Goal: Contribute content: Contribute content

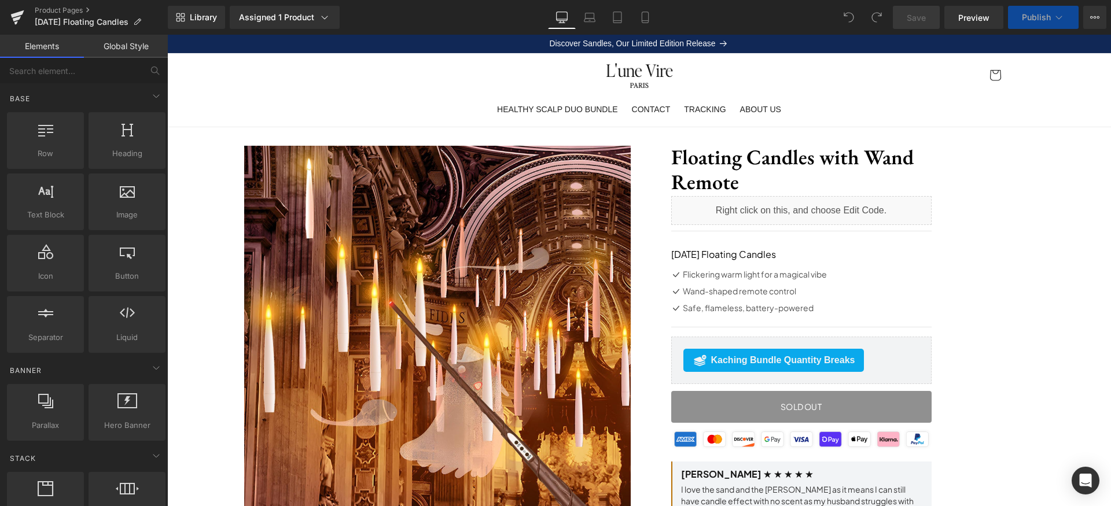
click at [1040, 14] on span "Publish" at bounding box center [1035, 17] width 29 height 9
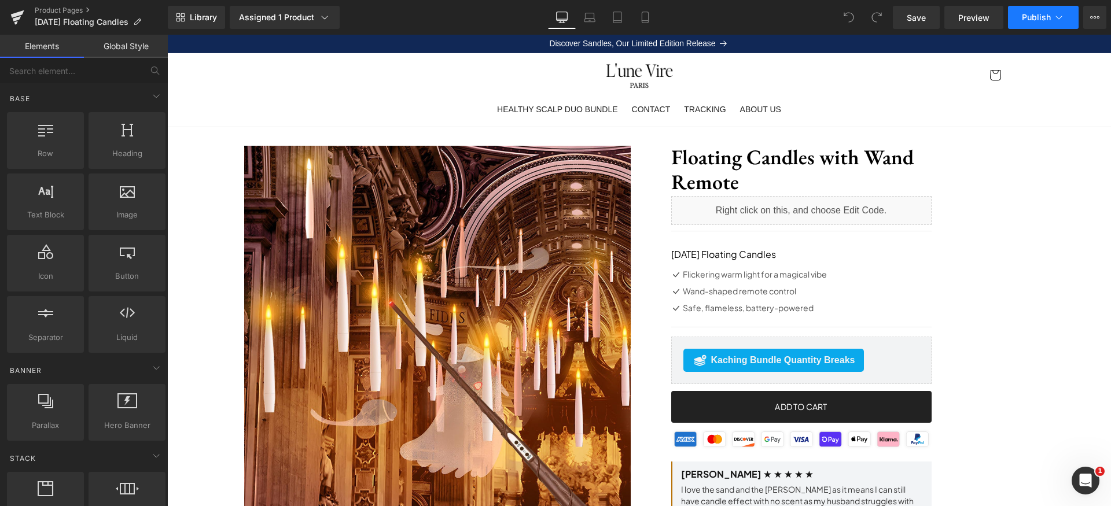
click at [1042, 13] on span "Publish" at bounding box center [1035, 17] width 29 height 9
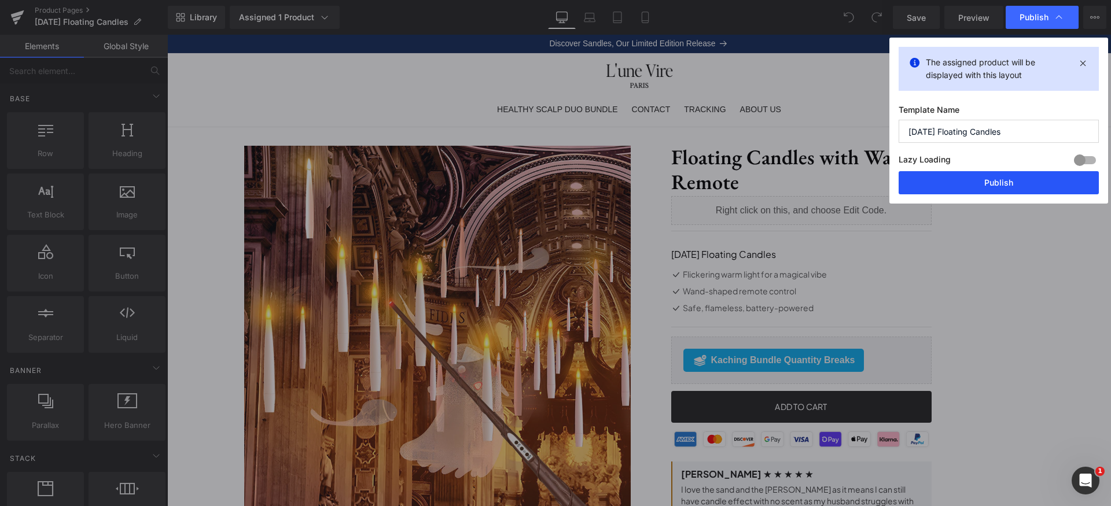
click at [1010, 185] on button "Publish" at bounding box center [998, 182] width 200 height 23
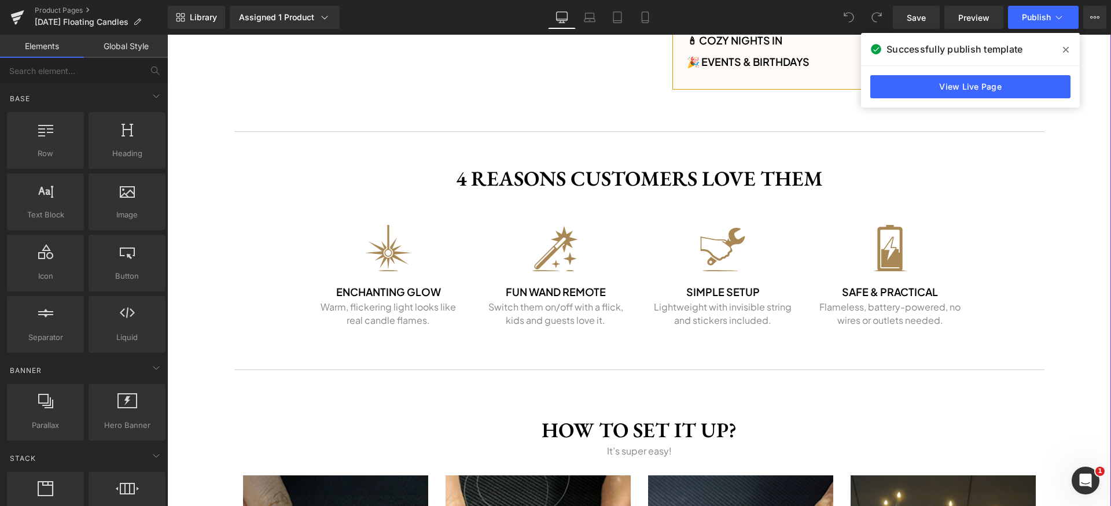
scroll to position [1009, 0]
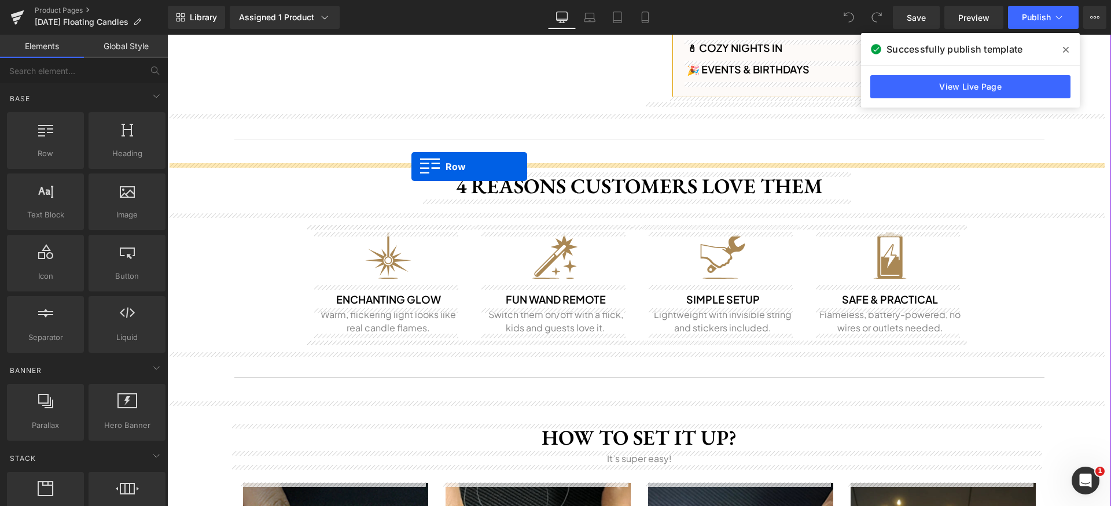
drag, startPoint x: 360, startPoint y: 155, endPoint x: 413, endPoint y: 167, distance: 53.9
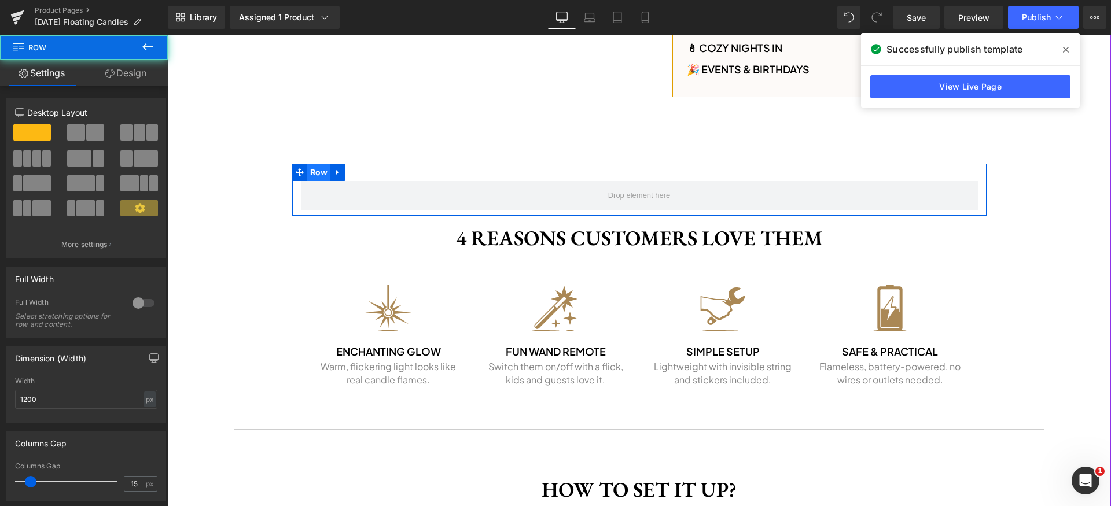
click at [307, 172] on span "Row" at bounding box center [319, 172] width 24 height 17
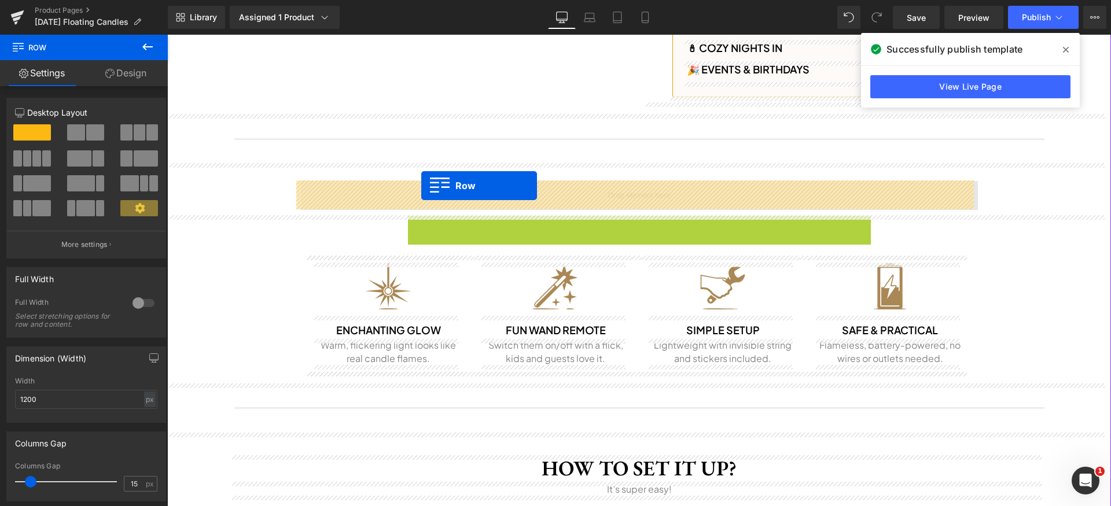
drag, startPoint x: 422, startPoint y: 225, endPoint x: 421, endPoint y: 186, distance: 39.3
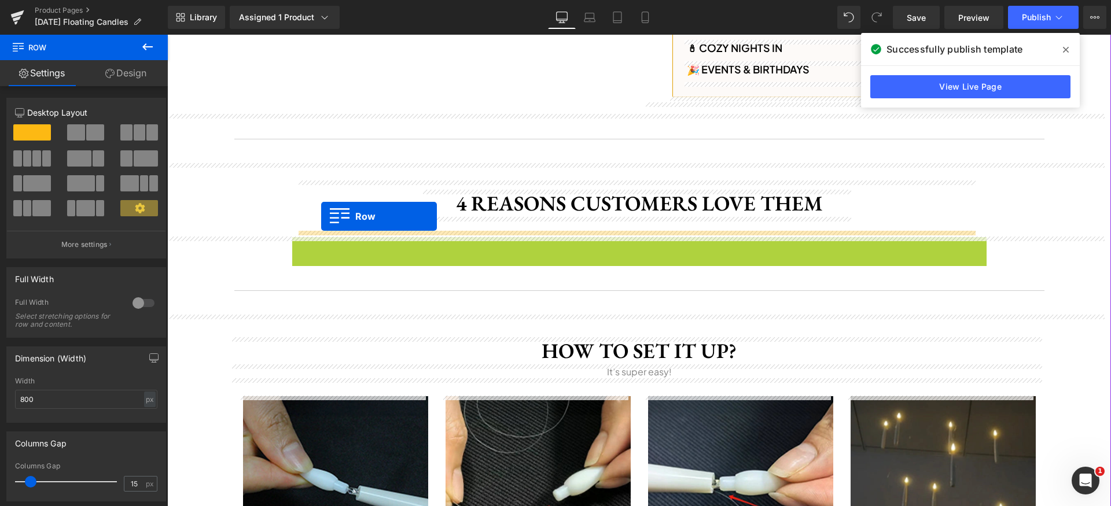
drag, startPoint x: 313, startPoint y: 248, endPoint x: 320, endPoint y: 217, distance: 31.4
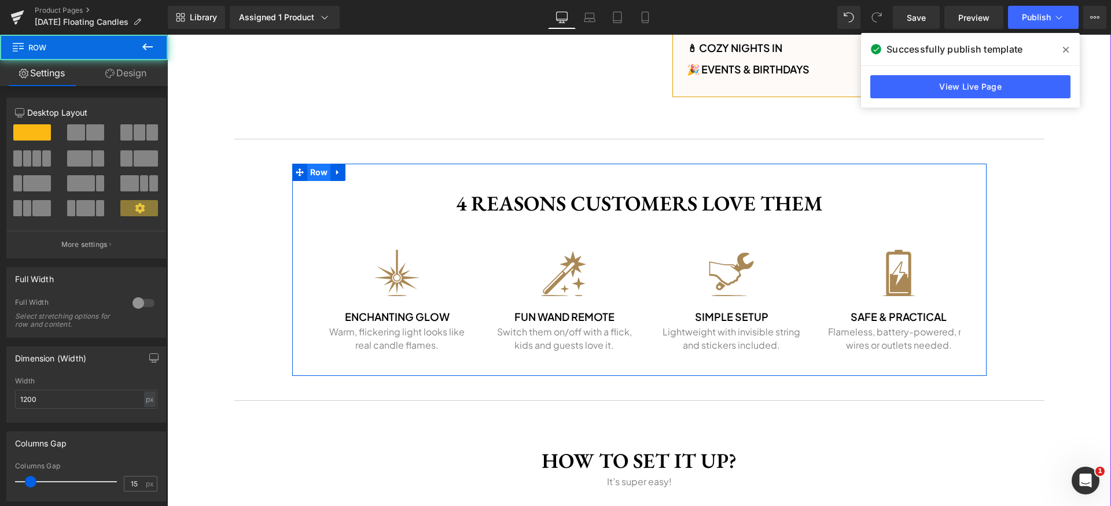
click at [308, 175] on span "Row" at bounding box center [319, 172] width 24 height 17
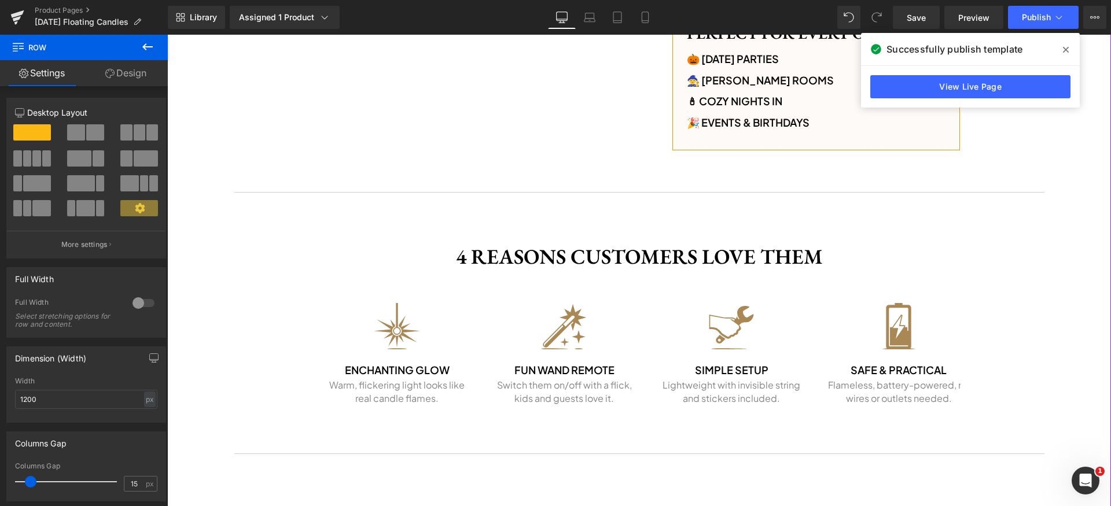
click at [752, 138] on div "Perfect for Every Occasion Heading 🎃 [DATE] Parties Text Block 🧙 [PERSON_NAME] …" at bounding box center [815, 79] width 287 height 142
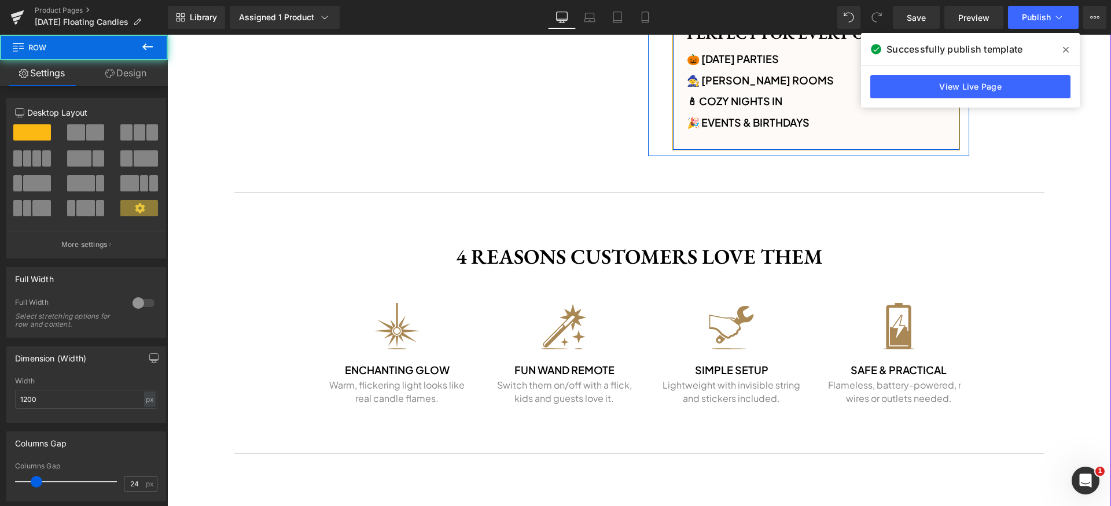
click at [751, 139] on div "Perfect for Every Occasion Heading 🎃 [DATE] Parties Text Block 🧙 [PERSON_NAME] …" at bounding box center [815, 79] width 287 height 142
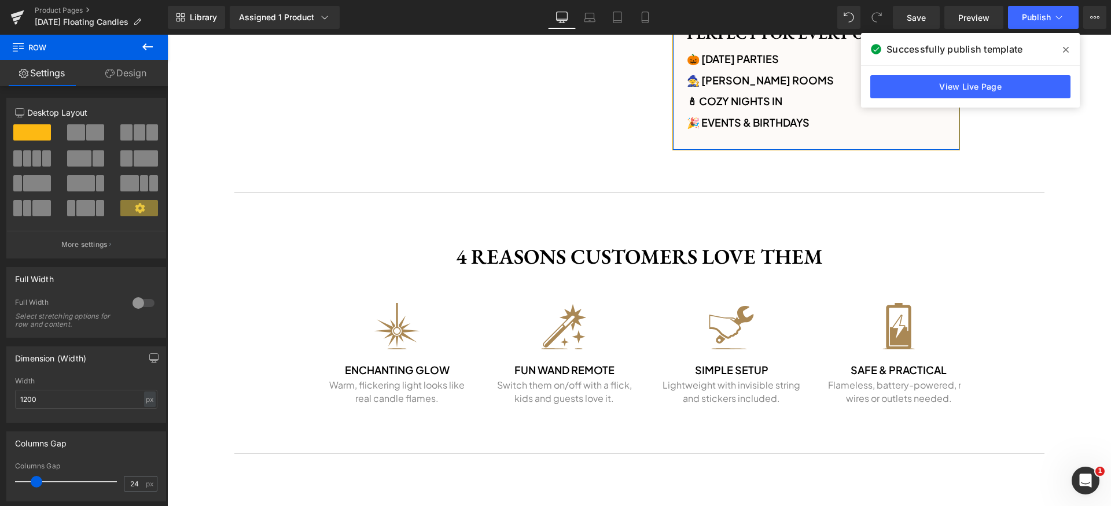
click at [102, 68] on link "Design" at bounding box center [126, 73] width 84 height 26
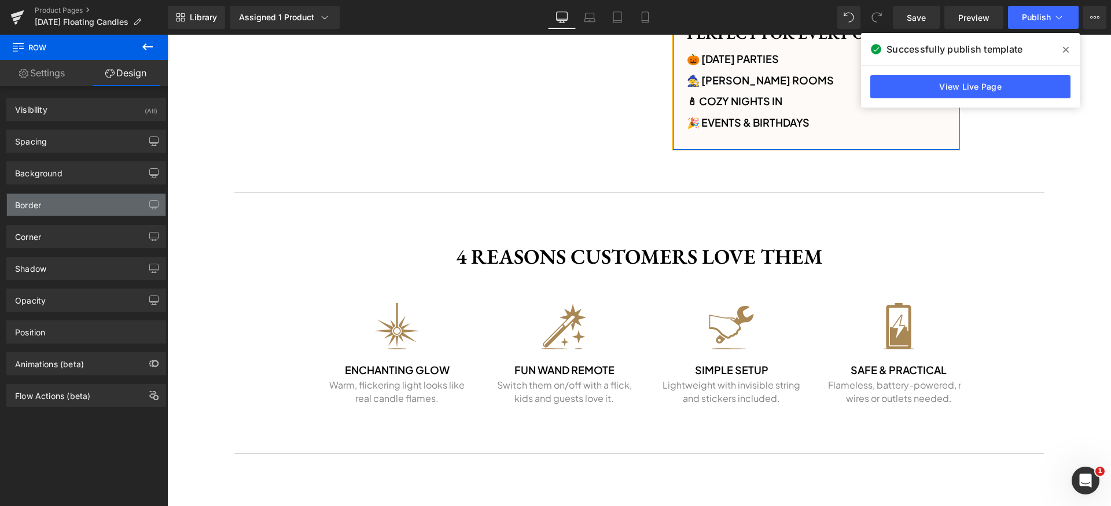
click at [67, 210] on div "Border" at bounding box center [86, 205] width 158 height 22
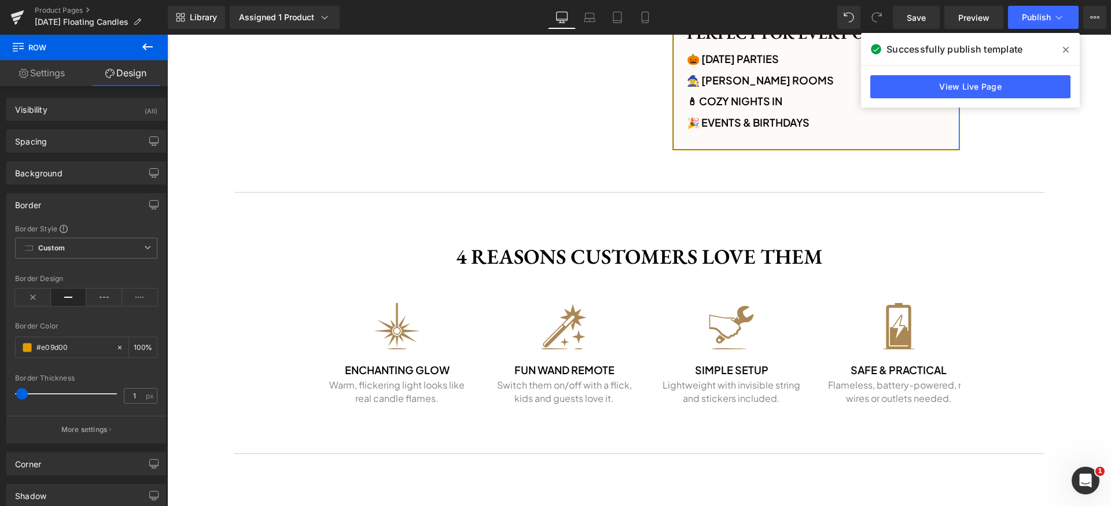
click at [80, 206] on div "Border" at bounding box center [86, 205] width 158 height 22
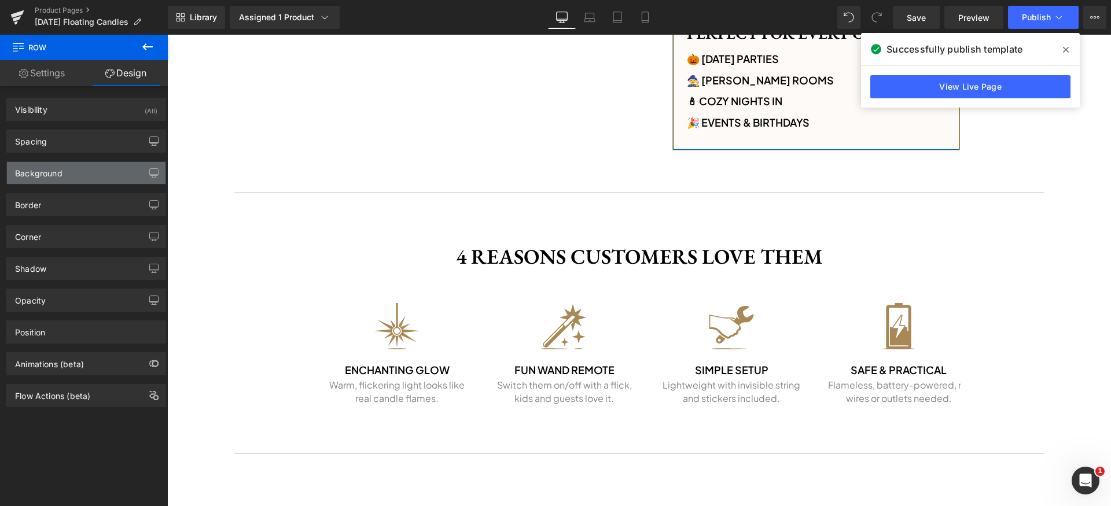
click at [69, 171] on div "Background" at bounding box center [86, 173] width 158 height 22
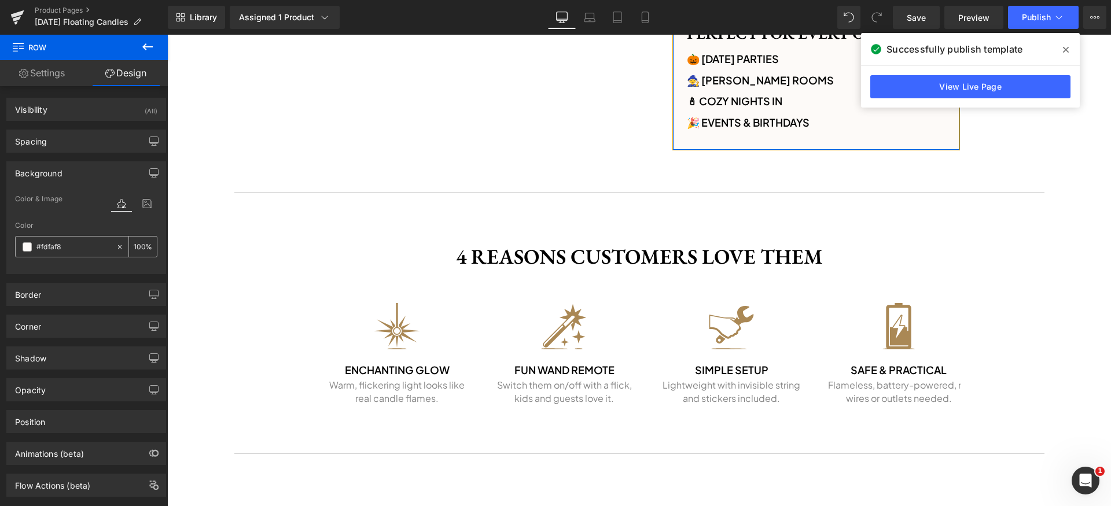
click at [86, 251] on input "#fdfaf8" at bounding box center [73, 247] width 74 height 13
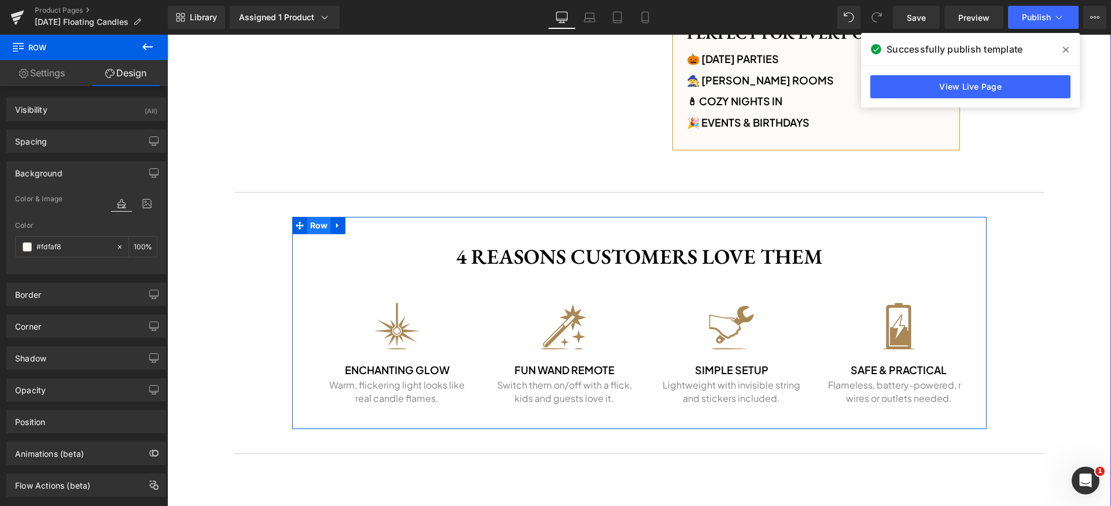
click at [308, 223] on span "Row" at bounding box center [319, 225] width 24 height 17
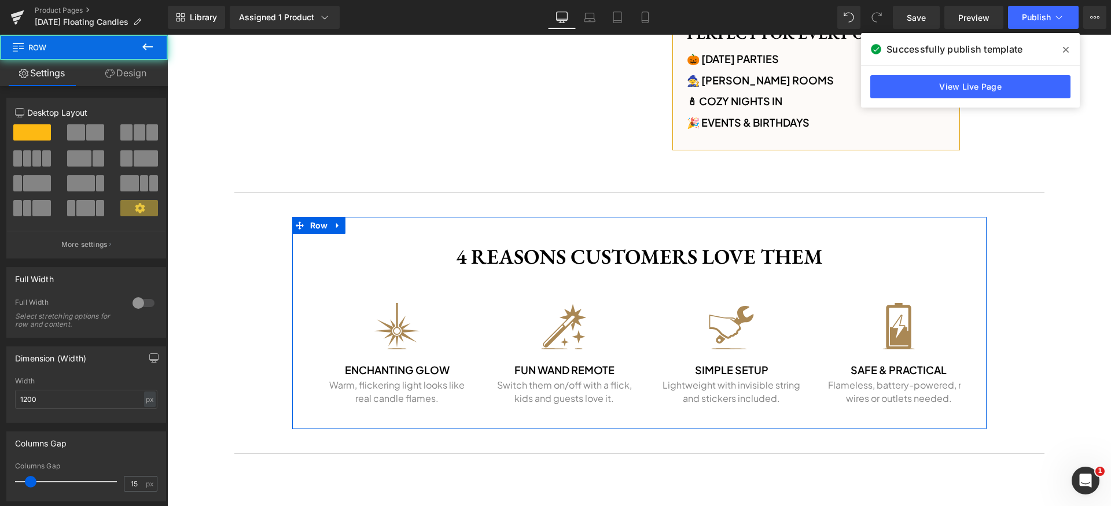
click at [148, 82] on link "Design" at bounding box center [126, 73] width 84 height 26
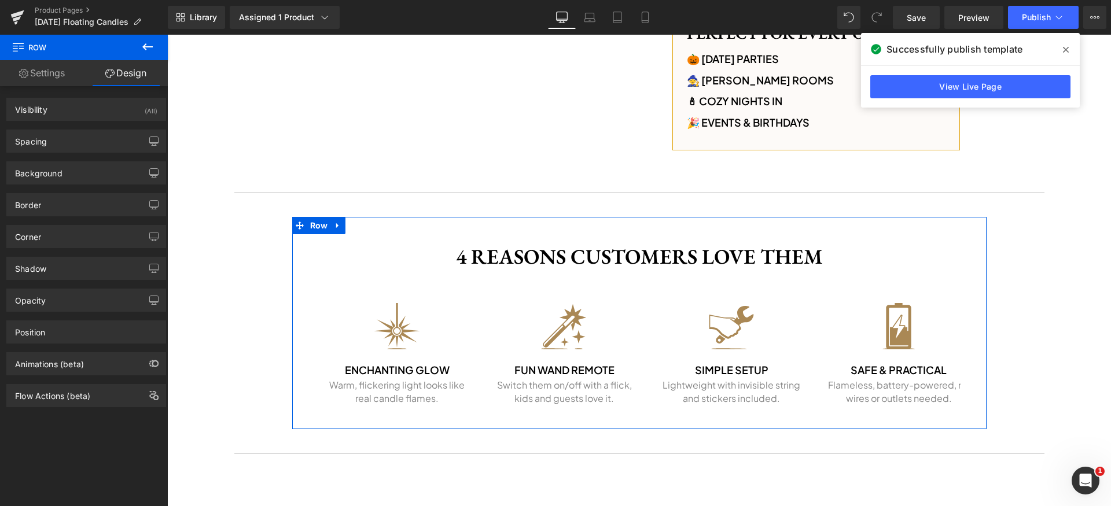
click at [75, 187] on div "Border Border Style Custom Custom Setup Global Style Custom Setup Global Style …" at bounding box center [86, 201] width 173 height 32
click at [78, 181] on div "Background" at bounding box center [86, 173] width 158 height 22
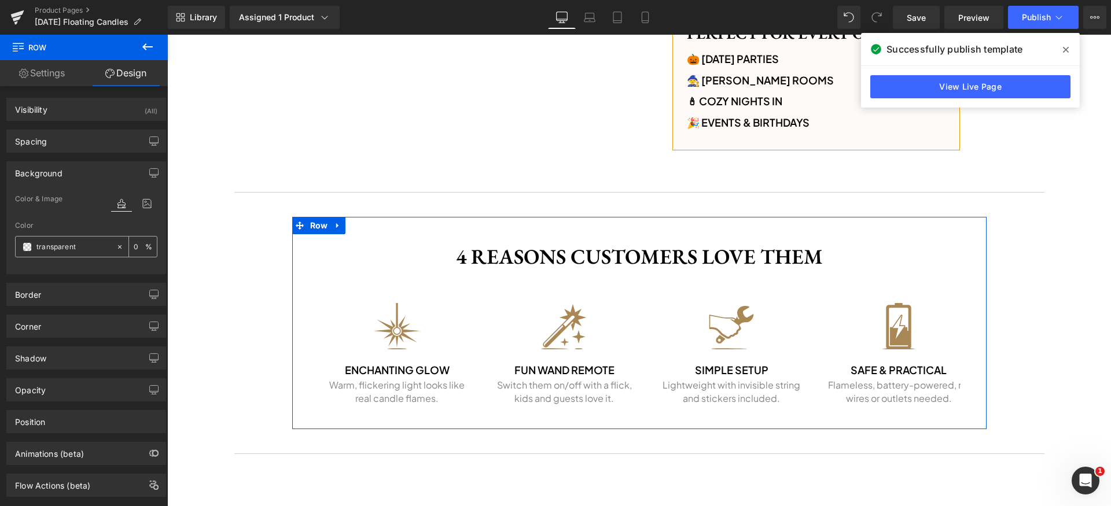
click at [77, 248] on input "transparent" at bounding box center [73, 247] width 74 height 13
paste input "#fdfaf8"
type input "#fdfaf8"
click at [90, 175] on div "Background" at bounding box center [86, 173] width 158 height 22
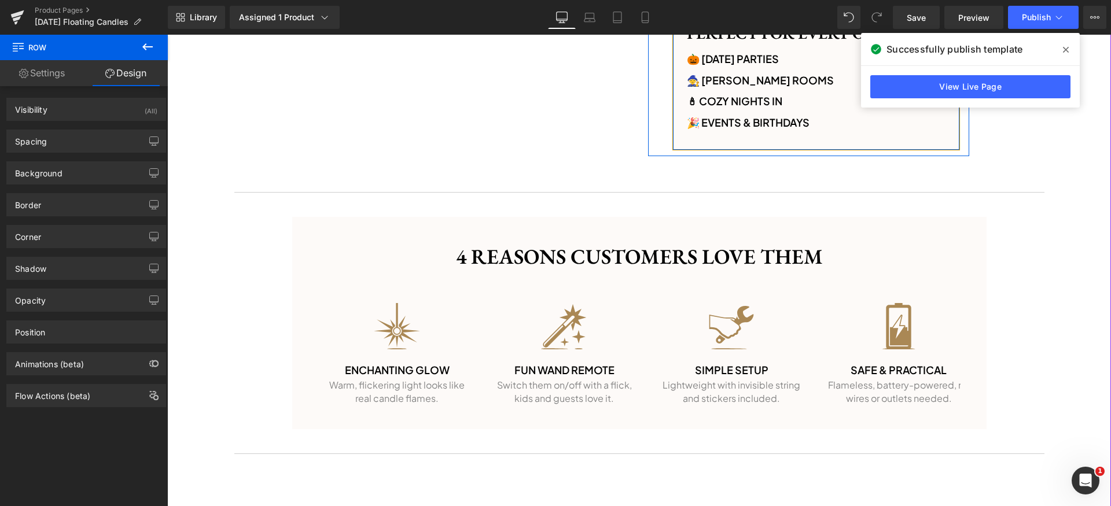
click at [741, 144] on div "Perfect for Every Occasion Heading 🎃 [DATE] Parties Text Block 🧙 [PERSON_NAME] …" at bounding box center [815, 79] width 287 height 142
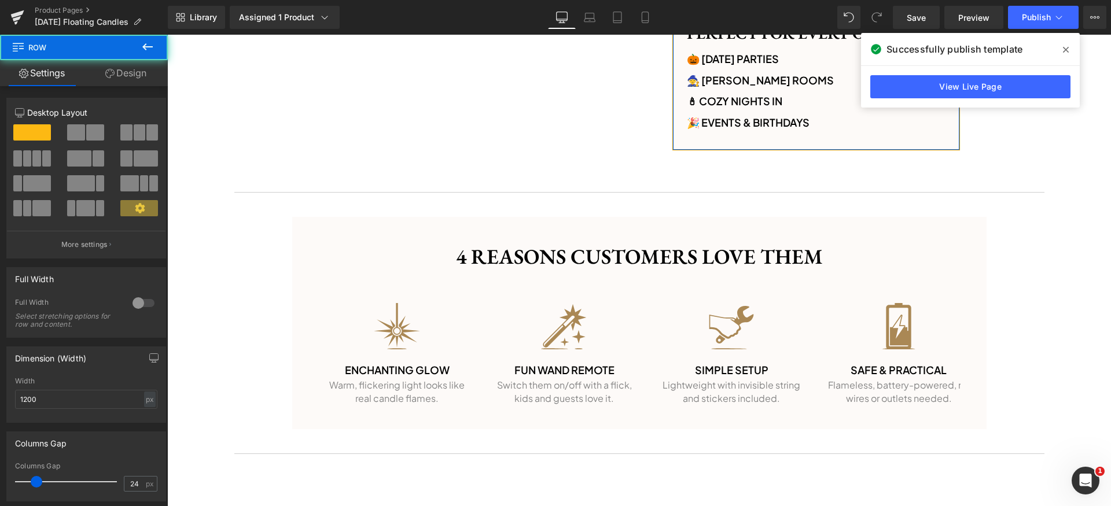
click at [134, 69] on link "Design" at bounding box center [126, 73] width 84 height 26
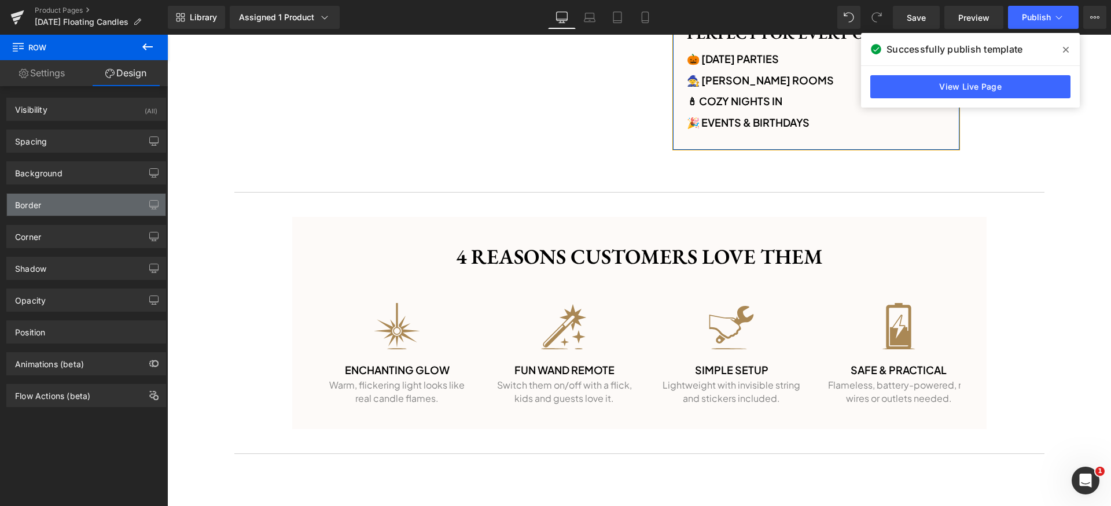
click at [53, 202] on div "Border" at bounding box center [86, 205] width 158 height 22
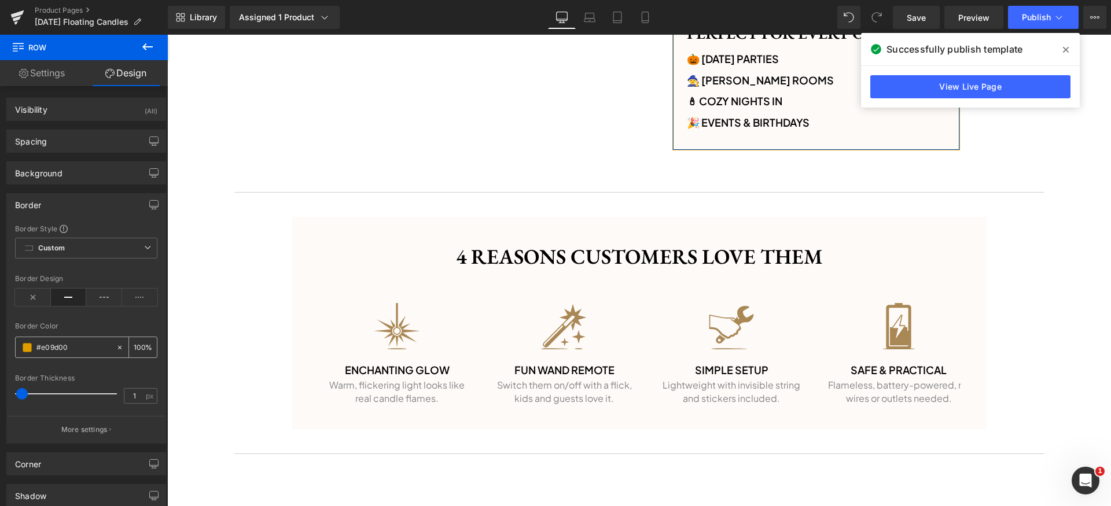
click at [79, 343] on input "#e09d00" at bounding box center [73, 347] width 74 height 13
click at [69, 204] on div "Border" at bounding box center [86, 205] width 158 height 22
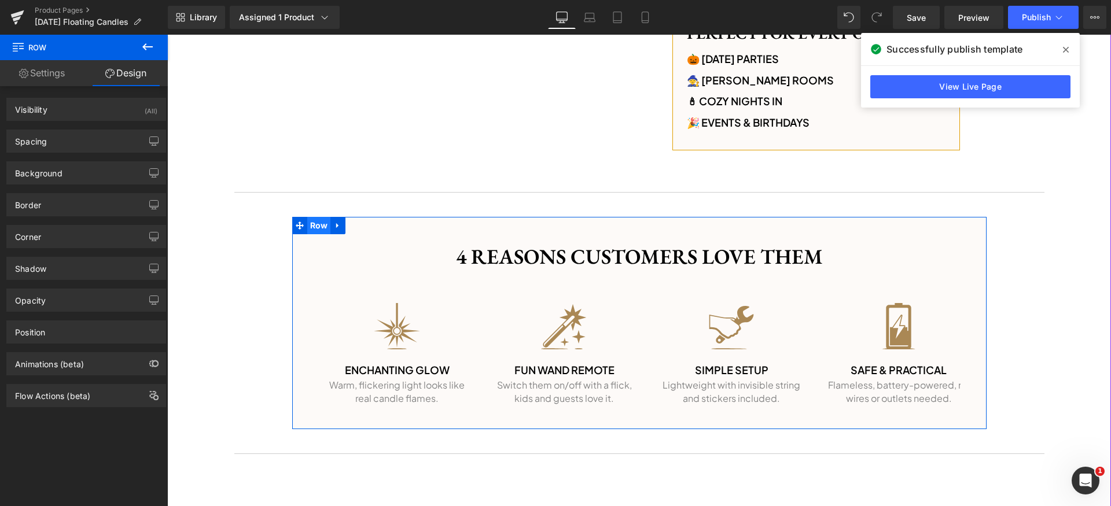
click at [313, 228] on span "Row" at bounding box center [319, 225] width 24 height 17
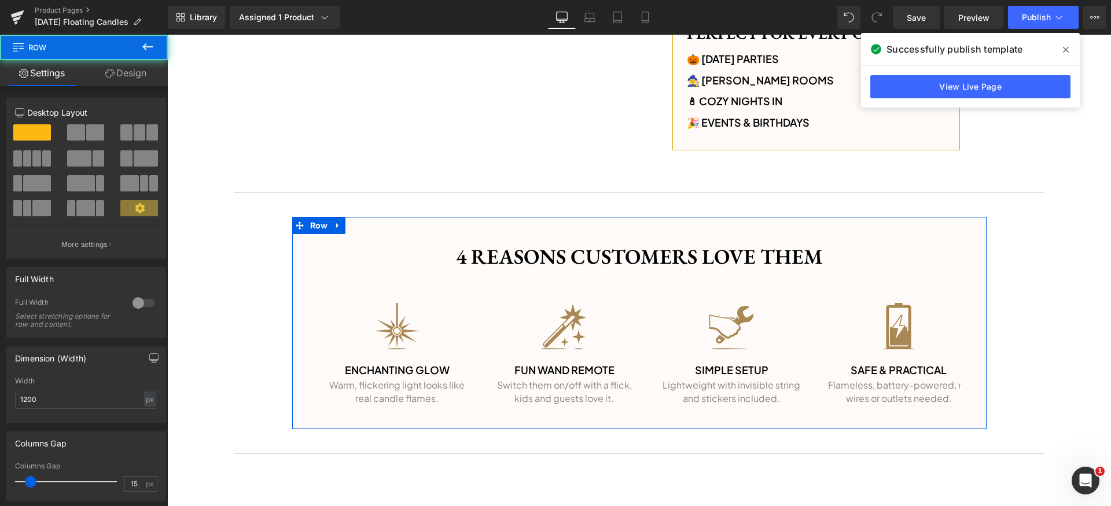
click at [137, 78] on link "Design" at bounding box center [126, 73] width 84 height 26
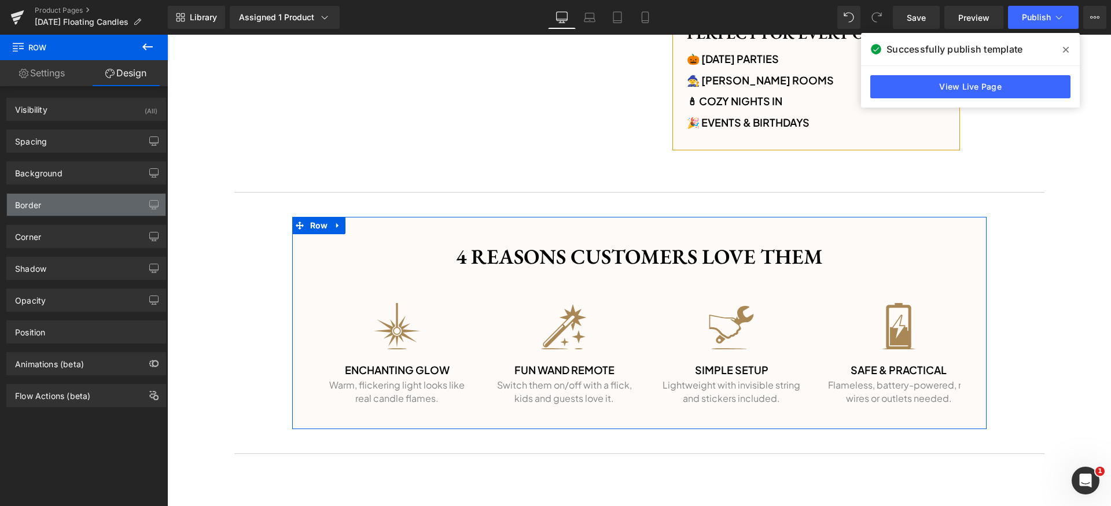
click at [58, 203] on div "Border" at bounding box center [86, 205] width 158 height 22
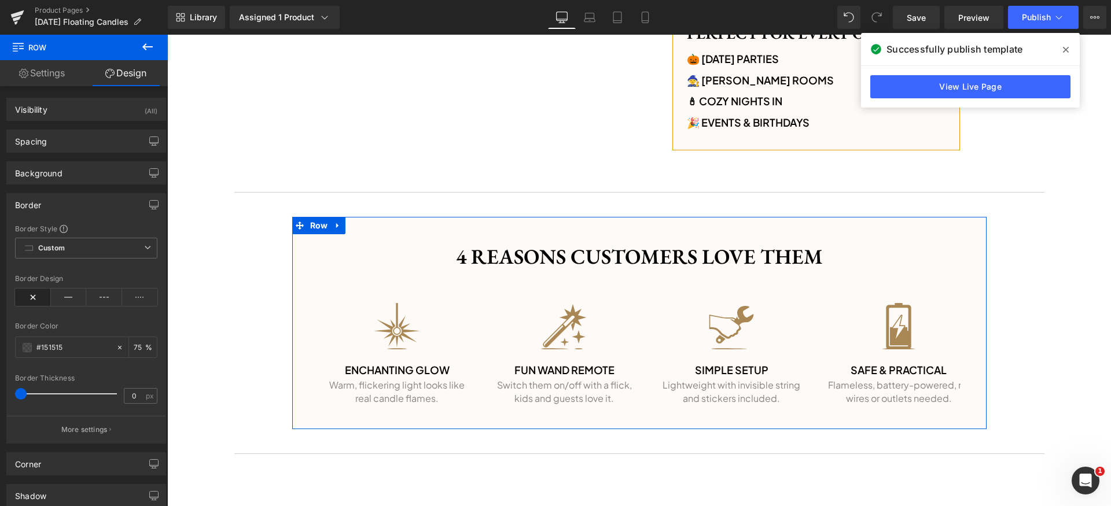
drag, startPoint x: 70, startPoint y: 298, endPoint x: 80, endPoint y: 329, distance: 32.9
click at [70, 298] on icon at bounding box center [69, 297] width 36 height 17
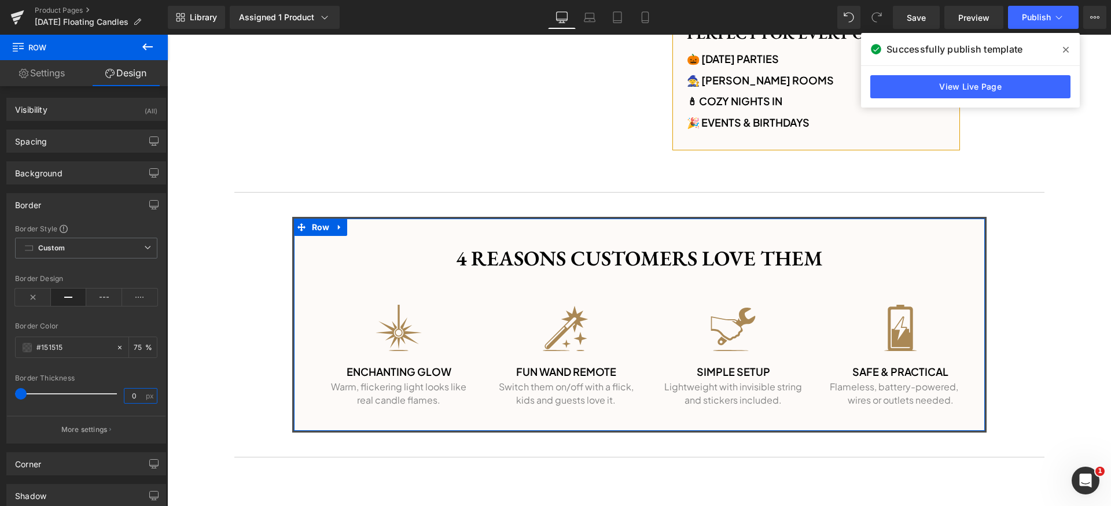
click at [134, 397] on input "0" at bounding box center [134, 396] width 20 height 14
type input "1"
click at [90, 351] on input "#151515" at bounding box center [73, 347] width 74 height 13
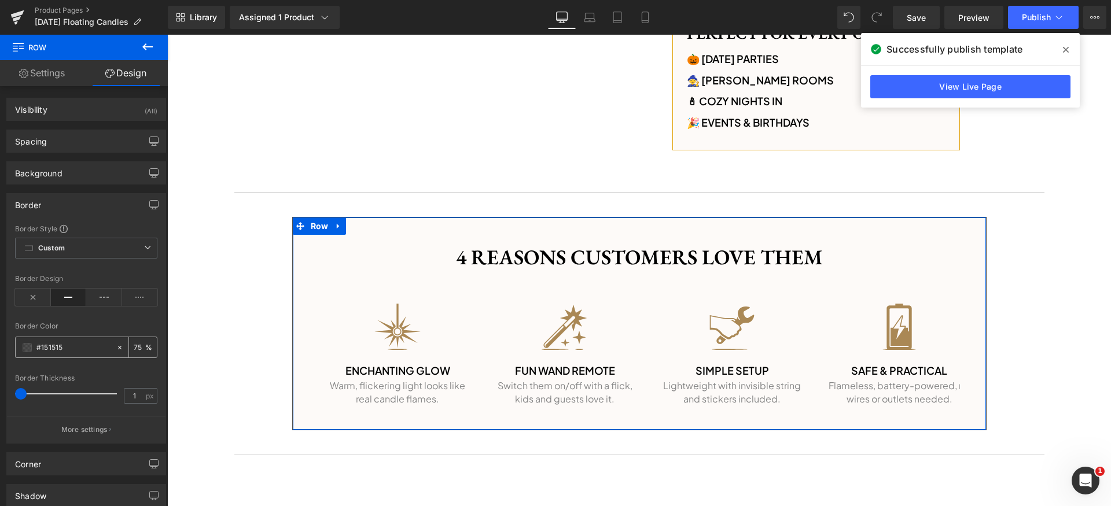
paste input "e09d00"
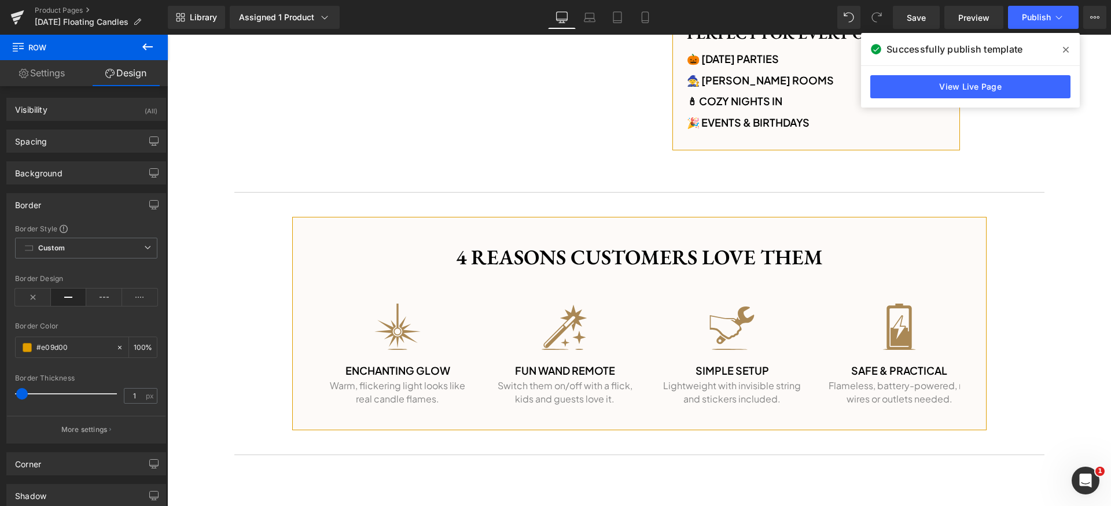
type input "#e09d00"
click at [157, 43] on button at bounding box center [147, 47] width 40 height 25
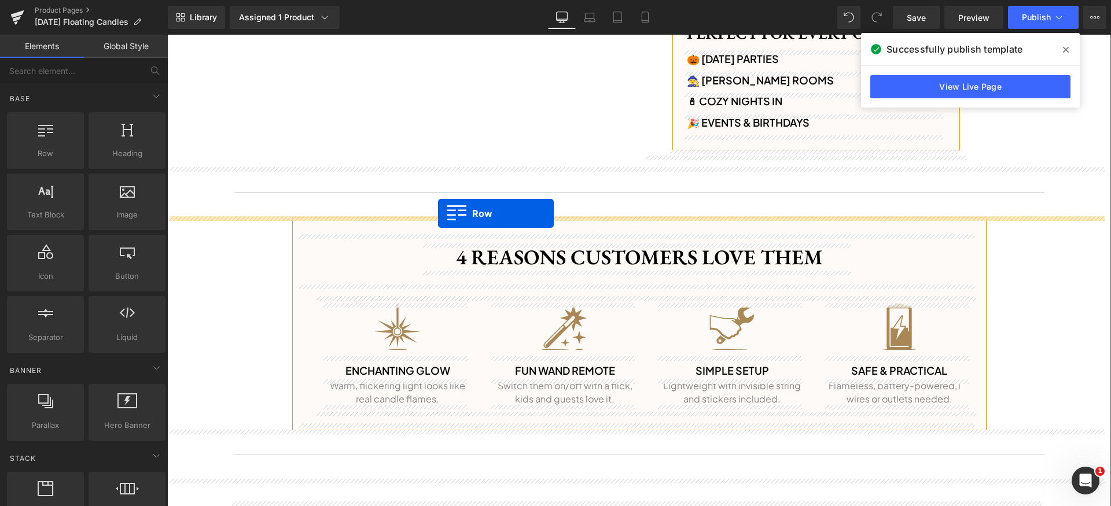
drag, startPoint x: 329, startPoint y: 209, endPoint x: 442, endPoint y: 215, distance: 112.9
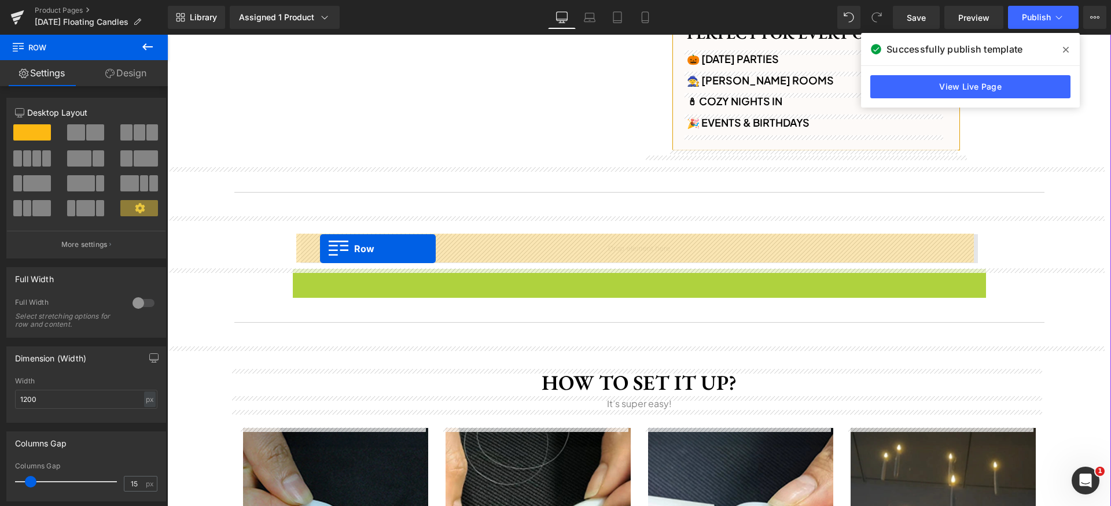
drag, startPoint x: 310, startPoint y: 275, endPoint x: 320, endPoint y: 249, distance: 28.4
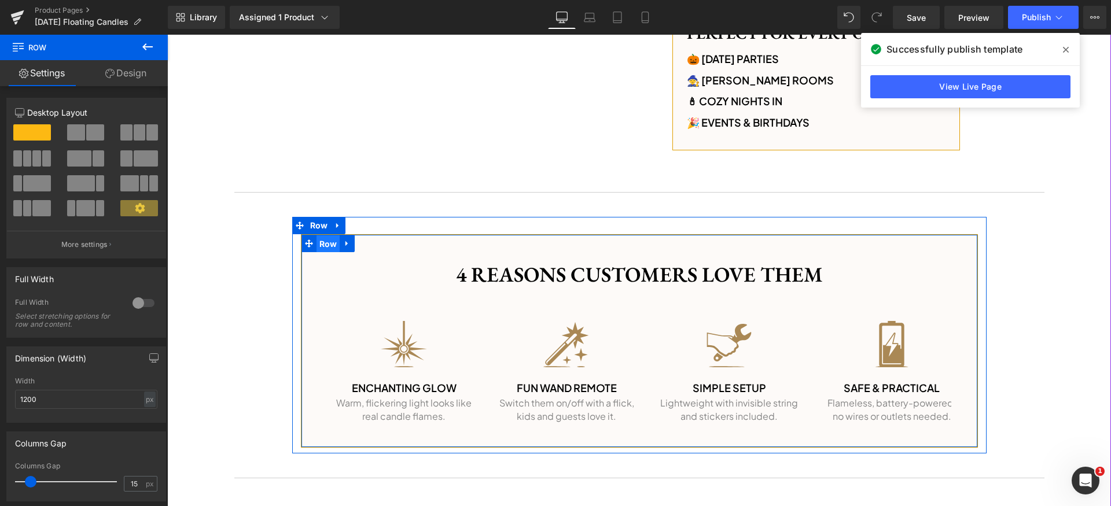
click at [318, 244] on span "Row" at bounding box center [328, 243] width 24 height 17
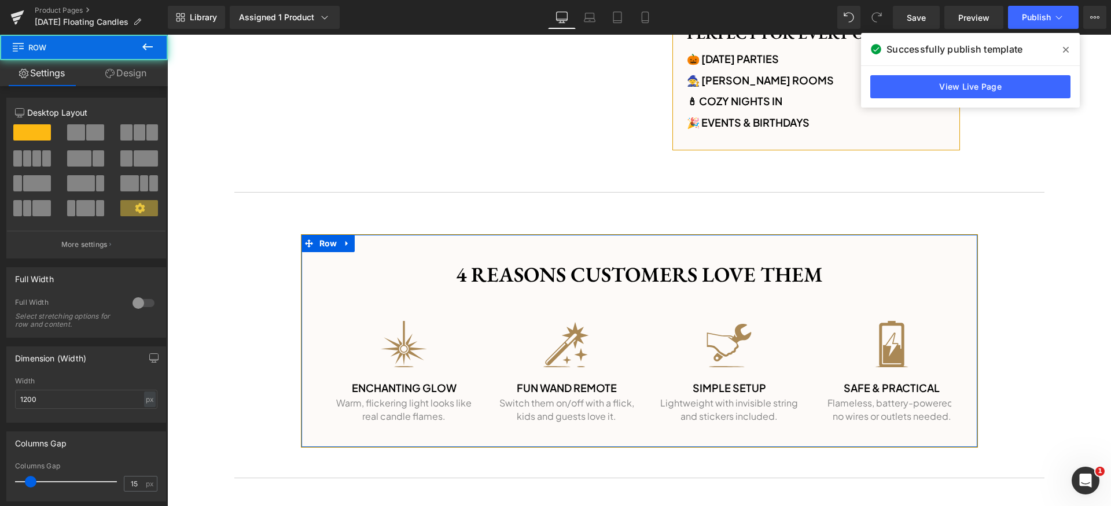
click at [140, 68] on link "Design" at bounding box center [126, 73] width 84 height 26
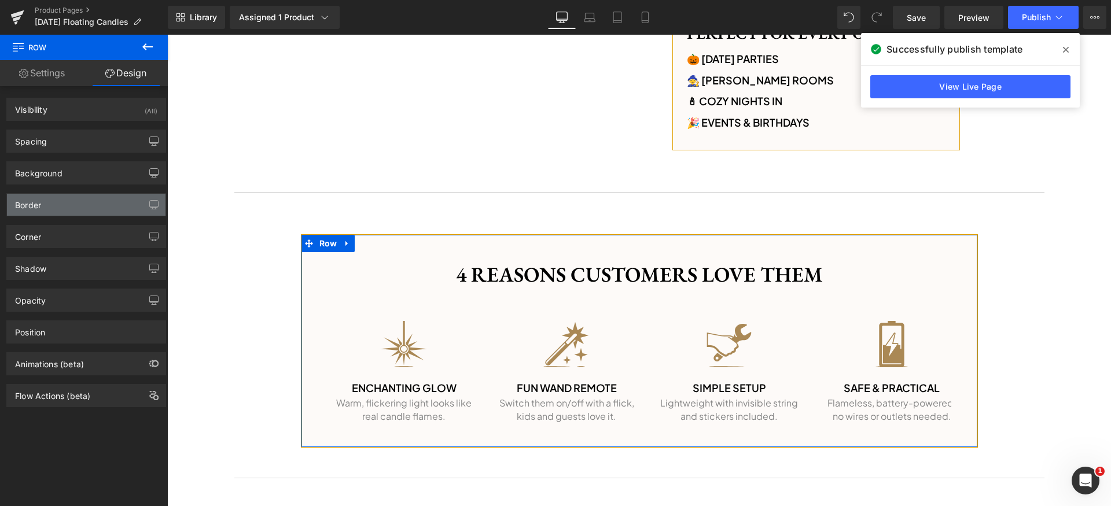
click at [59, 199] on div "Border" at bounding box center [86, 205] width 158 height 22
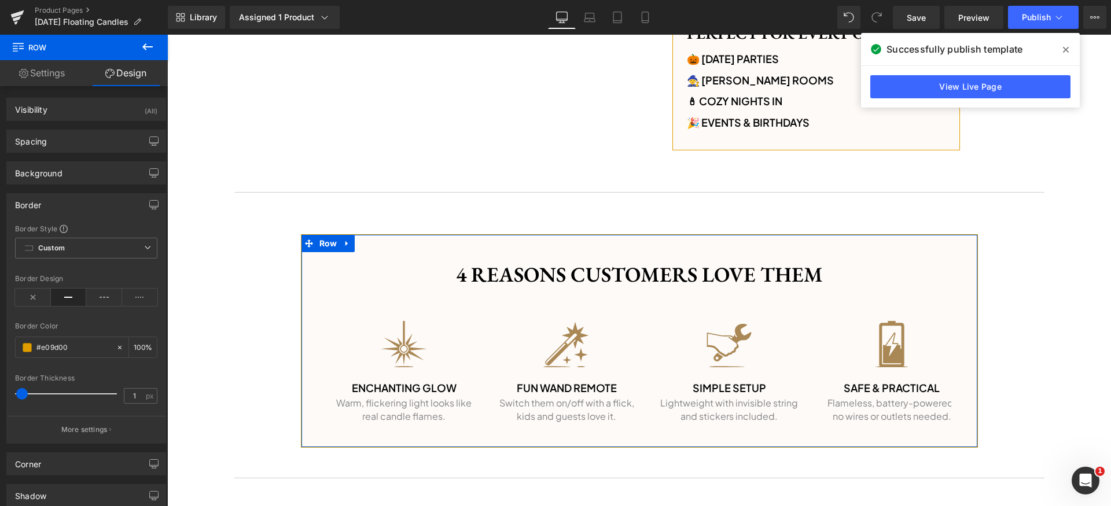
click at [59, 200] on div "Border" at bounding box center [86, 205] width 158 height 22
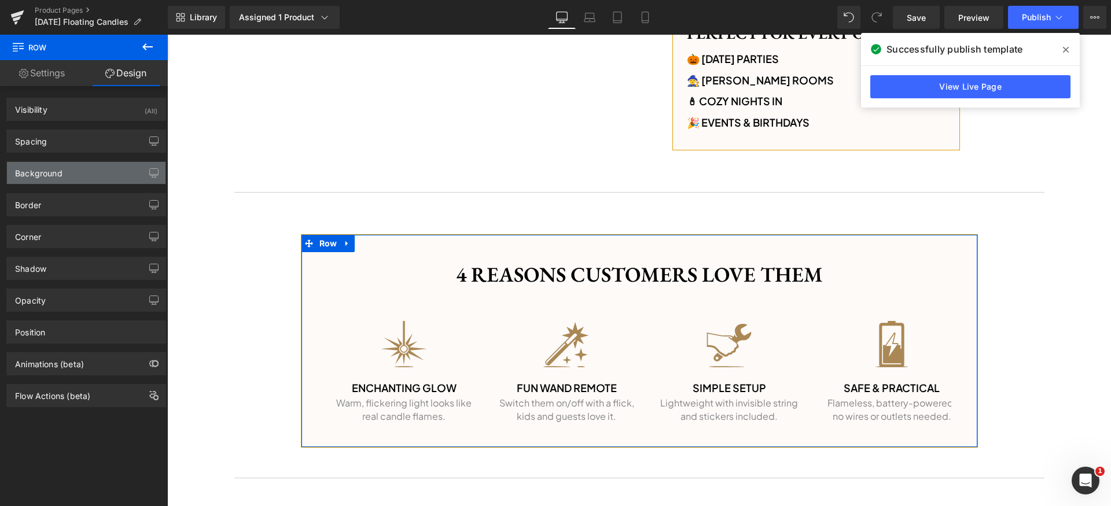
click at [67, 176] on div "Background" at bounding box center [86, 173] width 158 height 22
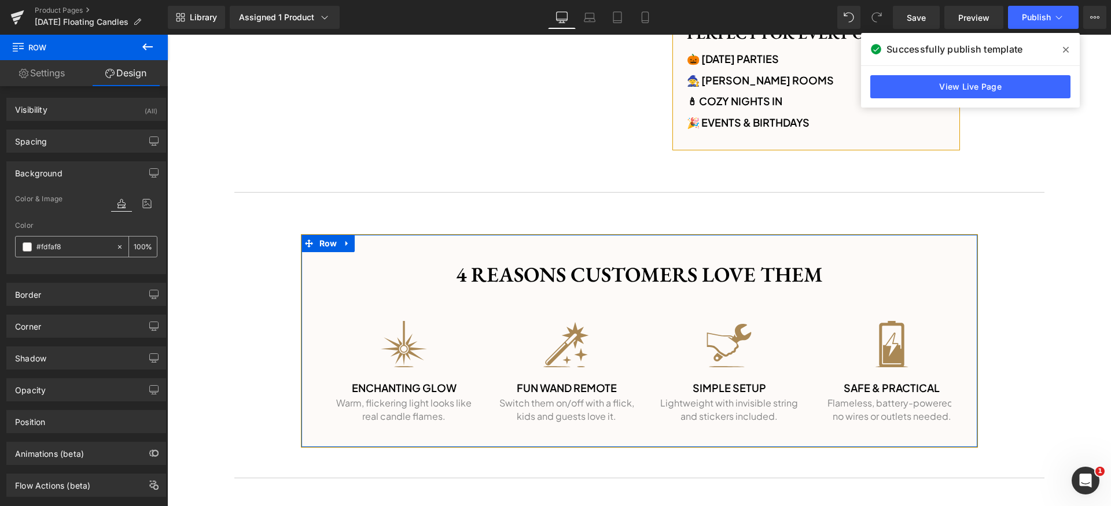
click at [86, 245] on input "#fdfaf8" at bounding box center [73, 247] width 74 height 13
click at [94, 174] on div "Background" at bounding box center [86, 173] width 158 height 22
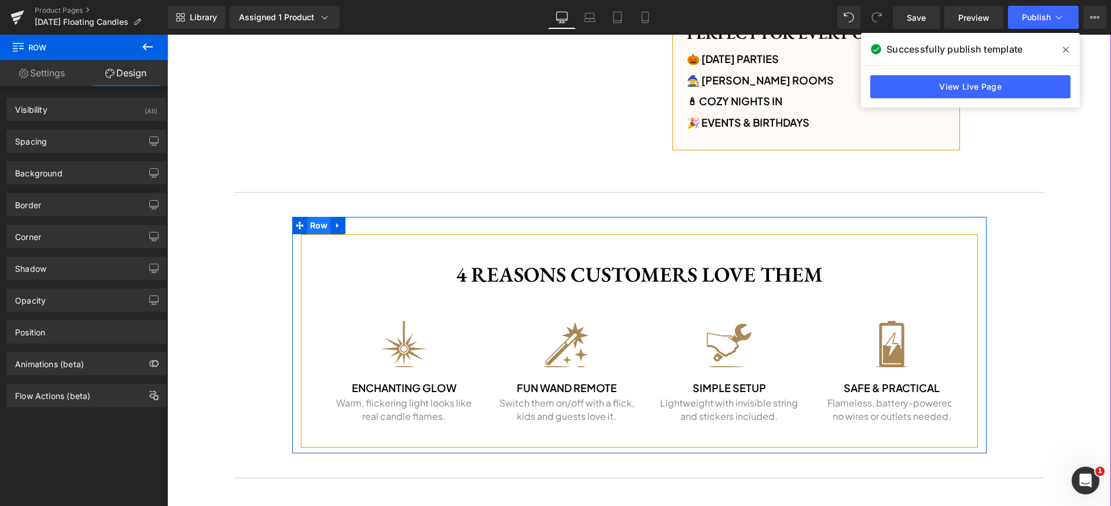
click at [312, 226] on span "Row" at bounding box center [319, 225] width 24 height 17
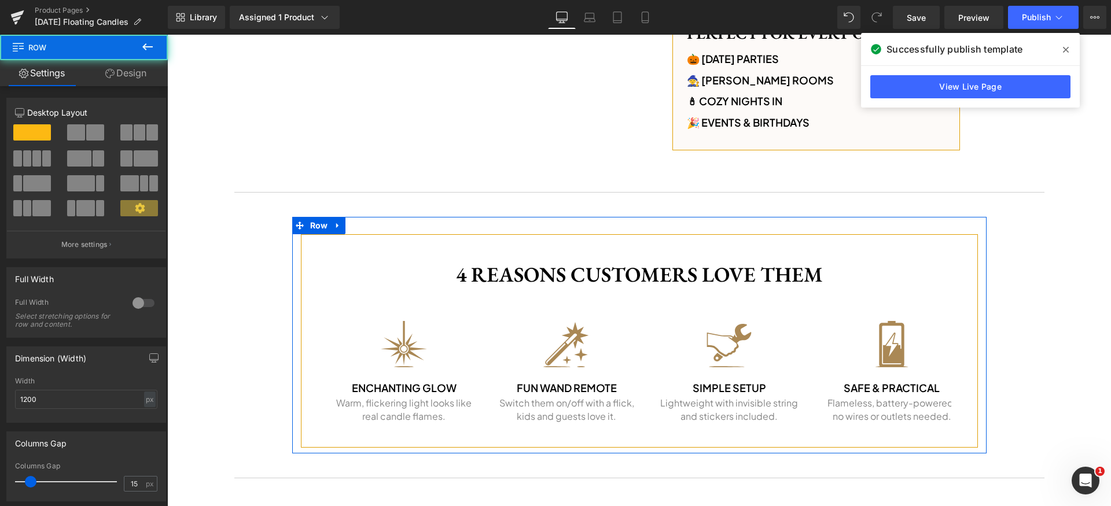
click at [133, 60] on link "Design" at bounding box center [126, 73] width 84 height 26
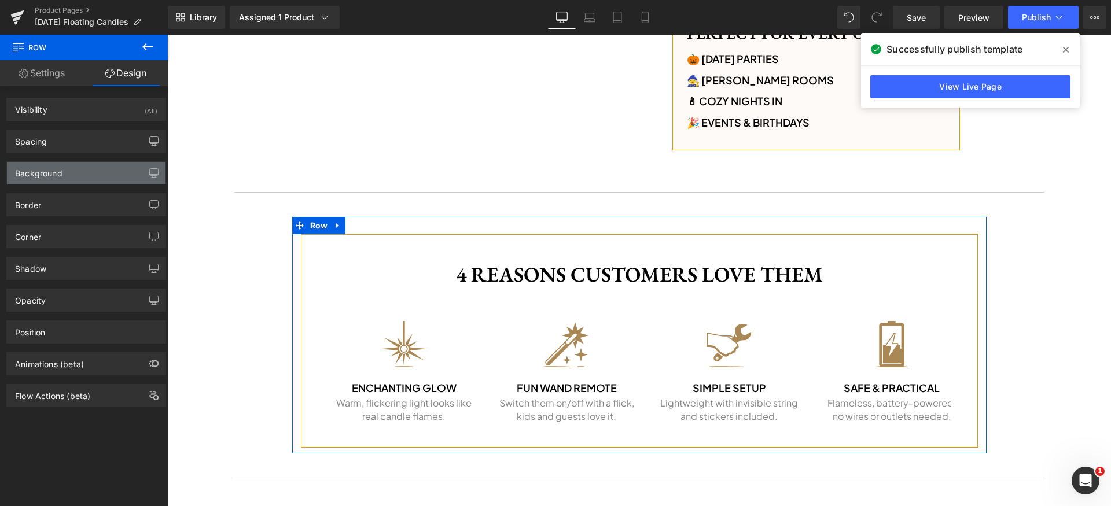
click at [62, 174] on div "Background" at bounding box center [86, 173] width 158 height 22
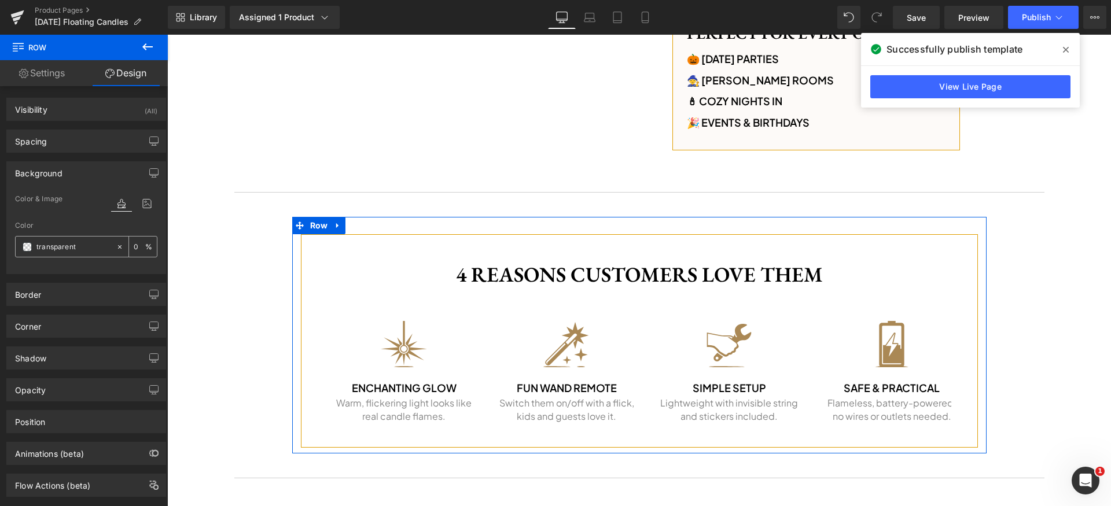
click at [88, 244] on input "transparent" at bounding box center [73, 247] width 74 height 13
paste input "#fdfaf8"
type input "#fdfaf8"
click at [90, 171] on div "Background" at bounding box center [86, 173] width 158 height 22
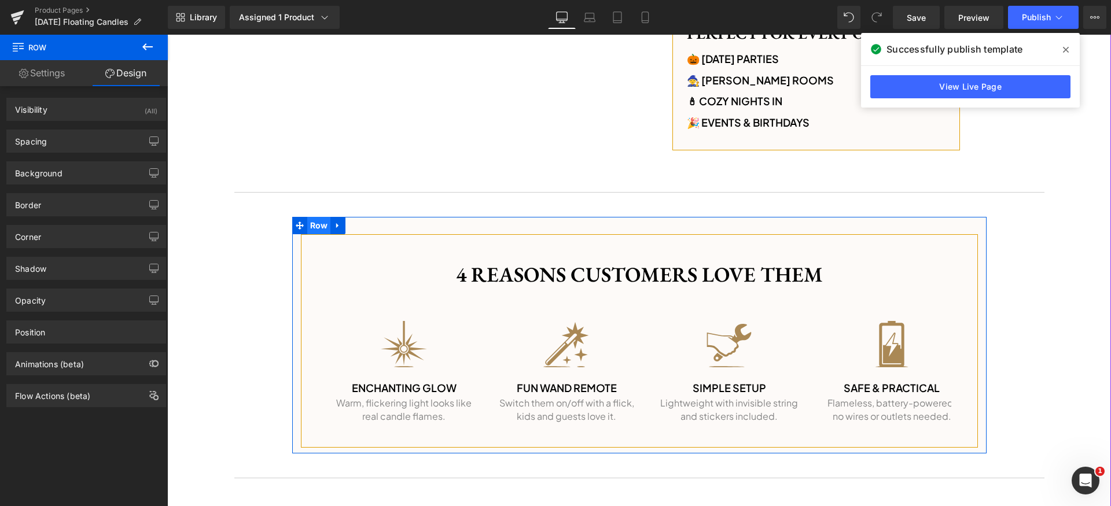
click at [309, 221] on span "Row" at bounding box center [319, 225] width 24 height 17
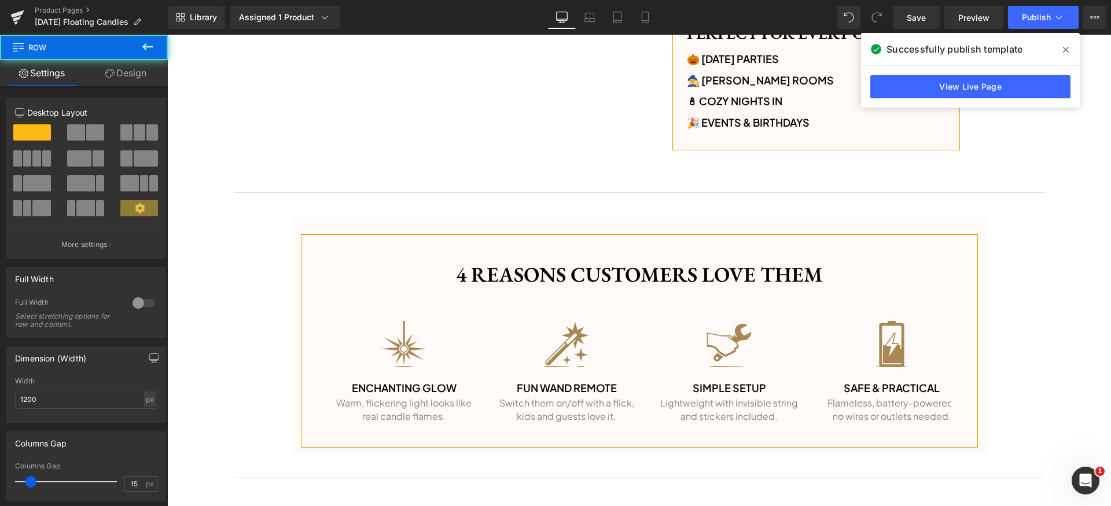
click at [127, 59] on button at bounding box center [147, 47] width 40 height 25
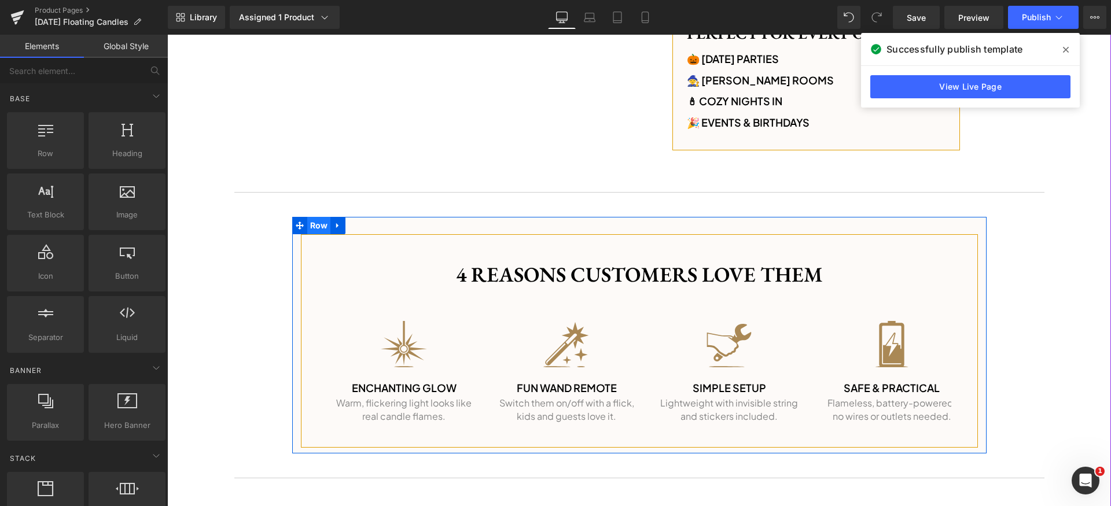
click at [307, 231] on span "Row" at bounding box center [319, 225] width 24 height 17
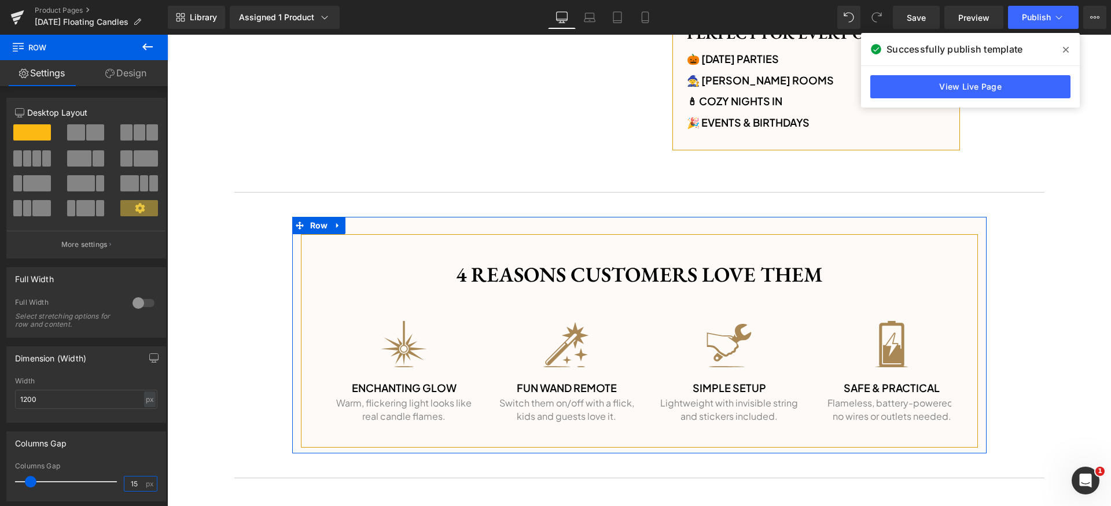
click at [138, 481] on input "15" at bounding box center [134, 484] width 20 height 14
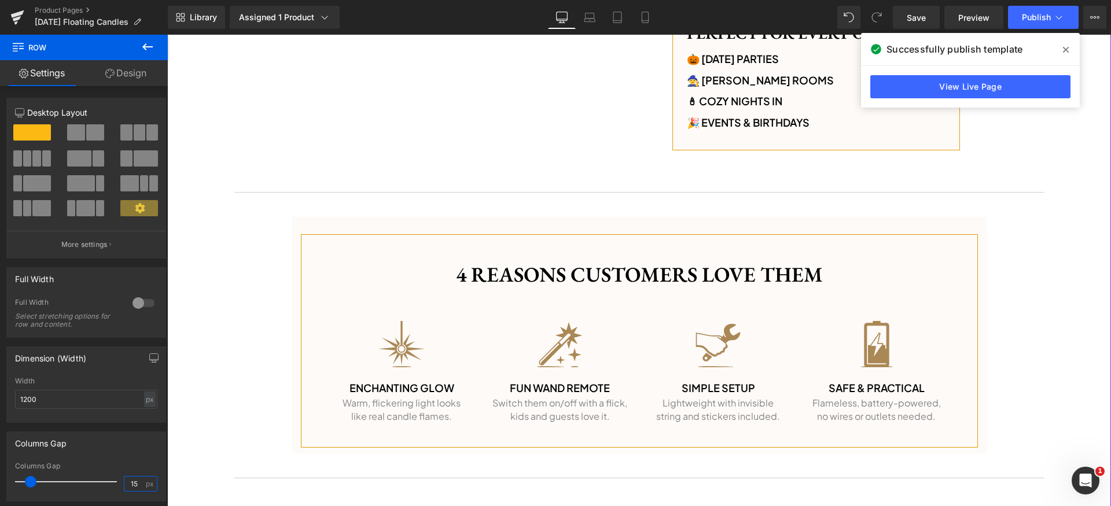
type input "9"
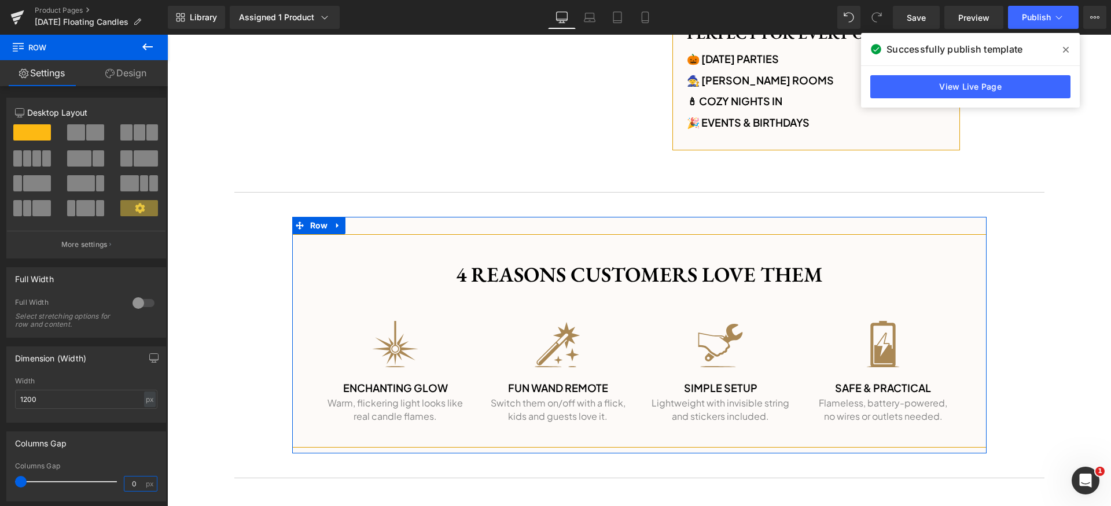
type input "0"
click at [122, 78] on link "Design" at bounding box center [126, 73] width 84 height 26
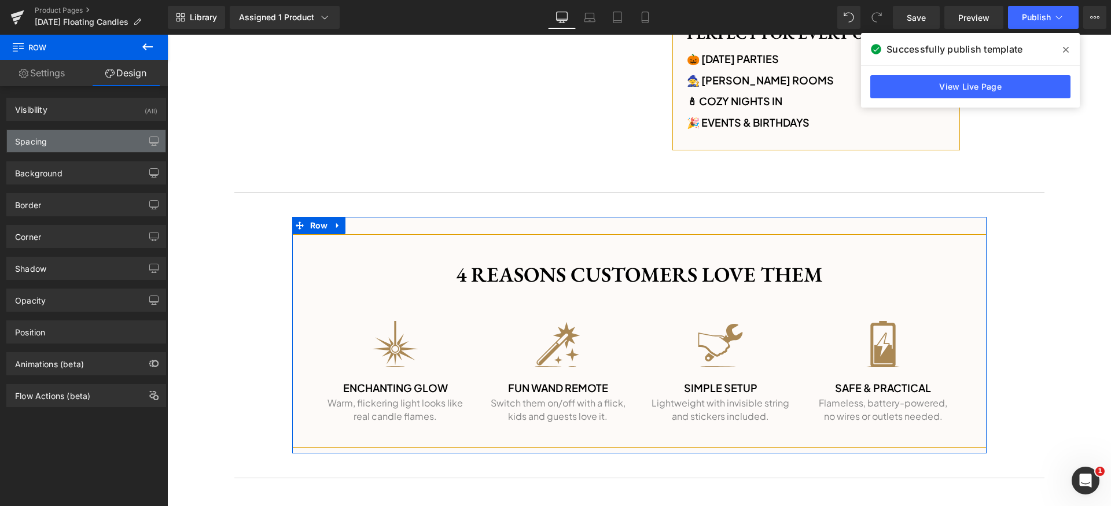
click at [93, 139] on div "Spacing" at bounding box center [86, 141] width 158 height 22
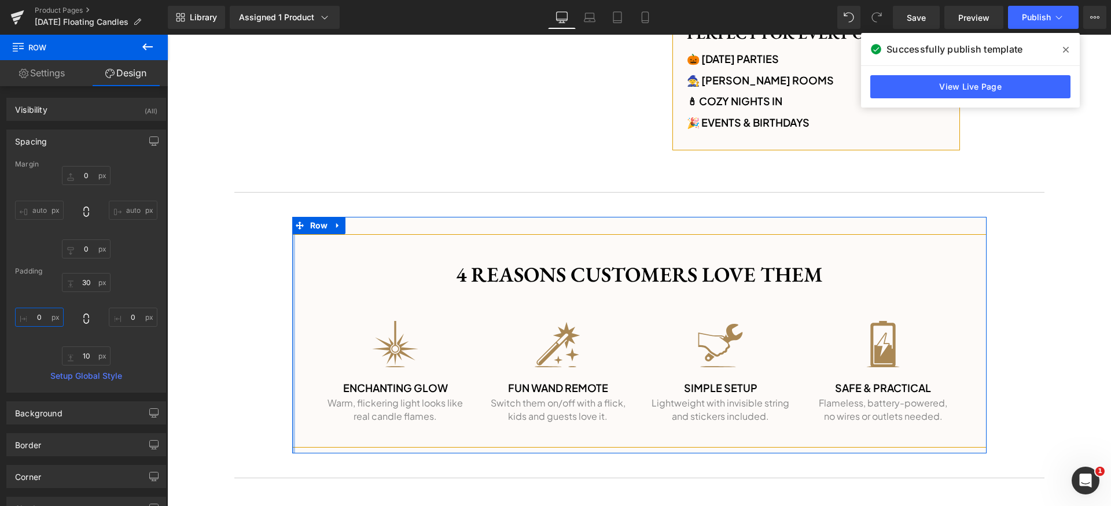
click at [47, 319] on input "text" at bounding box center [39, 317] width 49 height 19
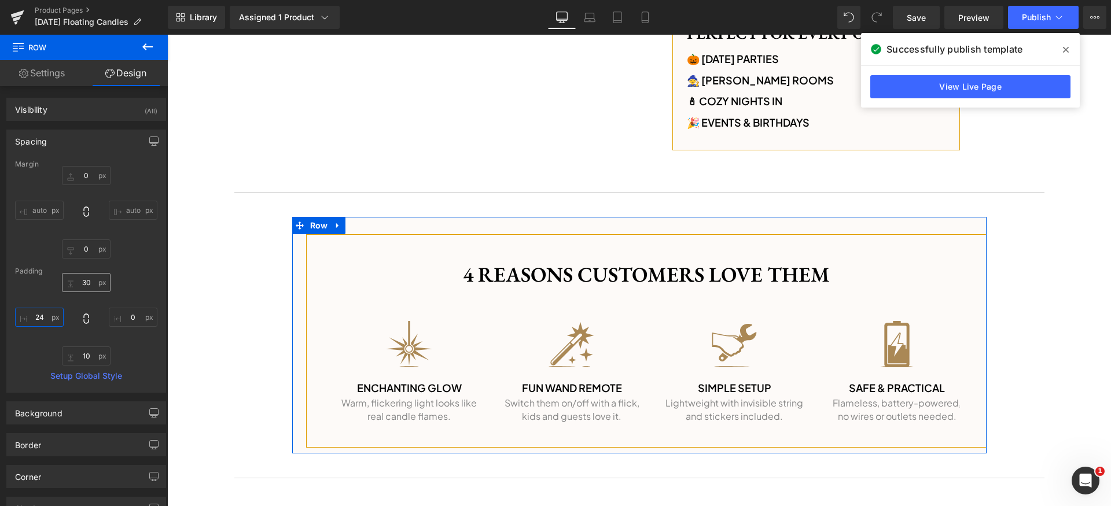
type input "24"
click at [87, 283] on input "text" at bounding box center [86, 282] width 49 height 19
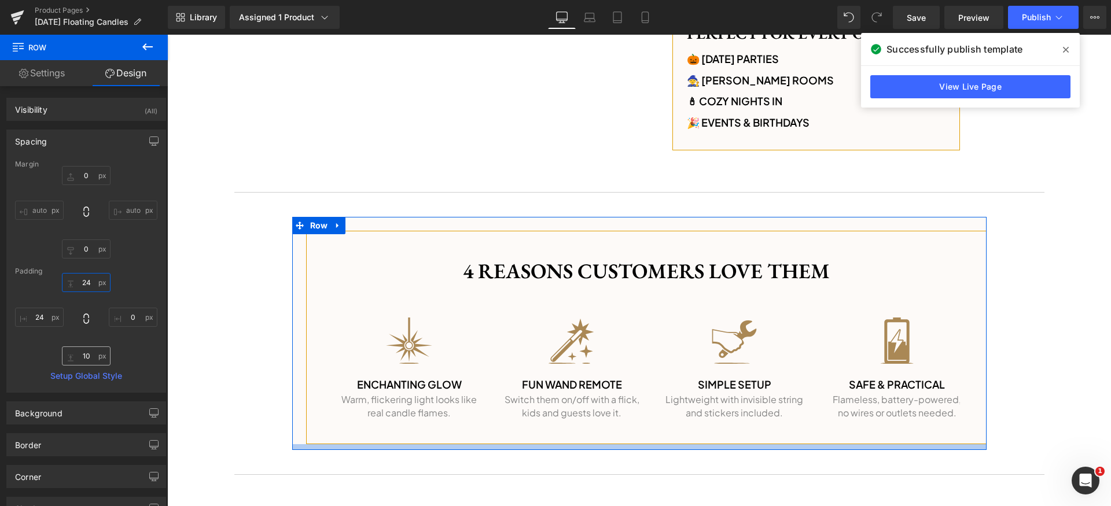
type input "24"
click at [95, 356] on input "text" at bounding box center [86, 355] width 49 height 19
type input "24"
click at [136, 323] on div "24 24 24" at bounding box center [86, 319] width 142 height 93
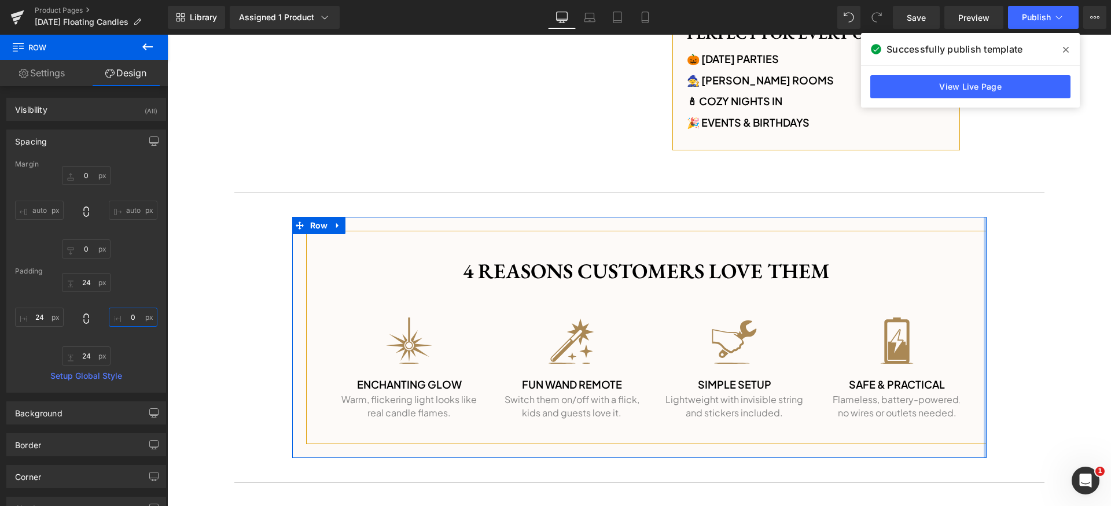
click at [134, 316] on input "text" at bounding box center [133, 317] width 49 height 19
type input "24"
click at [138, 348] on div "24 24 24 24" at bounding box center [86, 319] width 142 height 93
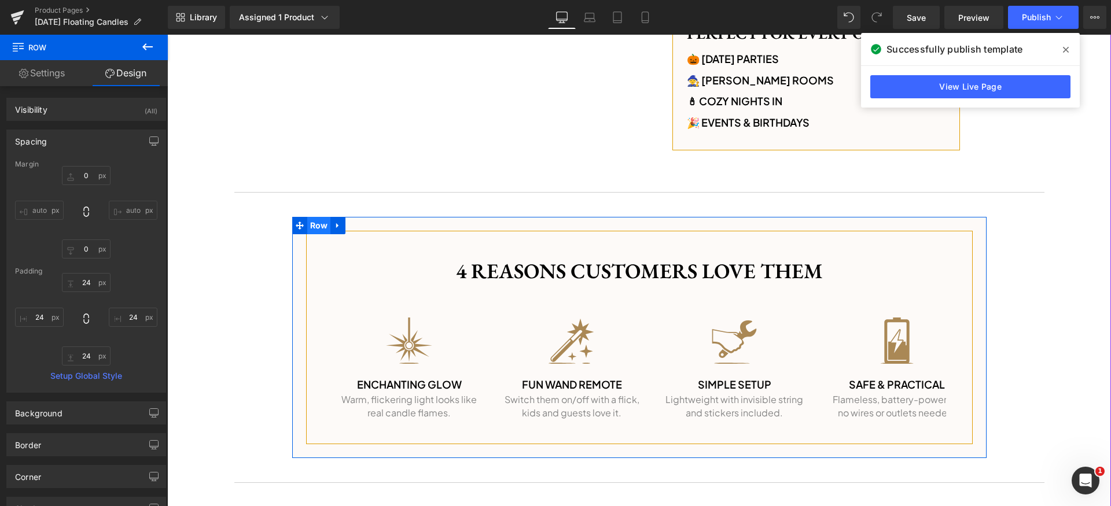
click at [307, 233] on span "Row" at bounding box center [319, 225] width 24 height 17
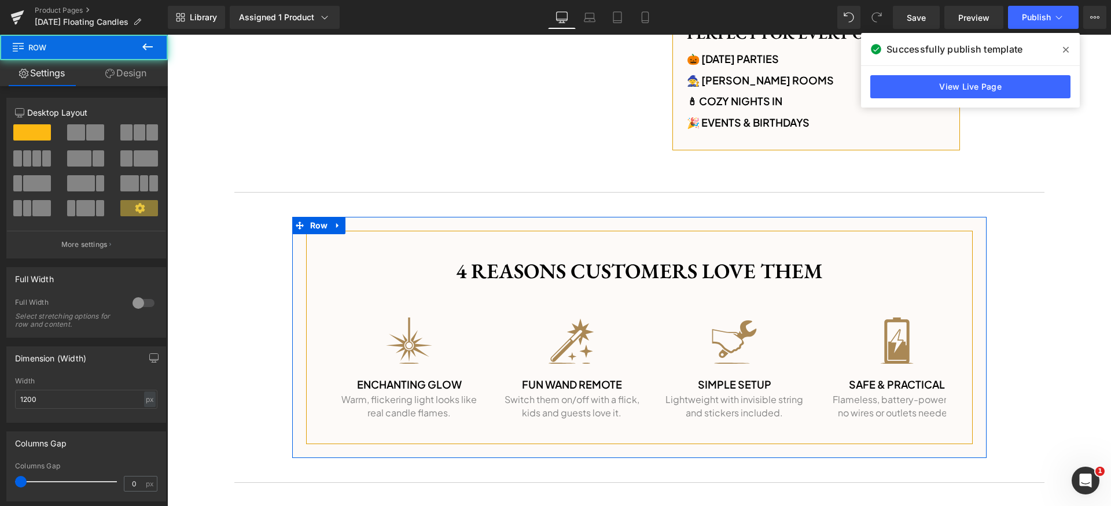
scroll to position [165, 0]
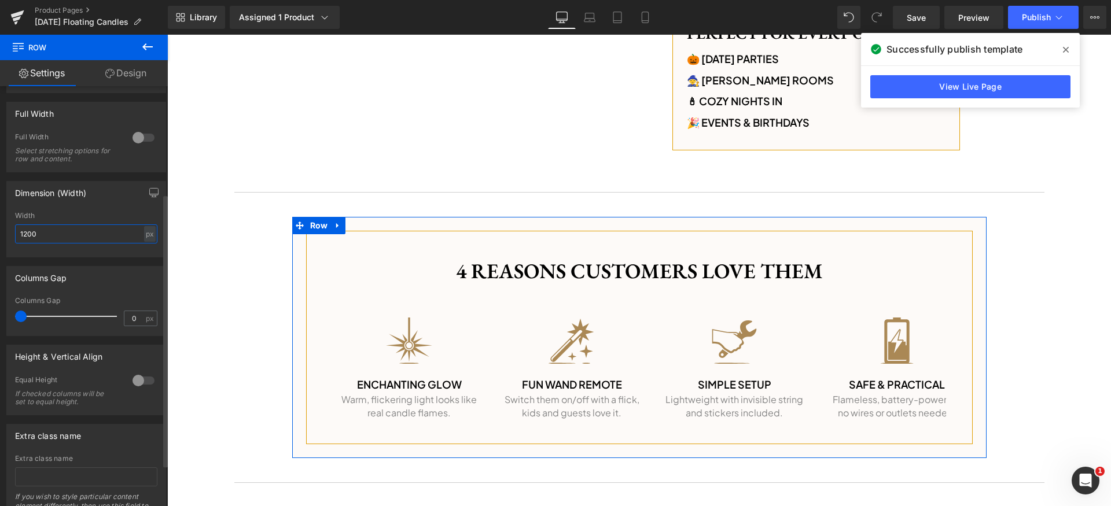
click at [65, 231] on input "1200" at bounding box center [86, 233] width 142 height 19
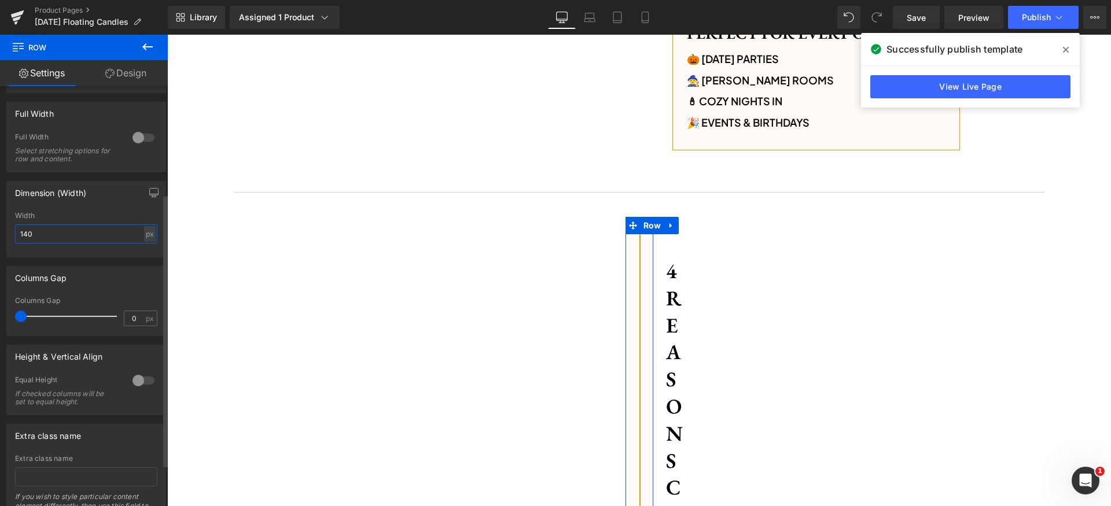
type input "1400"
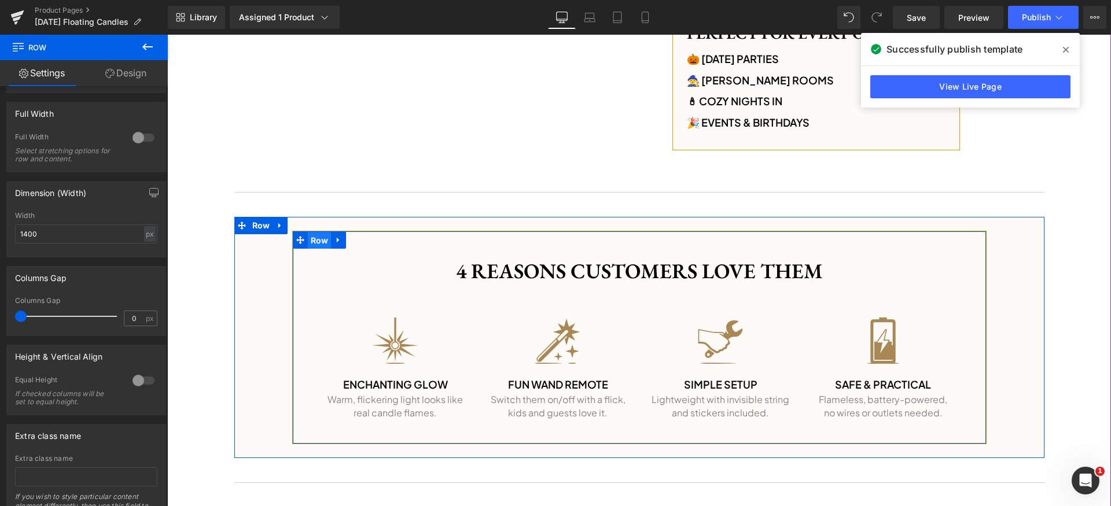
click at [312, 242] on span "Row" at bounding box center [320, 240] width 24 height 17
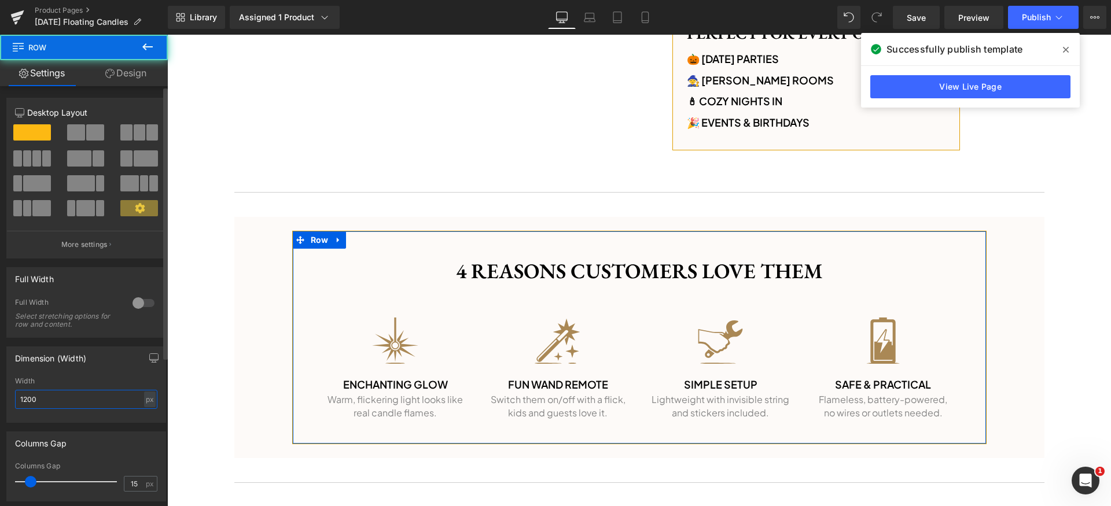
click at [67, 404] on input "1200" at bounding box center [86, 399] width 142 height 19
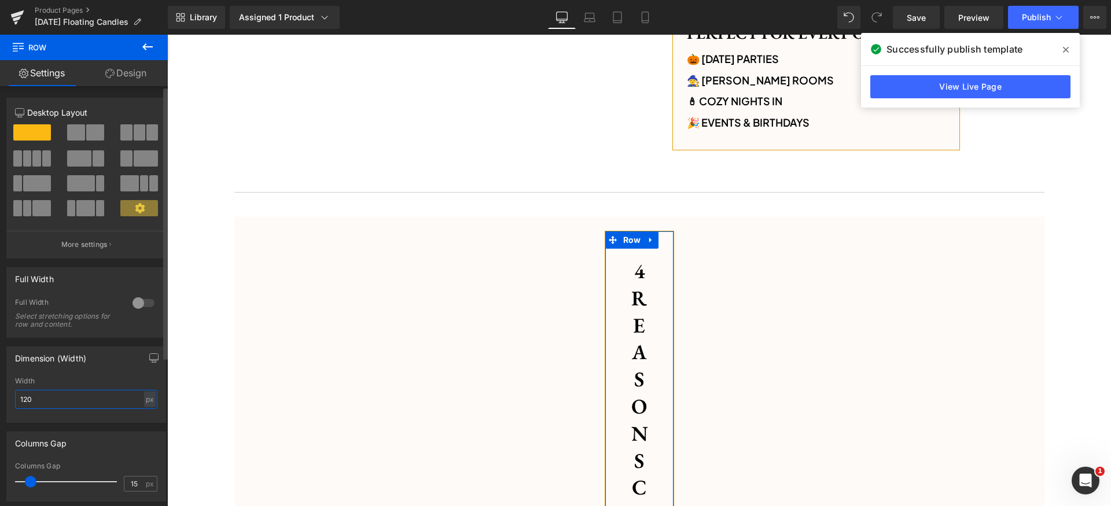
type input "1200"
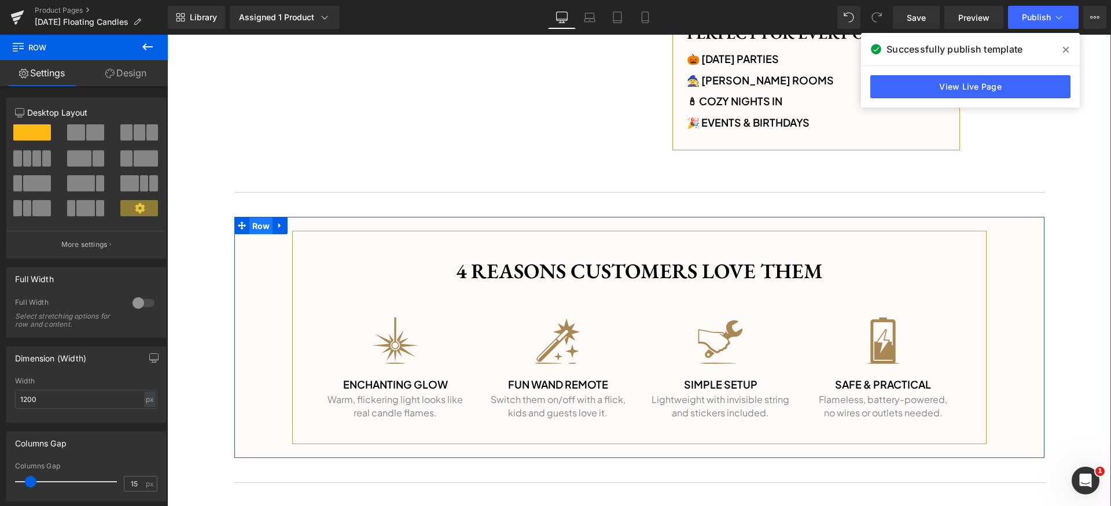
click at [256, 227] on span "Row" at bounding box center [261, 225] width 24 height 17
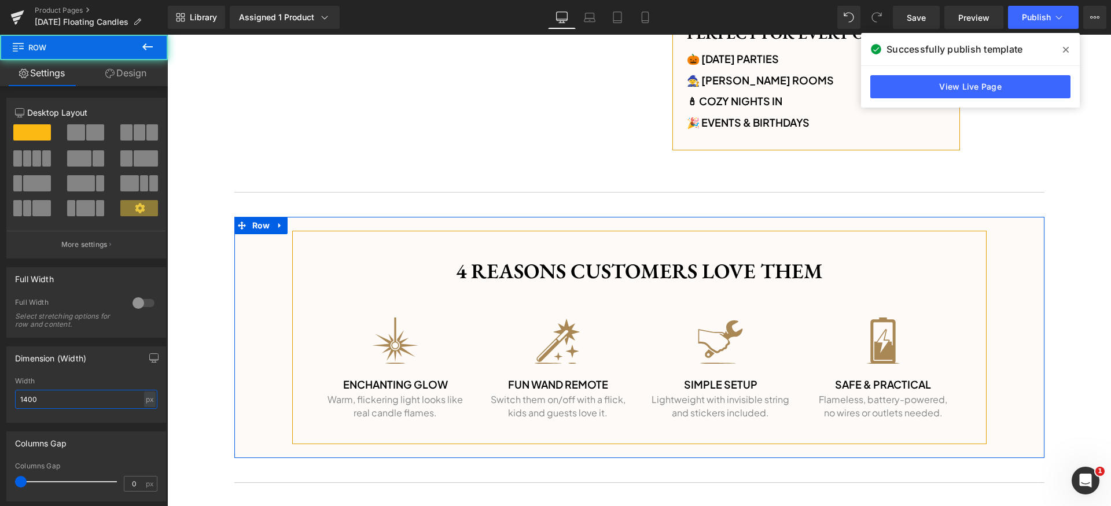
click at [62, 405] on input "1400" at bounding box center [86, 399] width 142 height 19
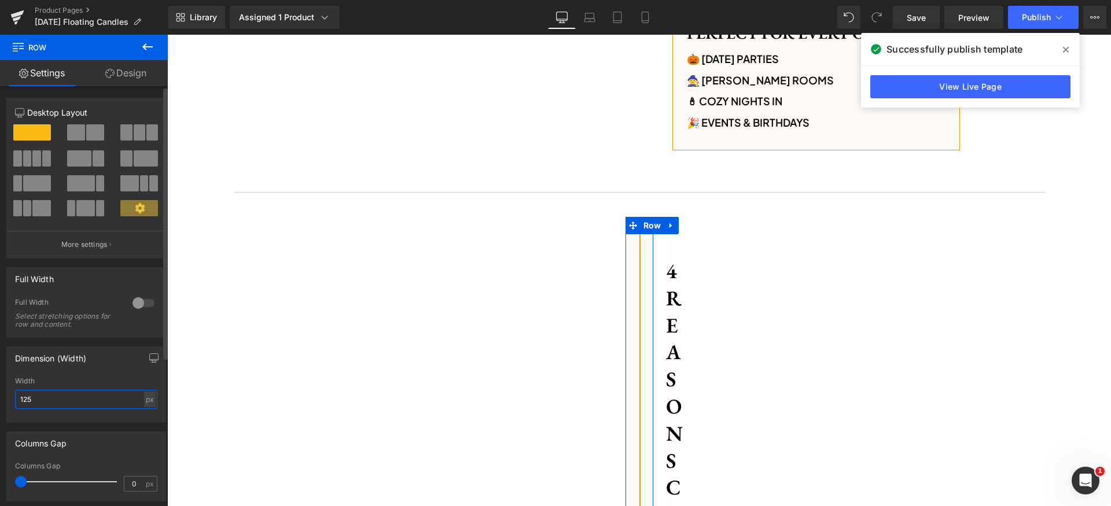
type input "1250"
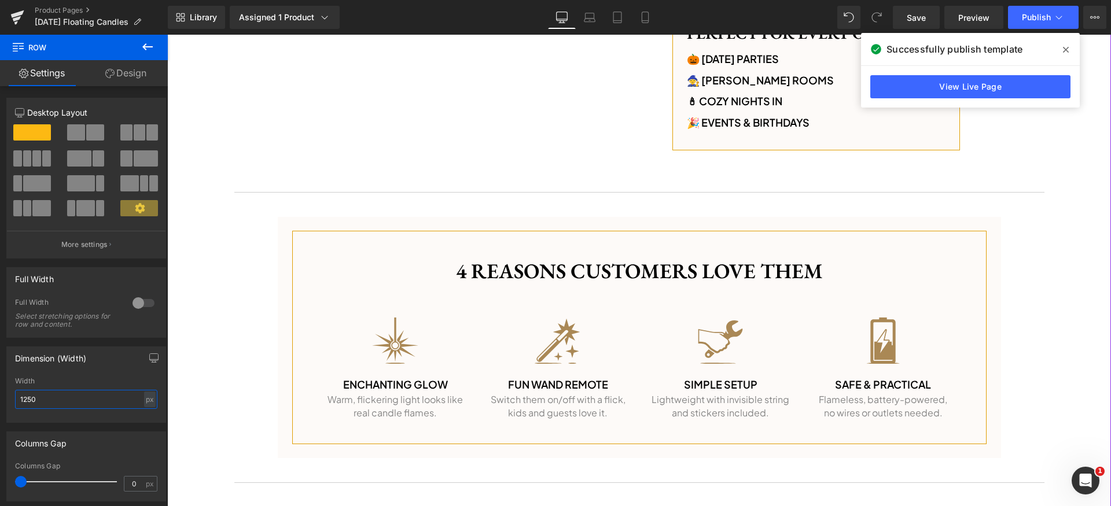
scroll to position [1015, 0]
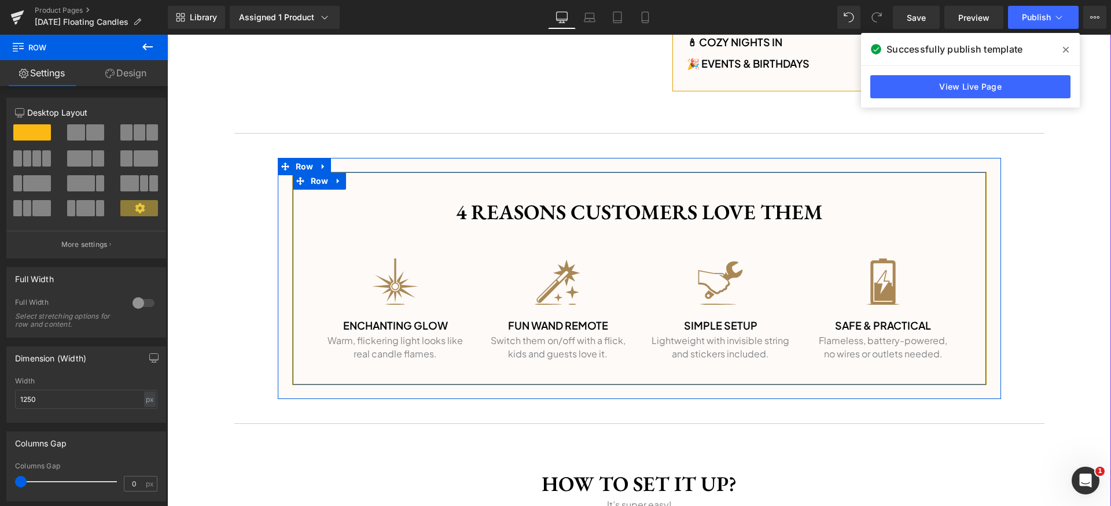
click at [632, 380] on div "4 reasons customers love them Heading Row Image Enchanting Glow Heading Warm, f…" at bounding box center [639, 278] width 694 height 213
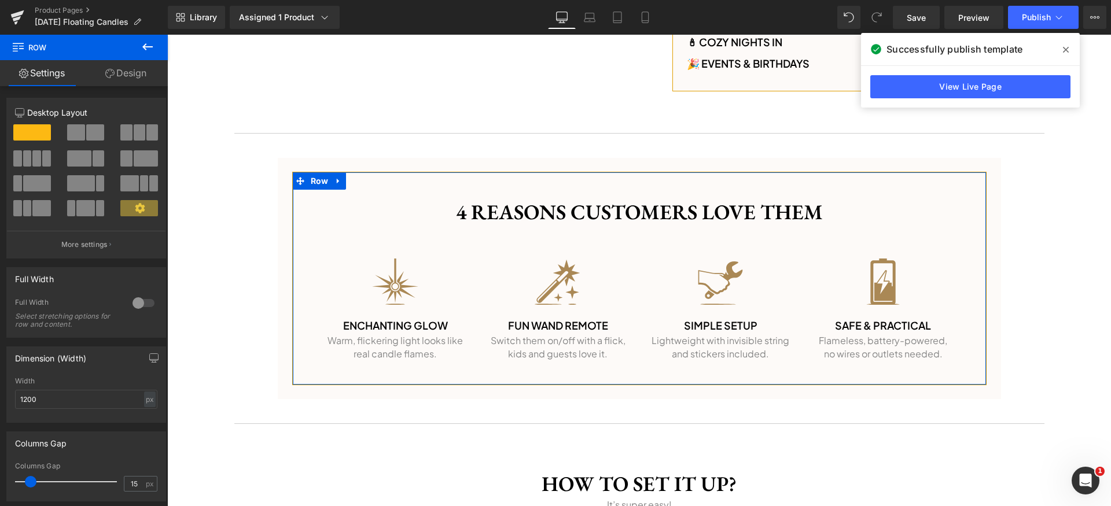
click at [134, 83] on link "Design" at bounding box center [126, 73] width 84 height 26
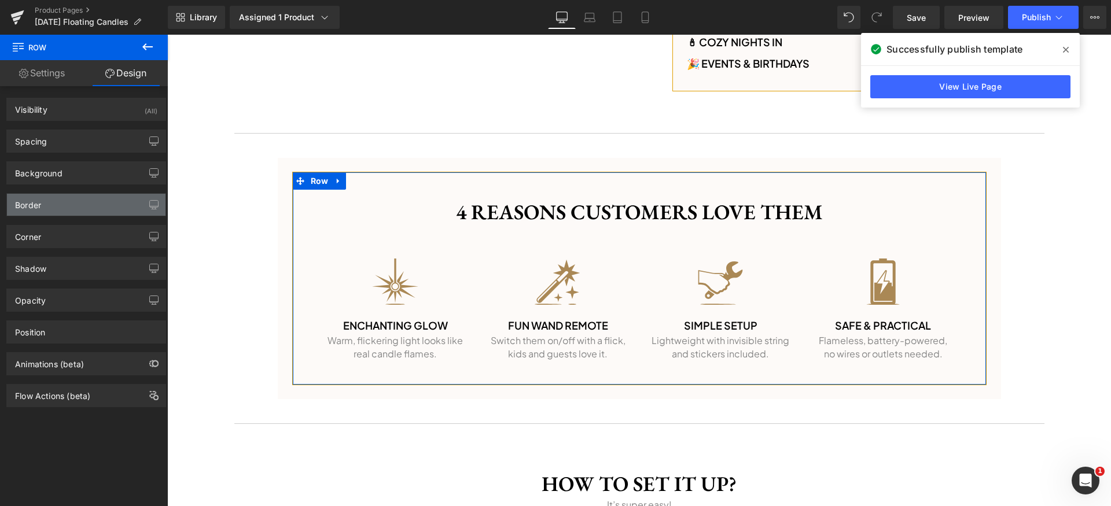
click at [78, 202] on div "Border" at bounding box center [86, 205] width 158 height 22
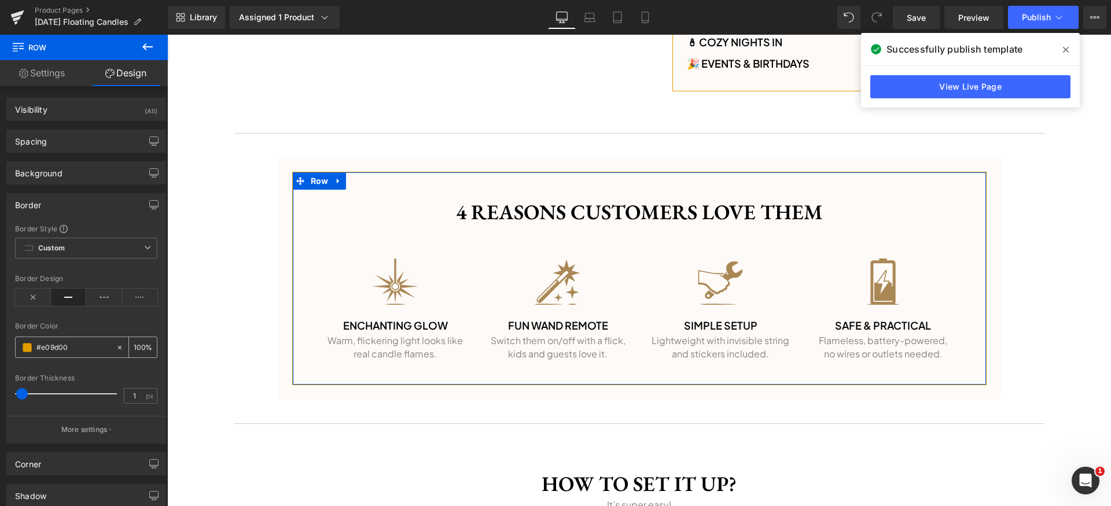
click at [80, 345] on input "#e09d00" at bounding box center [73, 347] width 74 height 13
click at [81, 197] on div "Border" at bounding box center [86, 205] width 158 height 22
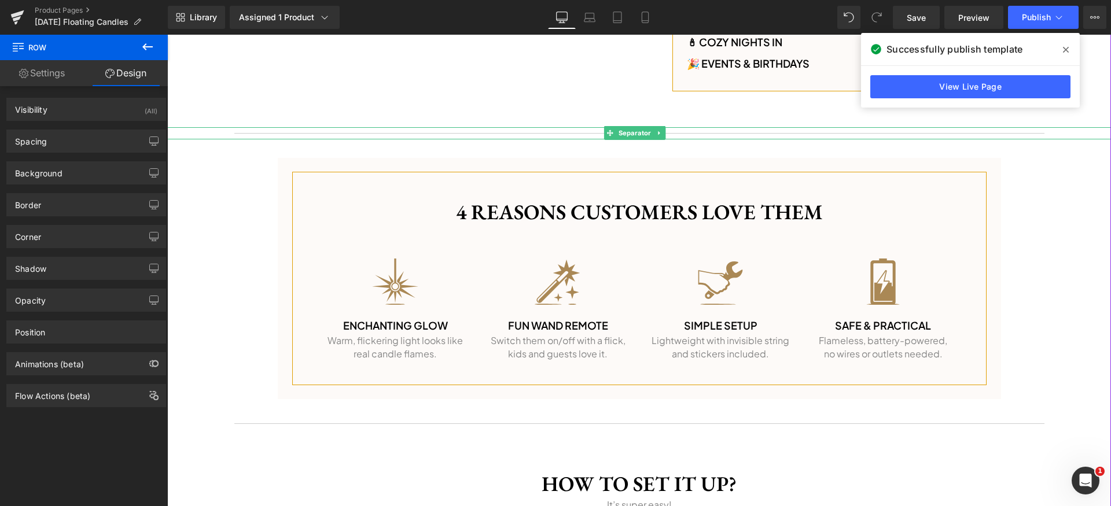
click at [291, 133] on hr at bounding box center [639, 136] width 810 height 6
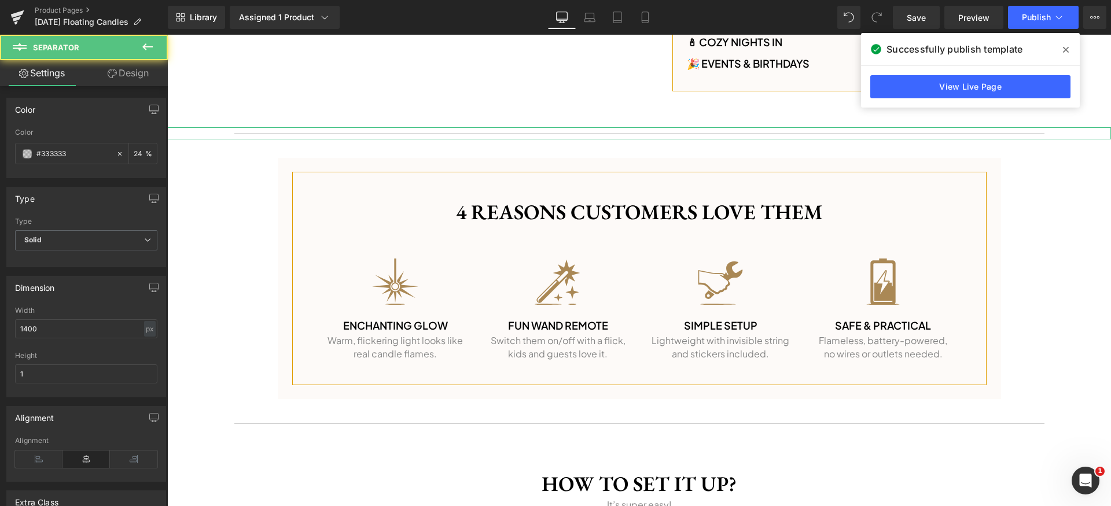
click at [116, 81] on link "Design" at bounding box center [128, 73] width 84 height 26
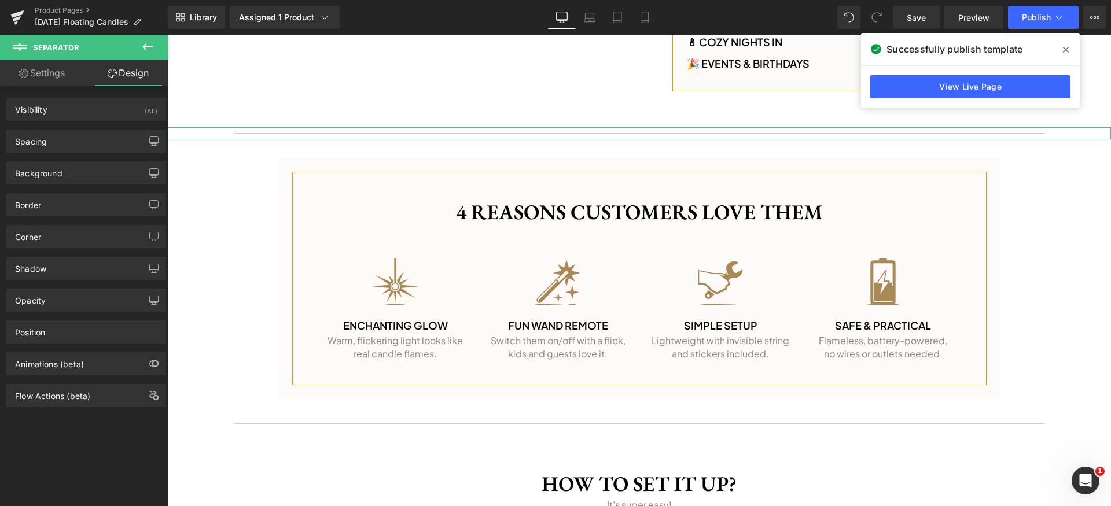
click at [45, 75] on link "Settings" at bounding box center [42, 73] width 84 height 26
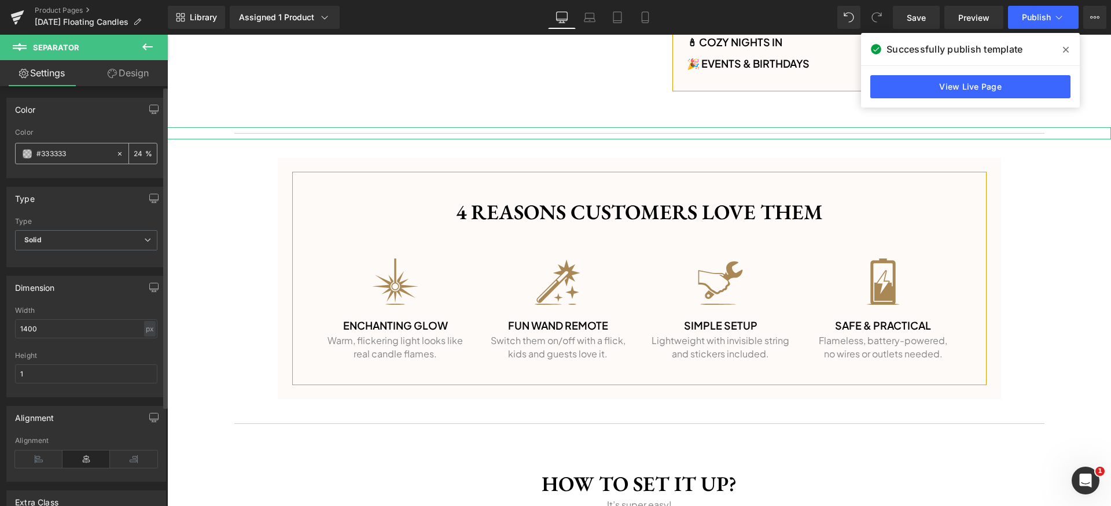
click at [80, 153] on input "#333333" at bounding box center [73, 153] width 74 height 13
paste input "e09d00"
type input "#e09d00"
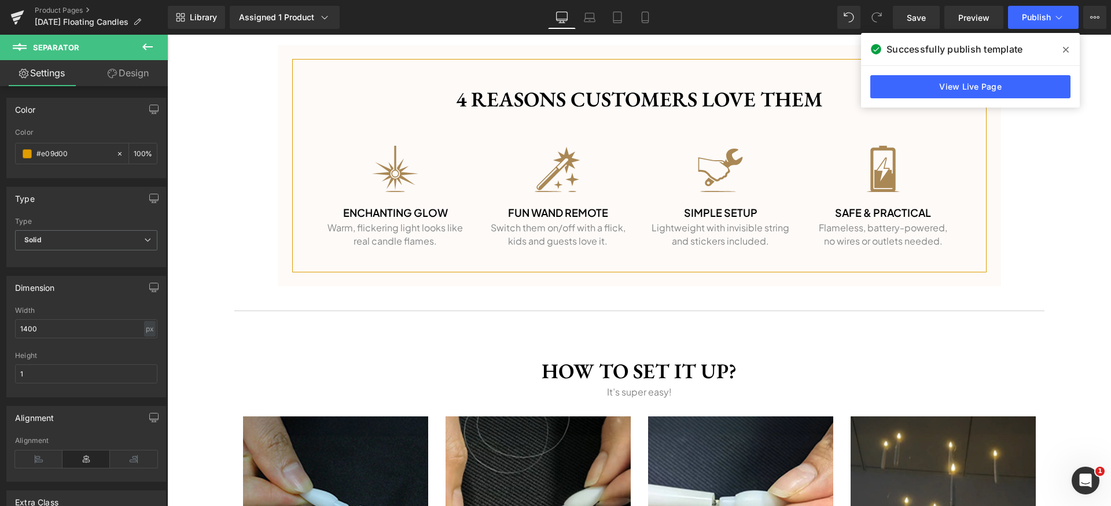
scroll to position [1247, 0]
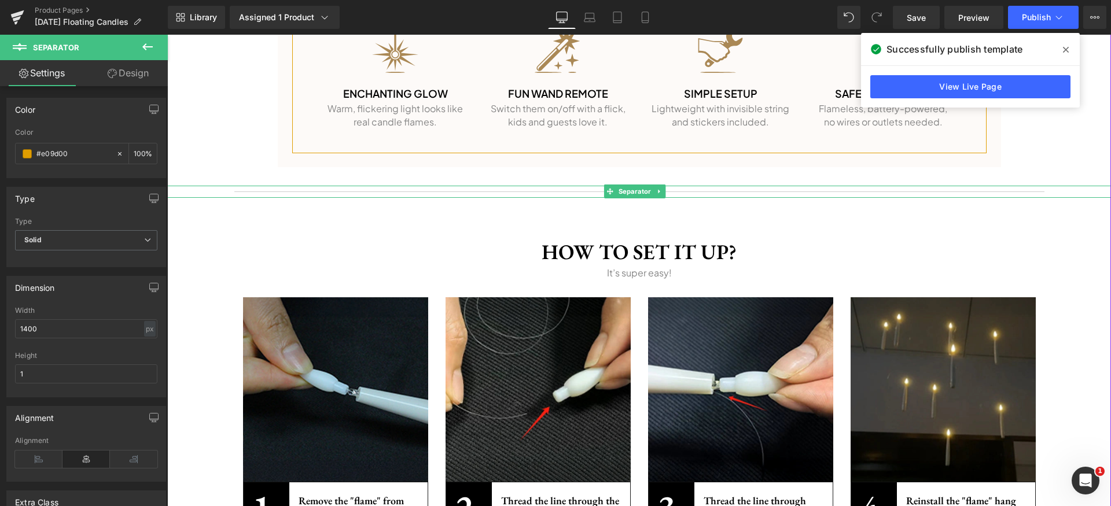
click at [492, 191] on hr at bounding box center [639, 194] width 810 height 6
click at [83, 154] on input "#333333" at bounding box center [73, 153] width 74 height 13
paste input "e09d00"
type input "#e09d00"
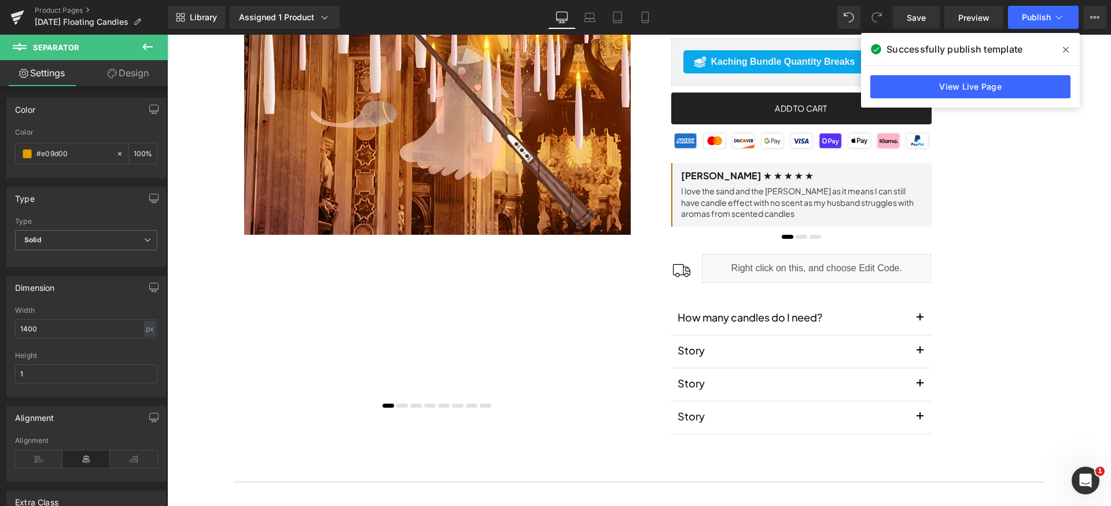
scroll to position [444, 0]
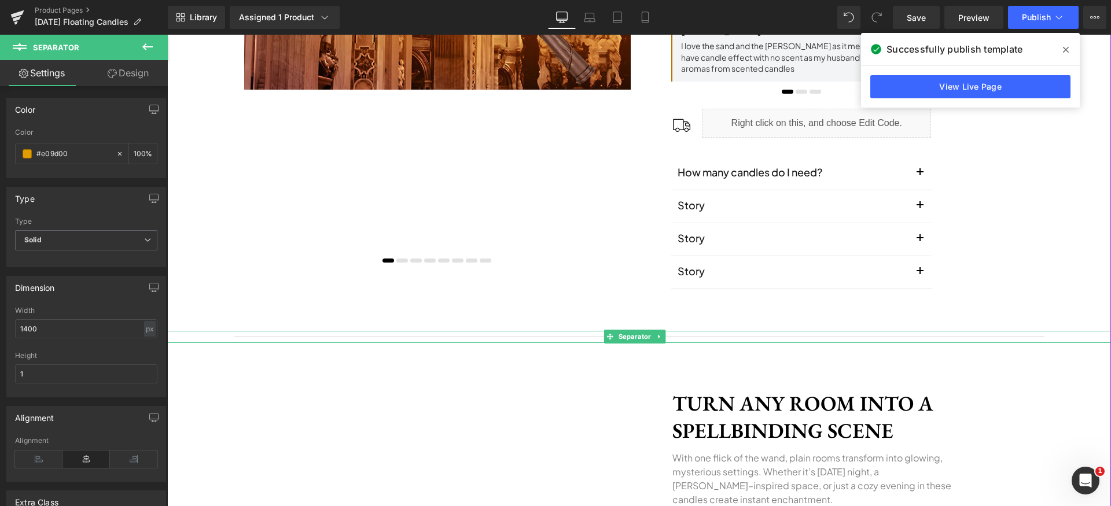
click at [589, 338] on hr at bounding box center [639, 340] width 810 height 6
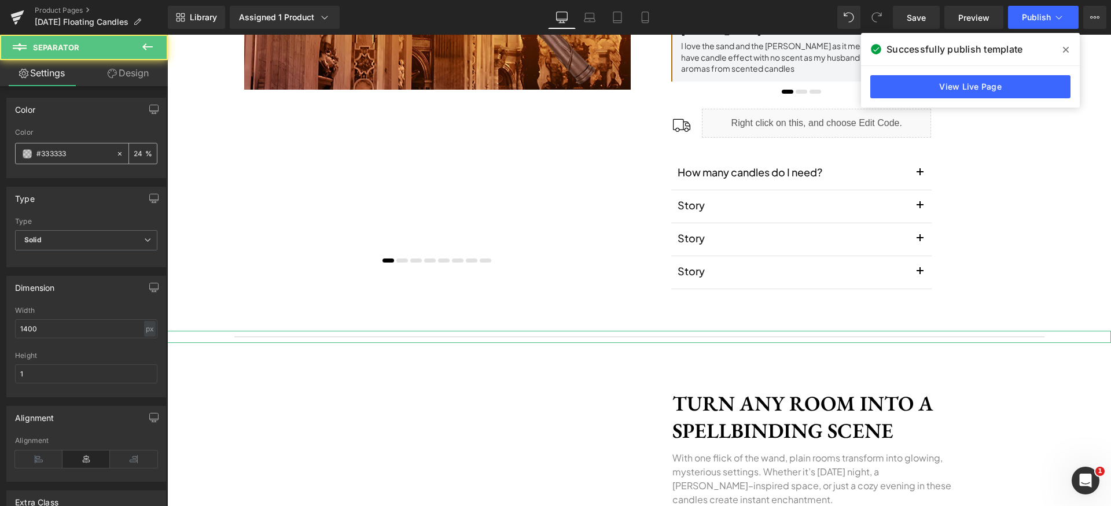
click at [82, 152] on input "#333333" at bounding box center [73, 153] width 74 height 13
type input "#e09d00"
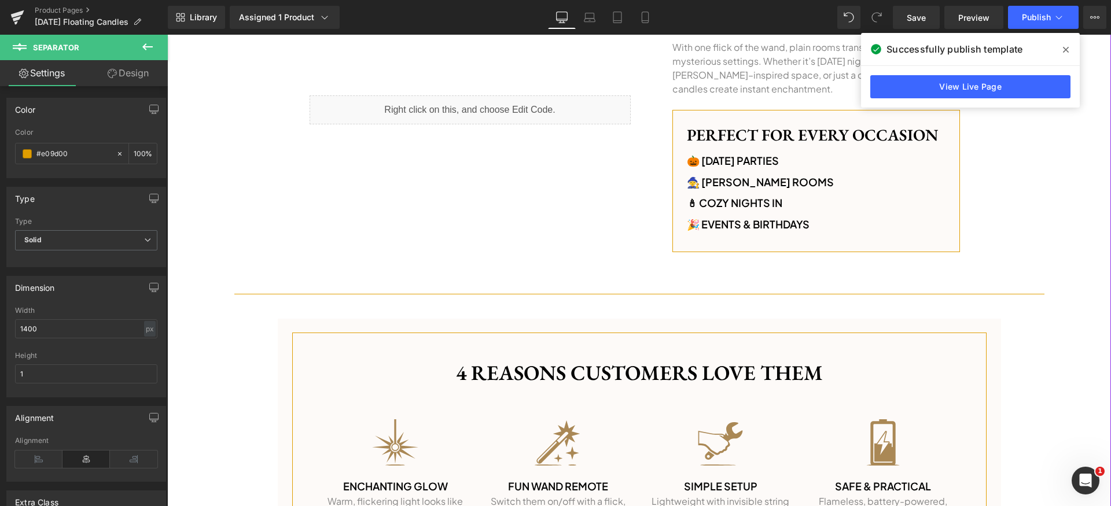
scroll to position [869, 0]
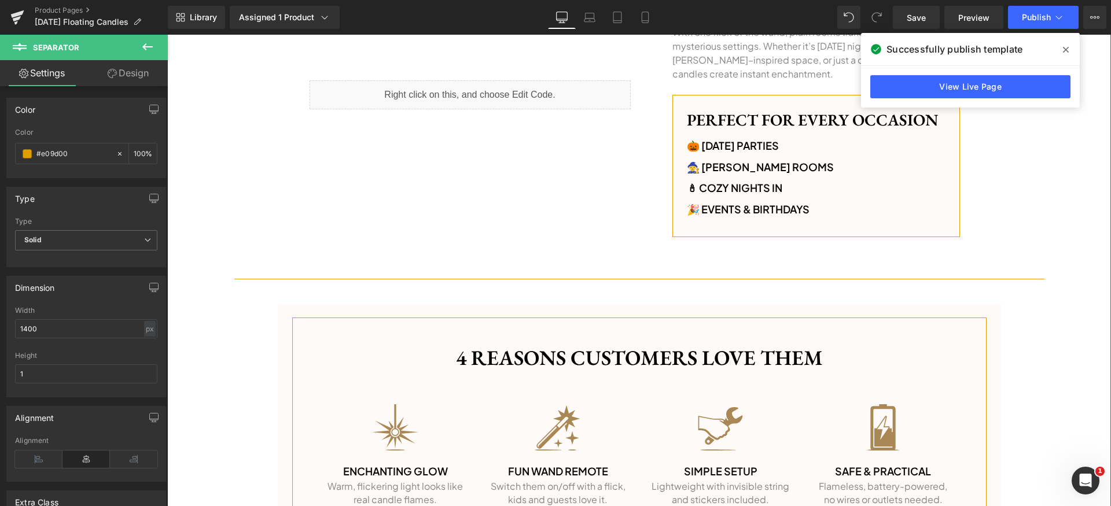
click at [1074, 386] on div "‹ ›" at bounding box center [638, 210] width 943 height 1882
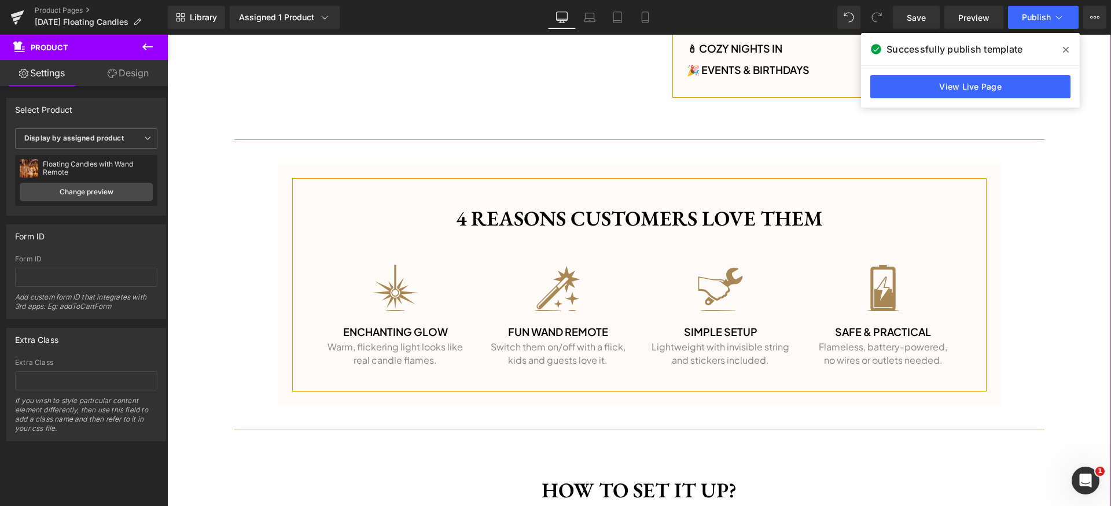
scroll to position [1068, 0]
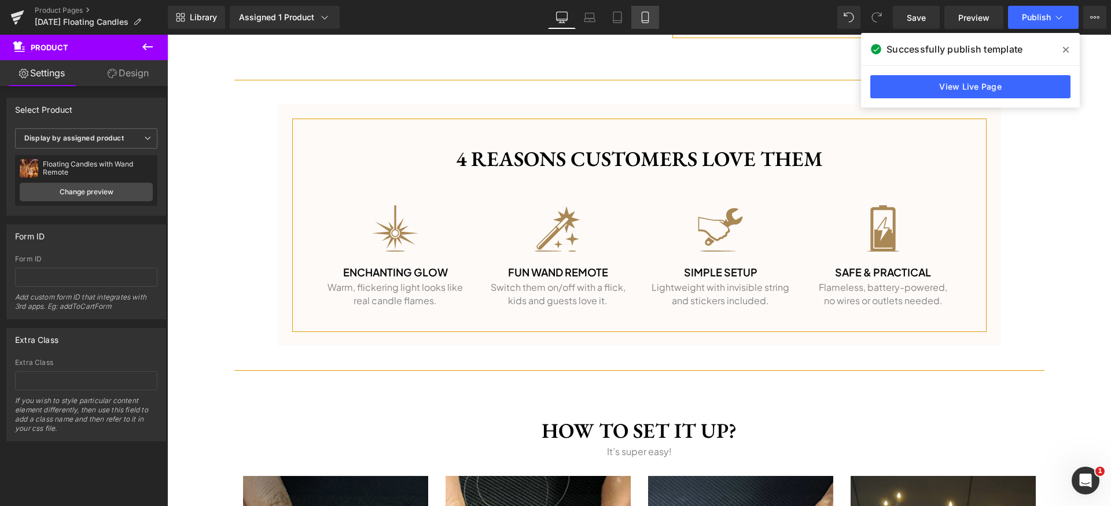
click at [645, 15] on icon at bounding box center [645, 18] width 12 height 12
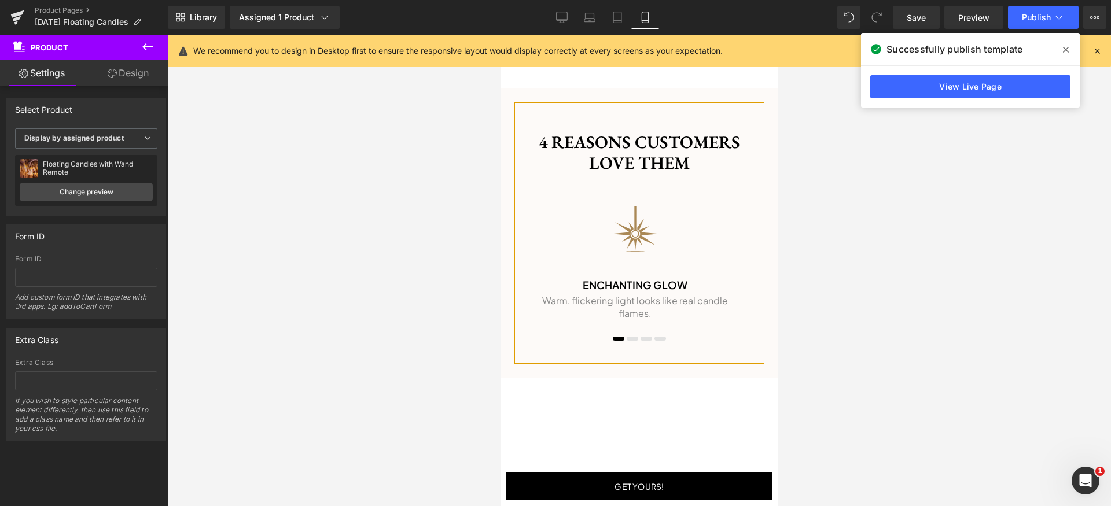
scroll to position [1399, 0]
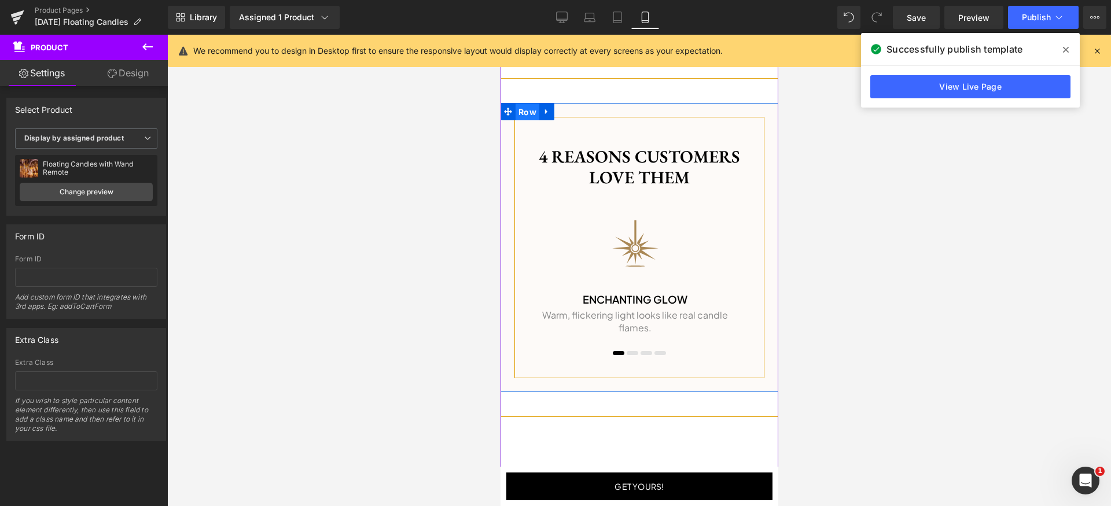
click at [519, 111] on span "Row" at bounding box center [527, 112] width 24 height 17
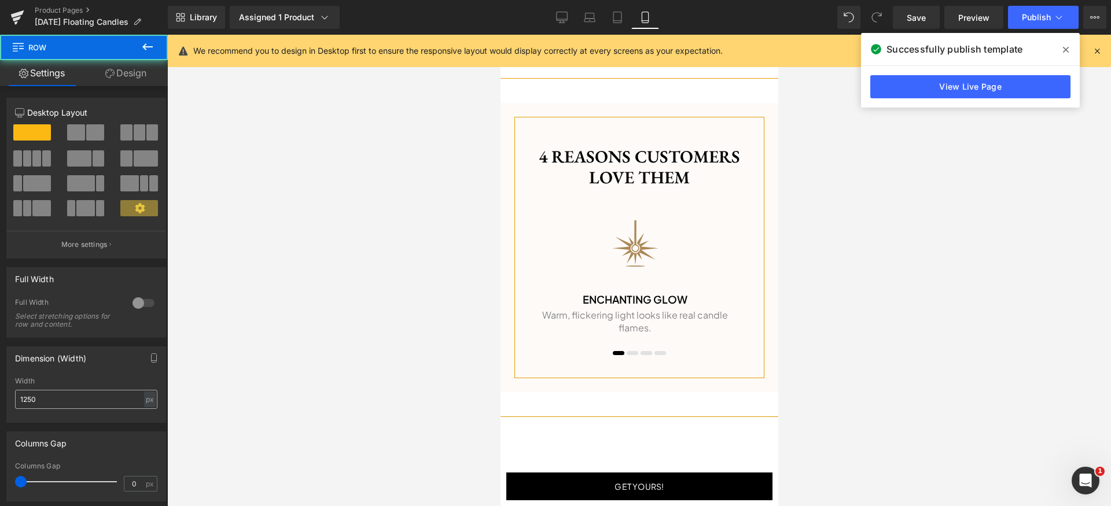
scroll to position [143, 0]
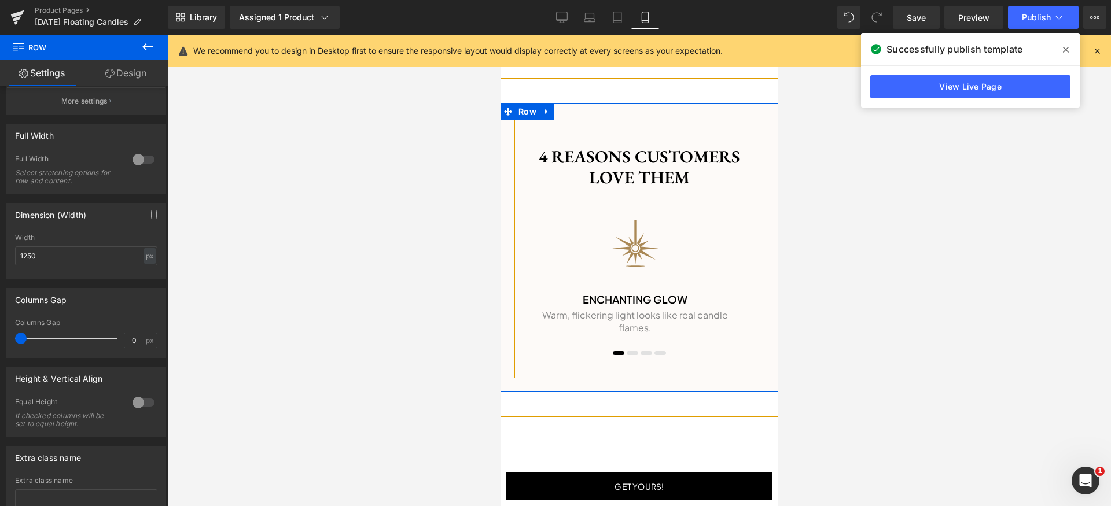
click at [128, 67] on link "Design" at bounding box center [126, 73] width 84 height 26
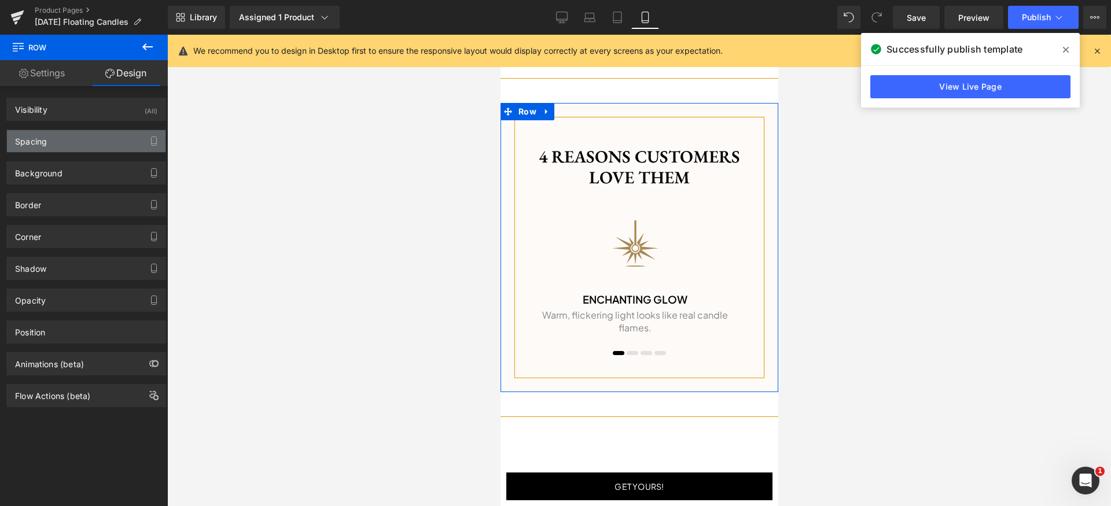
click at [53, 138] on div "Spacing" at bounding box center [86, 141] width 158 height 22
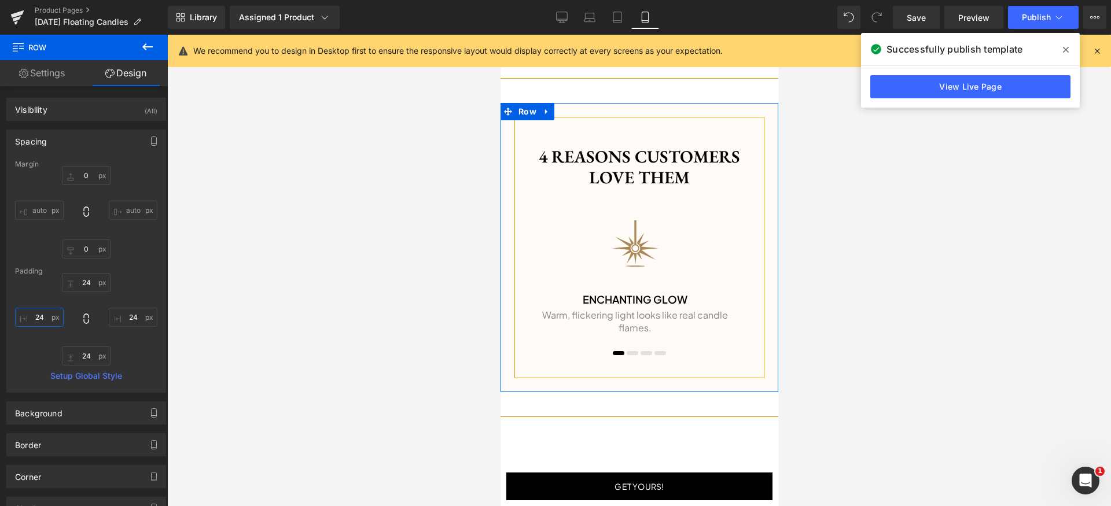
click at [45, 317] on input "24" at bounding box center [39, 317] width 49 height 19
type input "16"
click at [85, 278] on input "24" at bounding box center [86, 282] width 49 height 19
paste input "16"
type input "16"
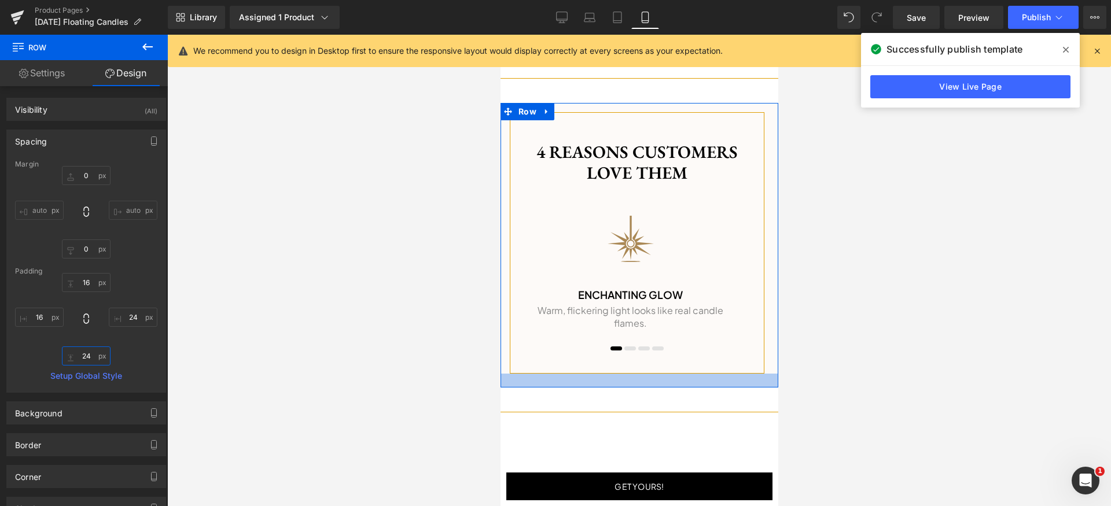
click at [90, 359] on input "24" at bounding box center [86, 355] width 49 height 19
paste input "16"
type input "16"
click at [131, 315] on input "24" at bounding box center [133, 317] width 49 height 19
paste input "16"
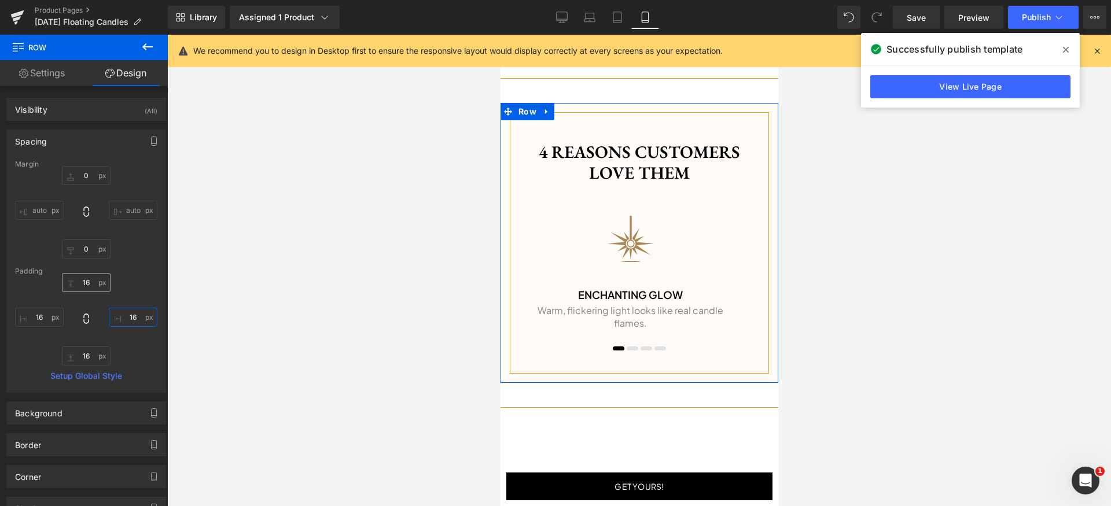
type input "16"
click at [87, 284] on input "16" at bounding box center [86, 282] width 49 height 19
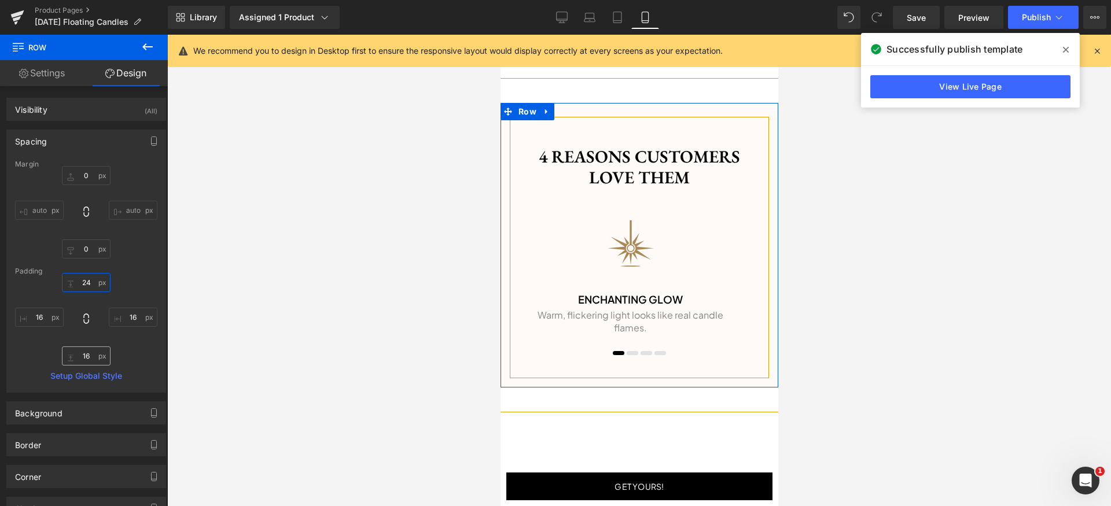
type input "24"
click at [93, 361] on input "16" at bounding box center [86, 355] width 49 height 19
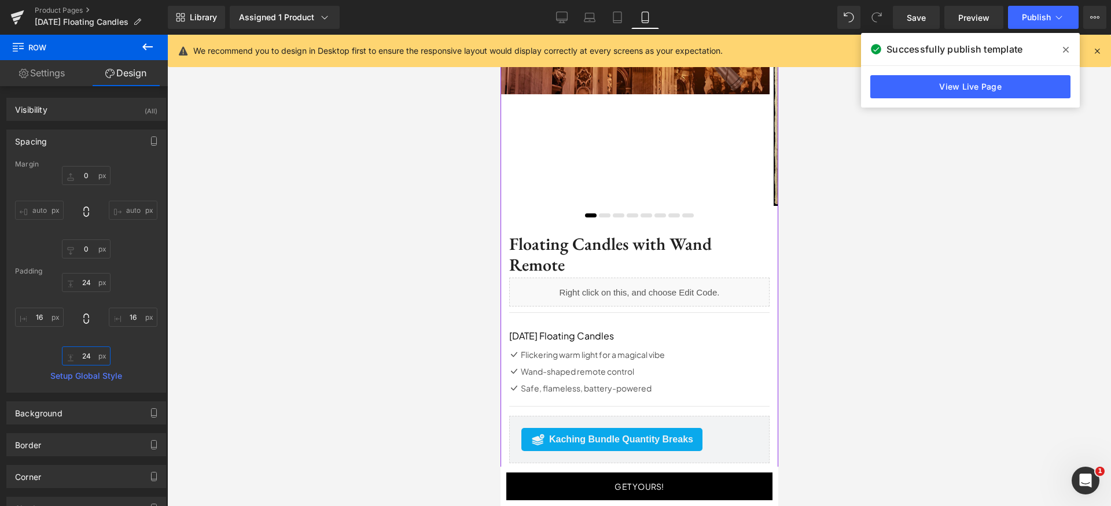
scroll to position [209, 0]
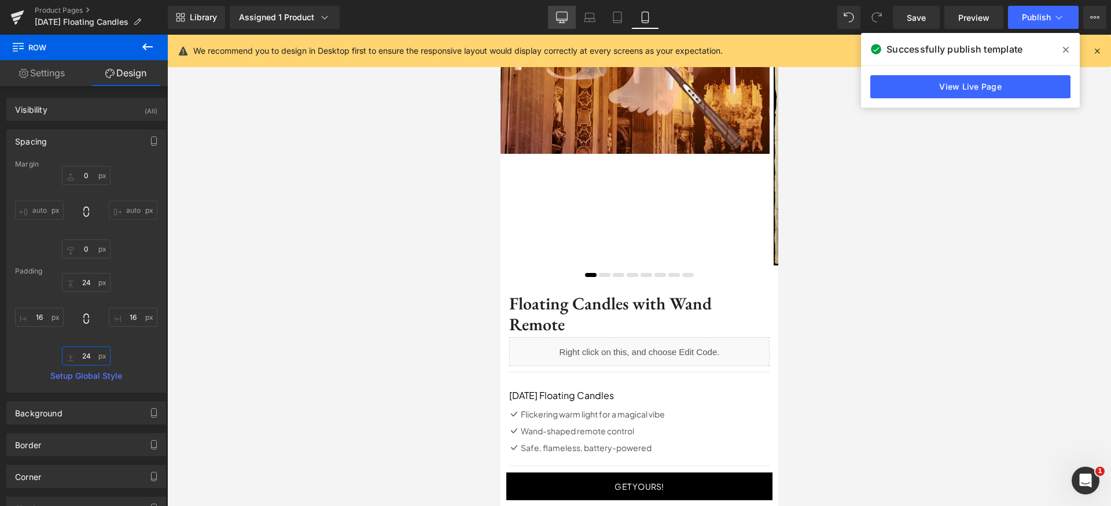
type input "24"
click at [565, 18] on icon at bounding box center [562, 18] width 12 height 12
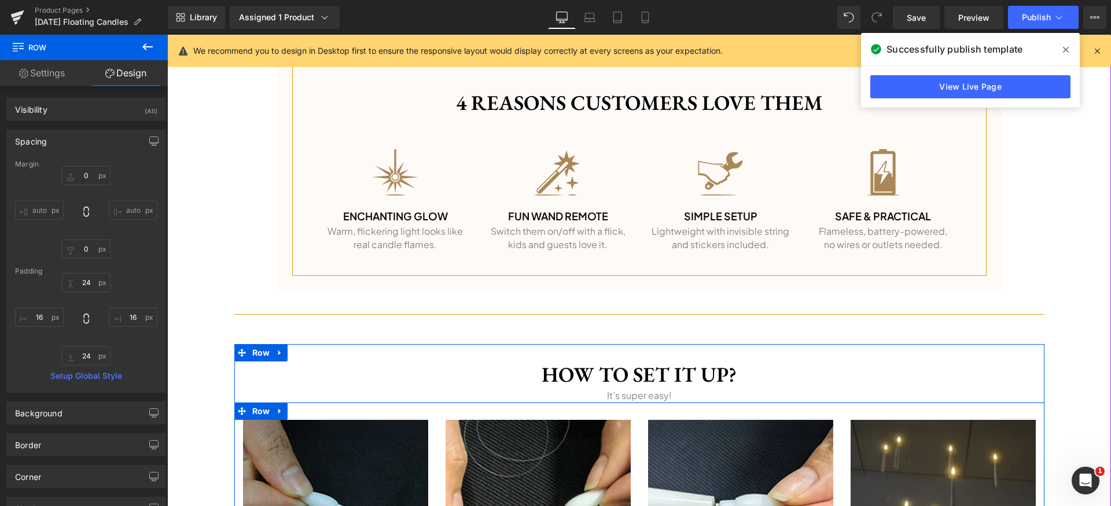
scroll to position [1065, 0]
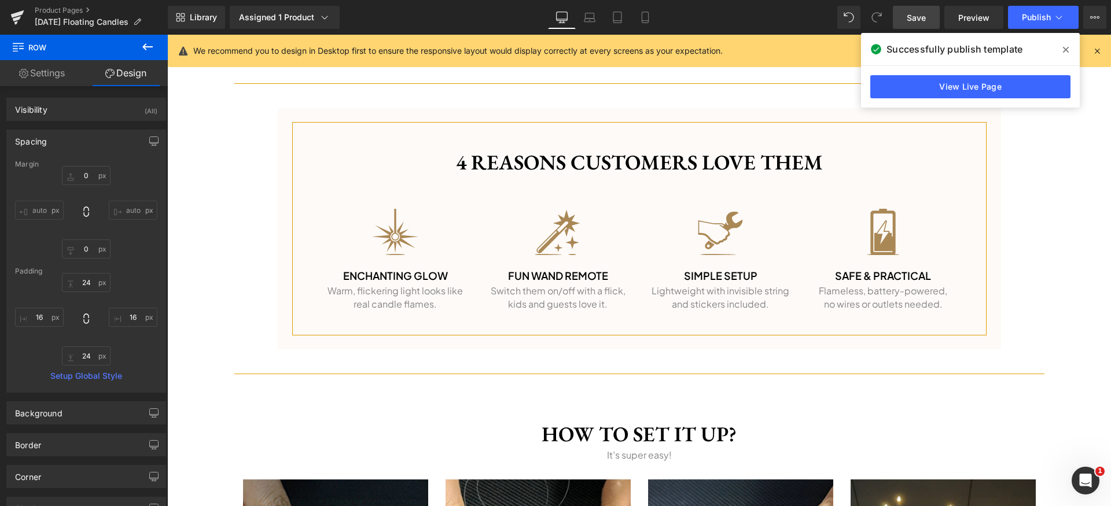
click at [922, 19] on span "Save" at bounding box center [915, 18] width 19 height 12
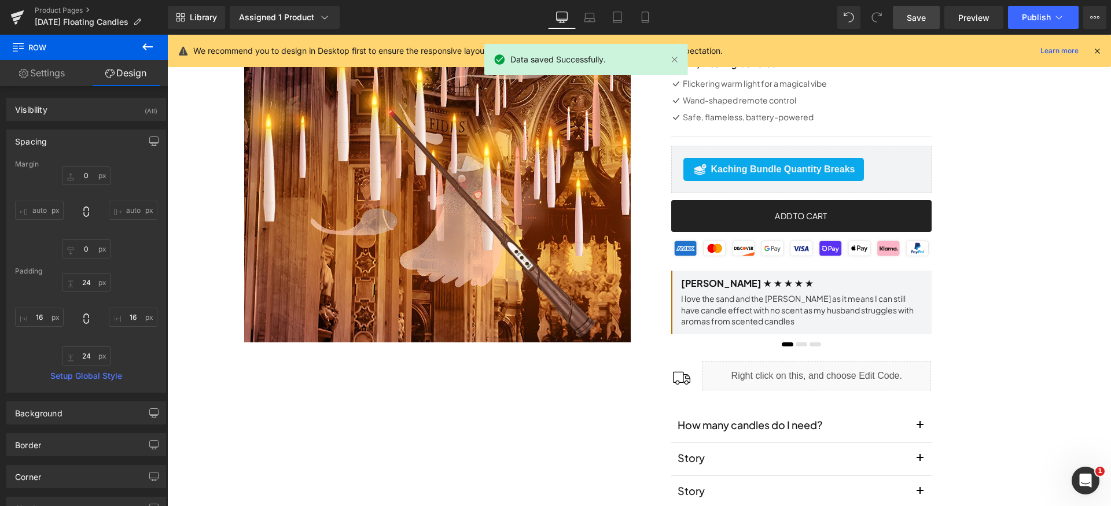
scroll to position [176, 0]
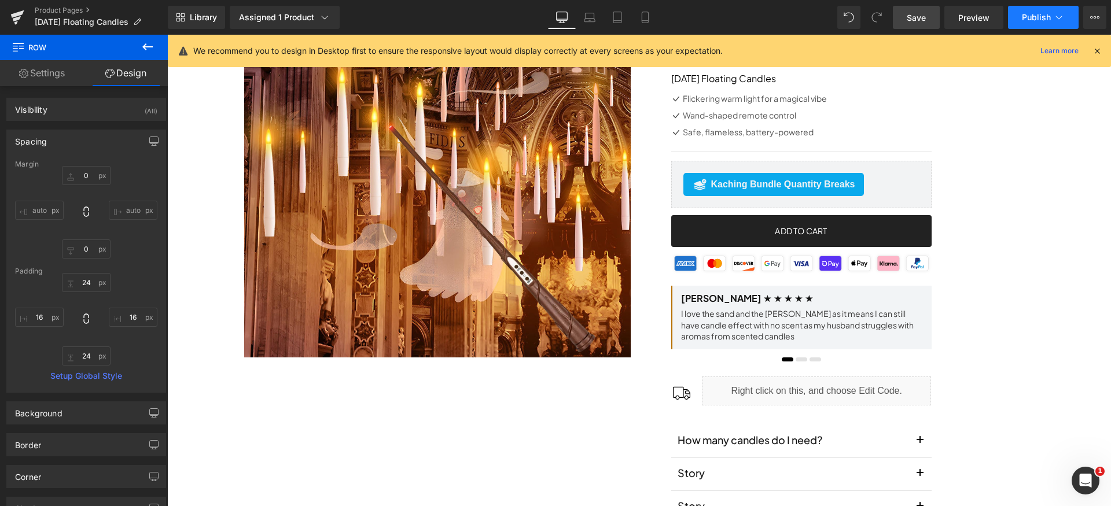
click at [1037, 10] on button "Publish" at bounding box center [1043, 17] width 71 height 23
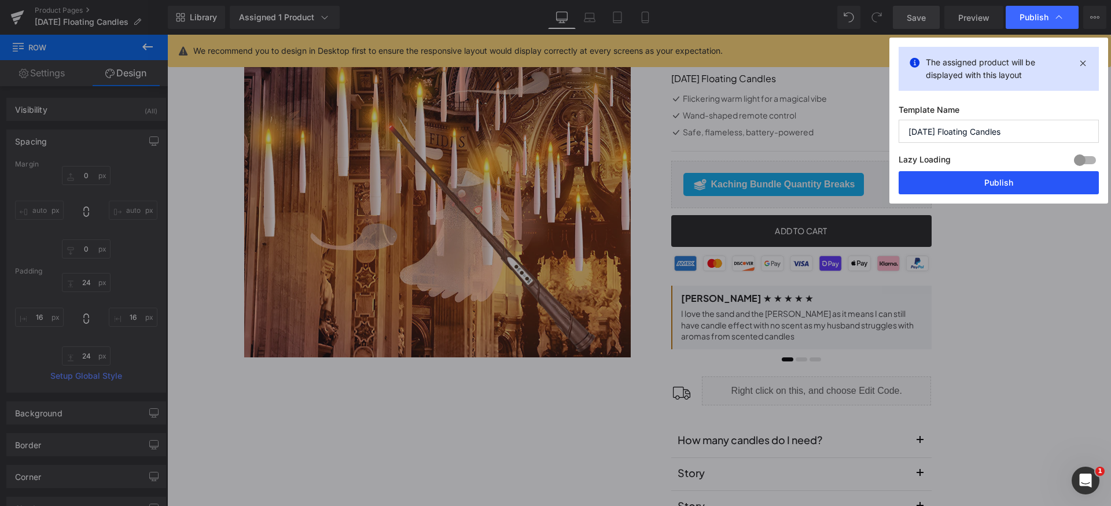
click at [1016, 179] on button "Publish" at bounding box center [998, 182] width 200 height 23
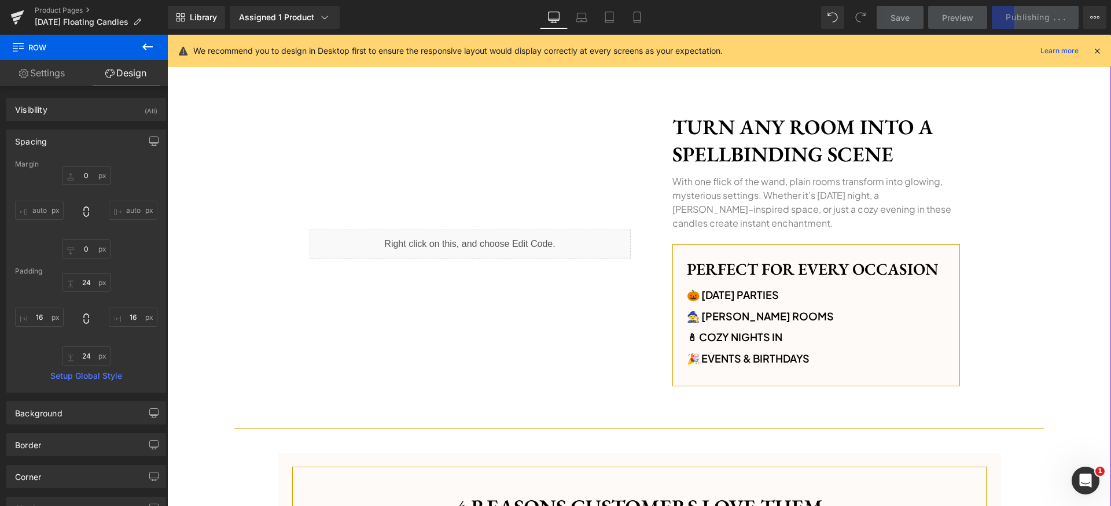
scroll to position [958, 0]
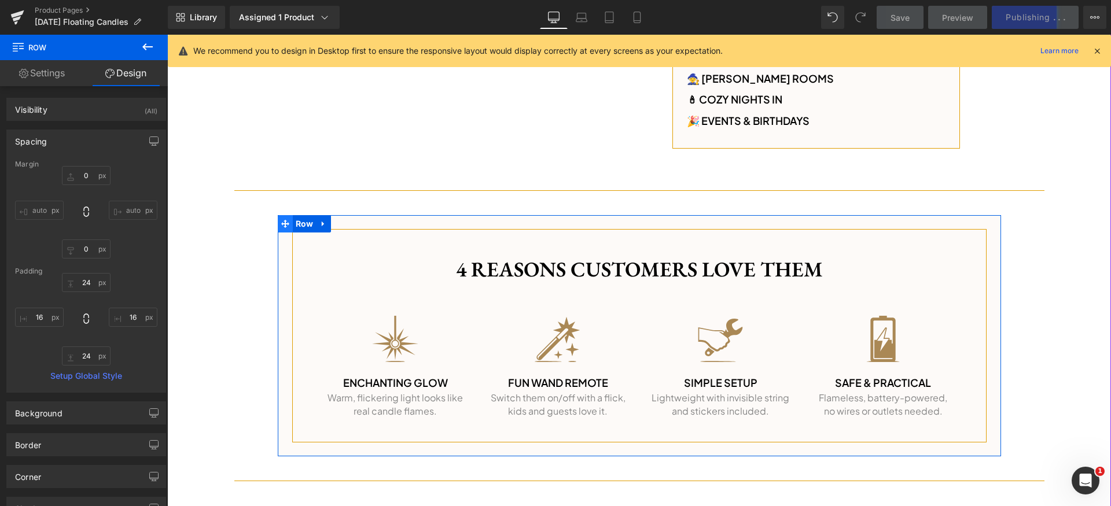
click at [286, 228] on span at bounding box center [285, 223] width 15 height 17
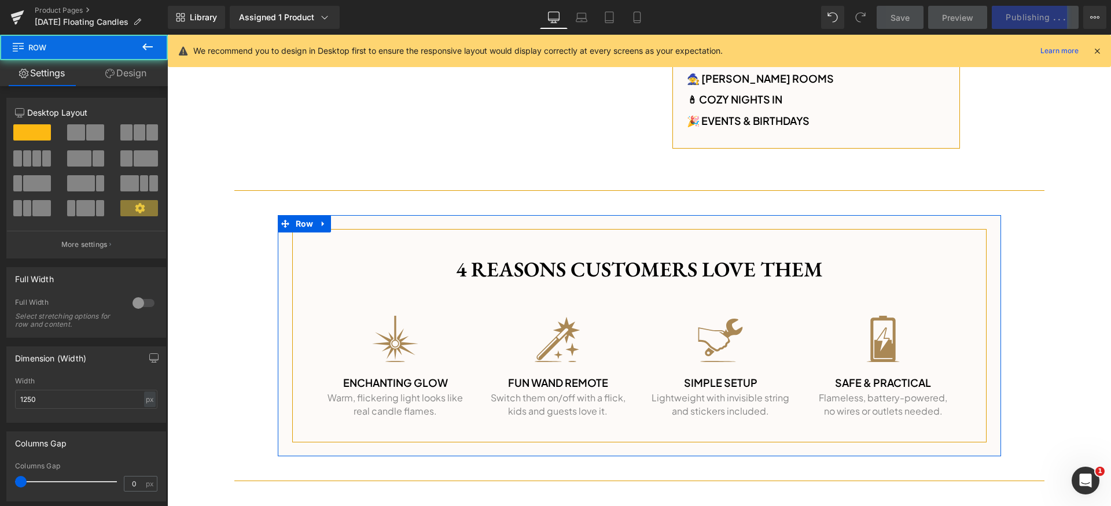
click at [108, 82] on link "Design" at bounding box center [126, 73] width 84 height 26
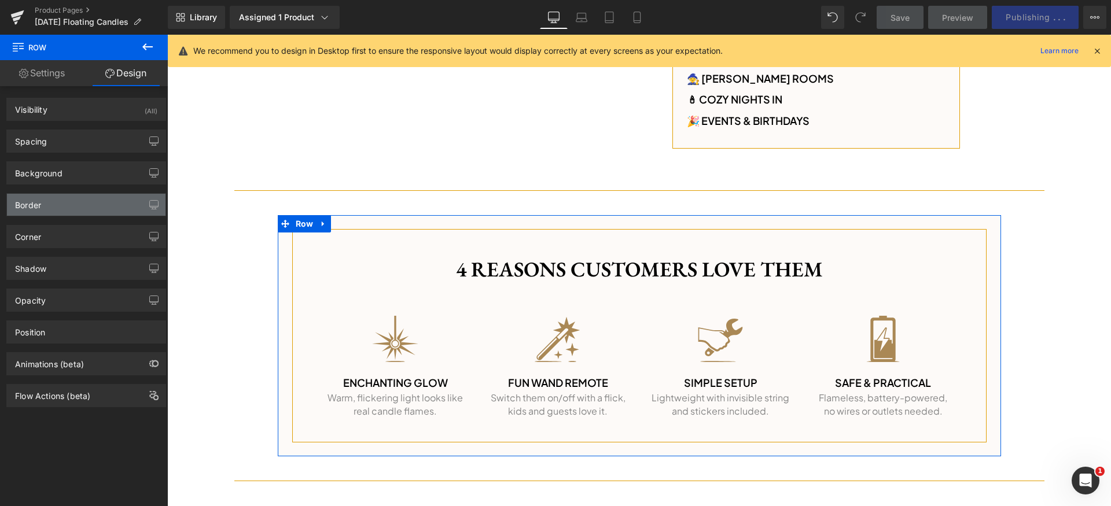
click at [91, 206] on div "Border" at bounding box center [86, 205] width 158 height 22
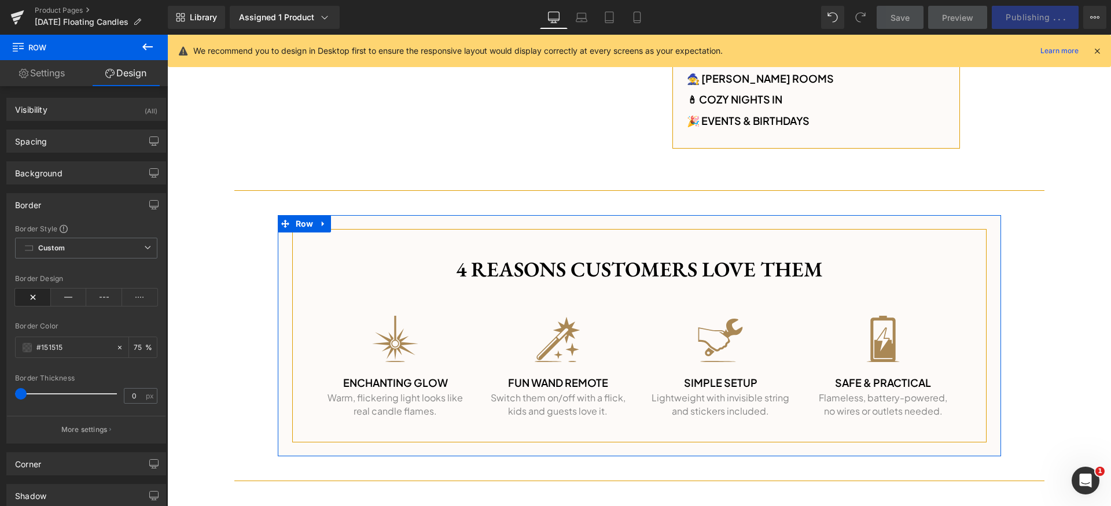
click at [91, 206] on div "Border" at bounding box center [86, 205] width 158 height 22
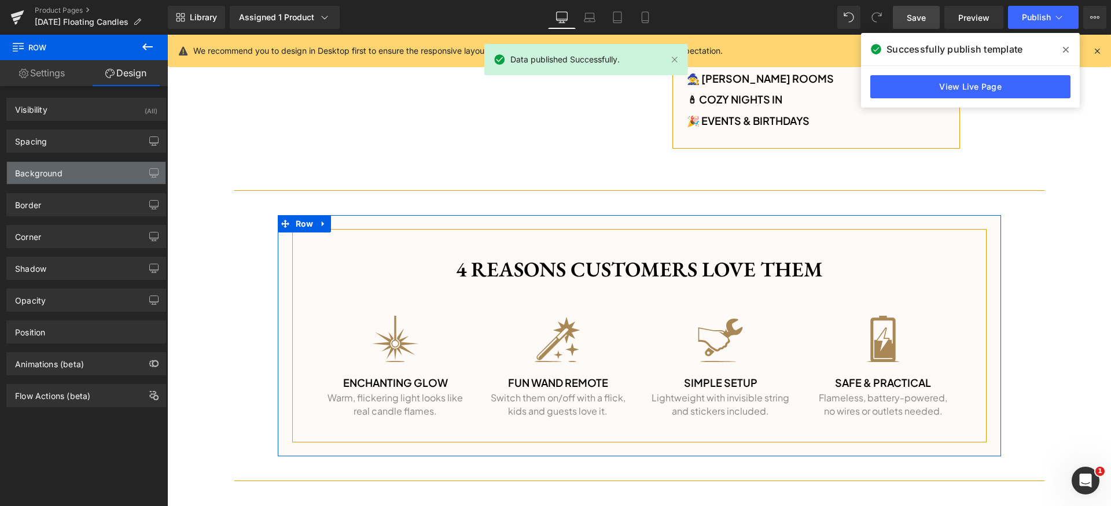
click at [96, 172] on div "Background" at bounding box center [86, 173] width 158 height 22
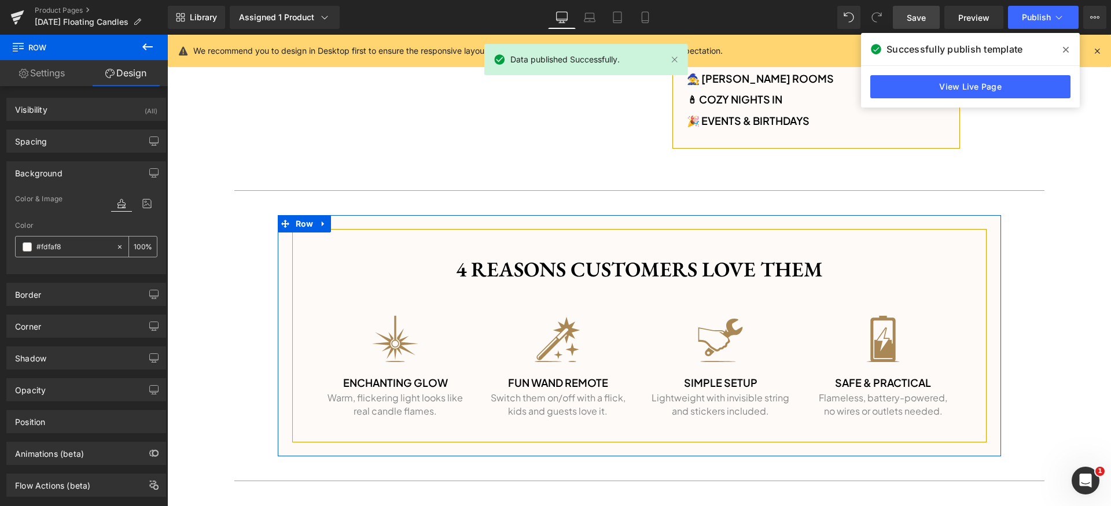
click at [85, 247] on input "#fdfaf8" at bounding box center [73, 247] width 74 height 13
click at [95, 182] on div "Background" at bounding box center [86, 173] width 158 height 22
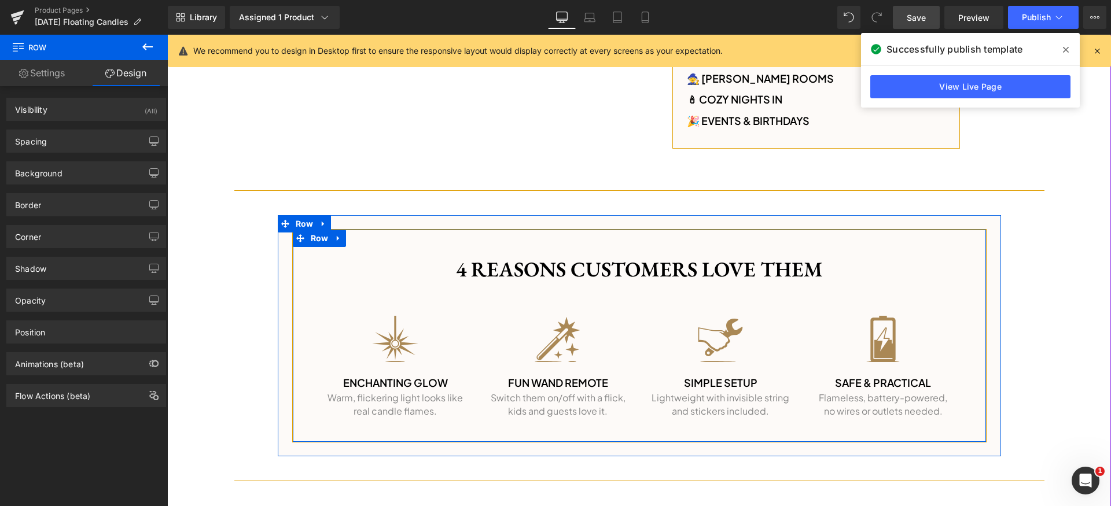
click at [316, 247] on div "4 reasons customers love them Heading Row Image Enchanting Glow Heading Warm, f…" at bounding box center [639, 341] width 693 height 189
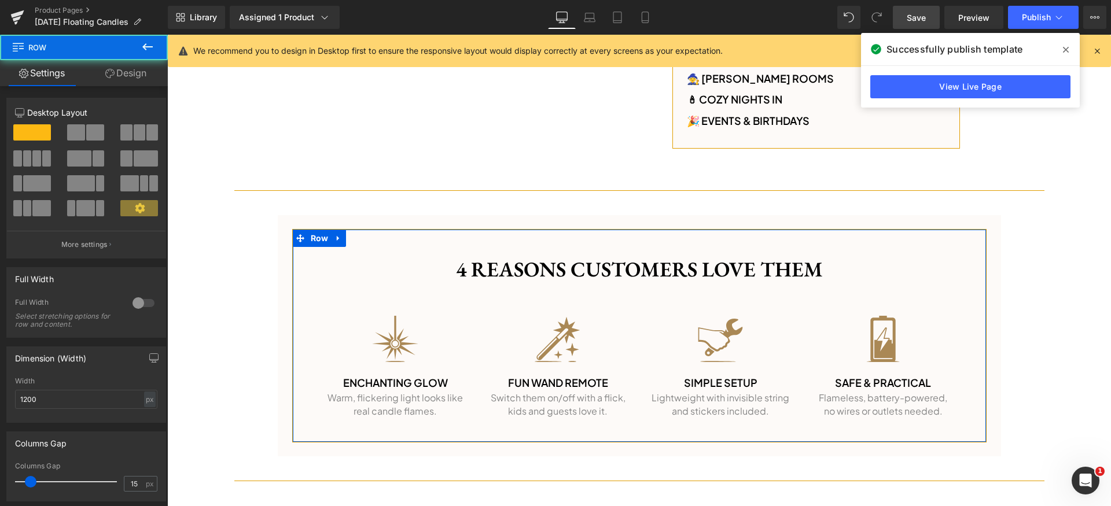
click at [123, 67] on link "Design" at bounding box center [126, 73] width 84 height 26
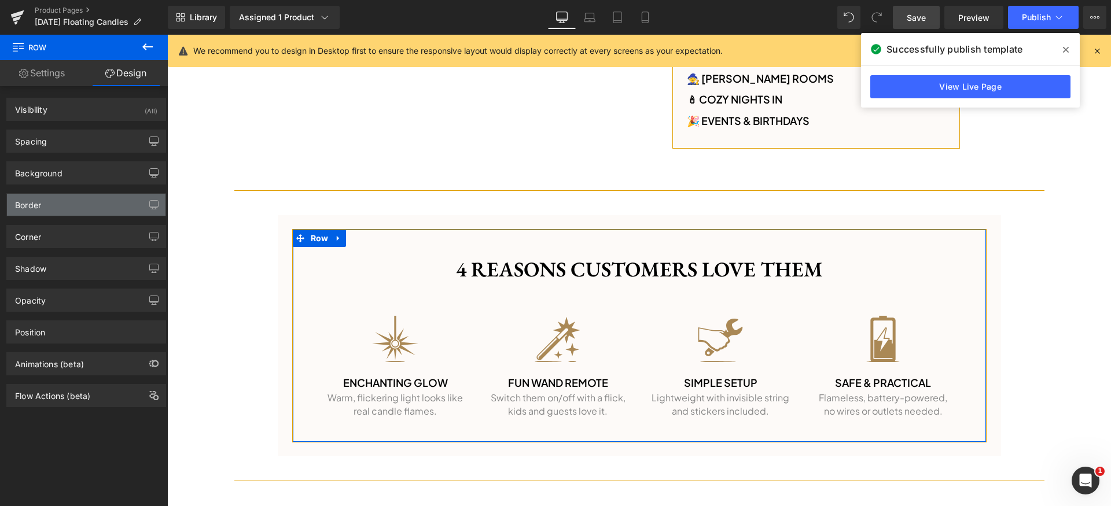
click at [67, 211] on div "Border" at bounding box center [86, 205] width 158 height 22
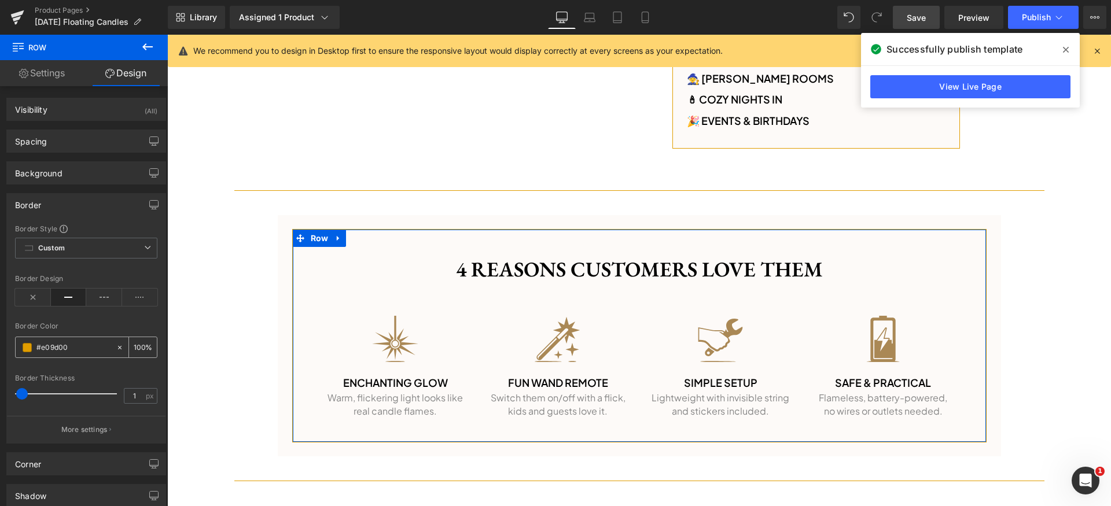
click at [79, 345] on input "#e09d00" at bounding box center [73, 347] width 74 height 13
click at [97, 205] on div "Border" at bounding box center [86, 205] width 158 height 22
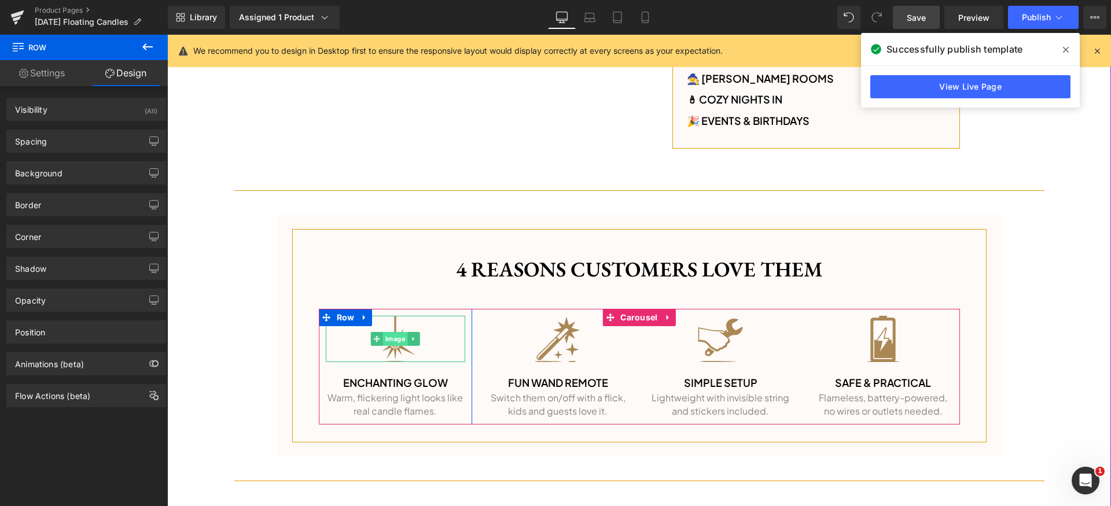
click at [383, 337] on span "Image" at bounding box center [395, 339] width 25 height 14
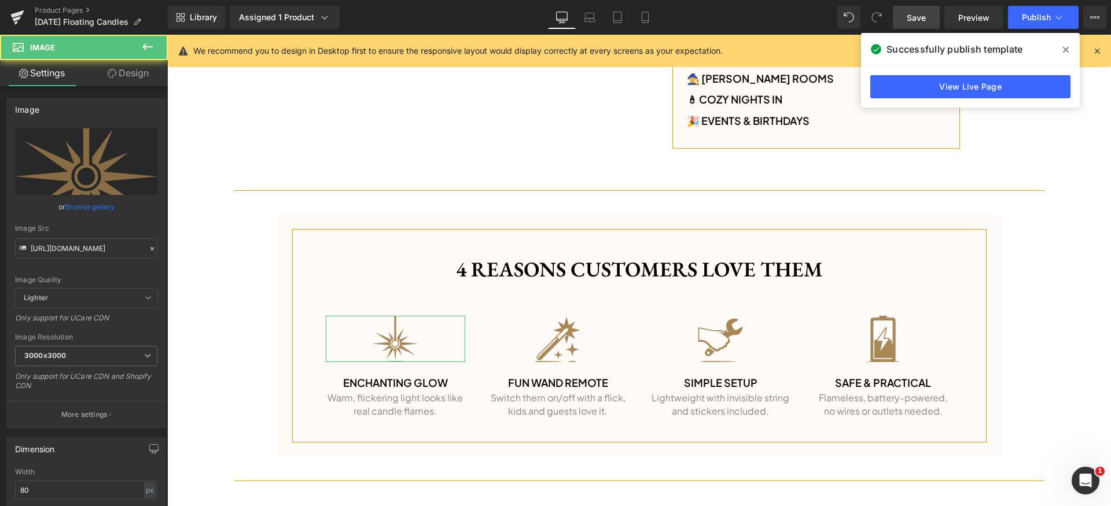
drag, startPoint x: 125, startPoint y: 71, endPoint x: 123, endPoint y: 93, distance: 22.0
click at [124, 71] on link "Design" at bounding box center [128, 73] width 84 height 26
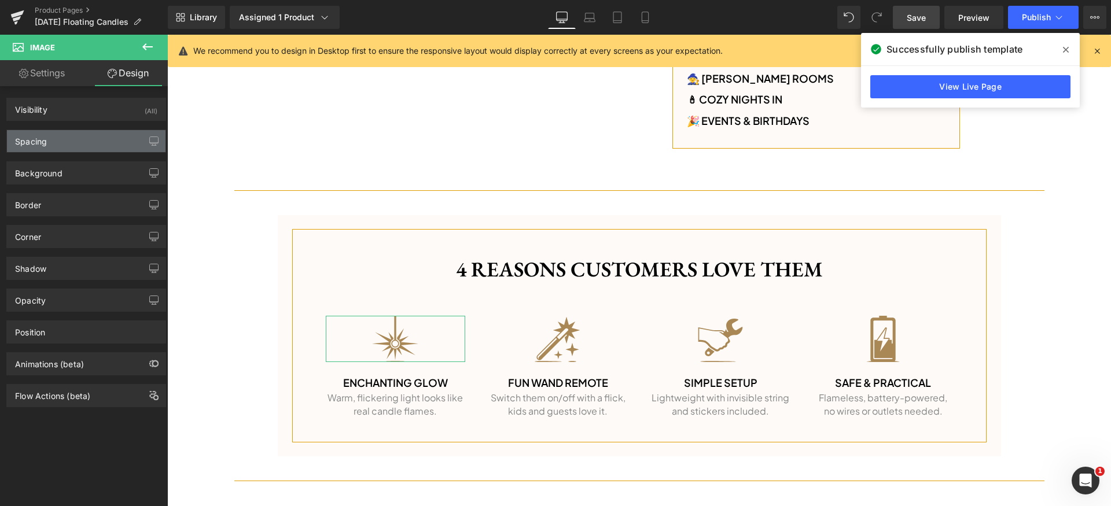
click at [84, 147] on div "Spacing" at bounding box center [86, 141] width 158 height 22
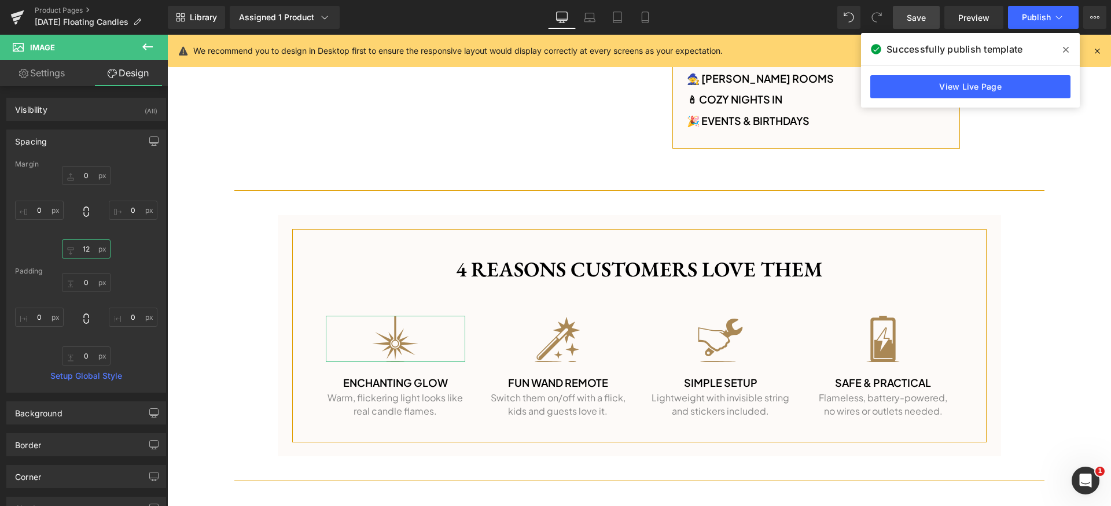
click at [90, 249] on input "text" at bounding box center [86, 248] width 49 height 19
type input "16"
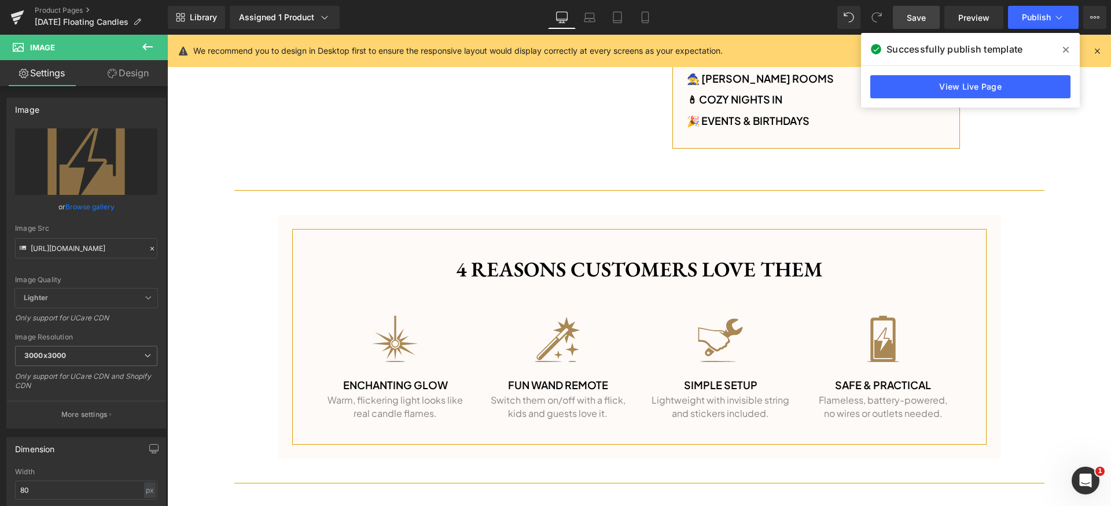
click at [915, 16] on span "Save" at bounding box center [915, 18] width 19 height 12
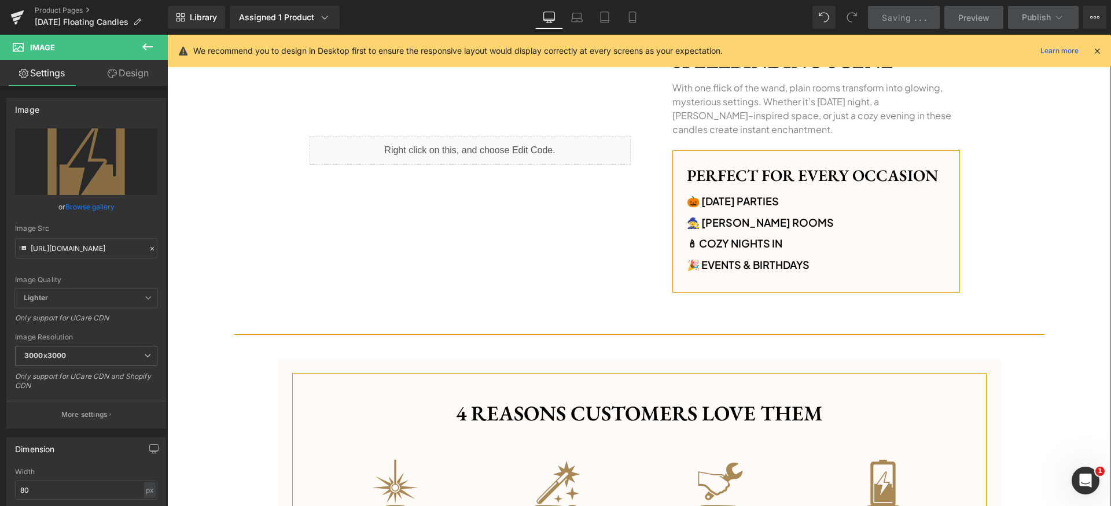
scroll to position [754, 0]
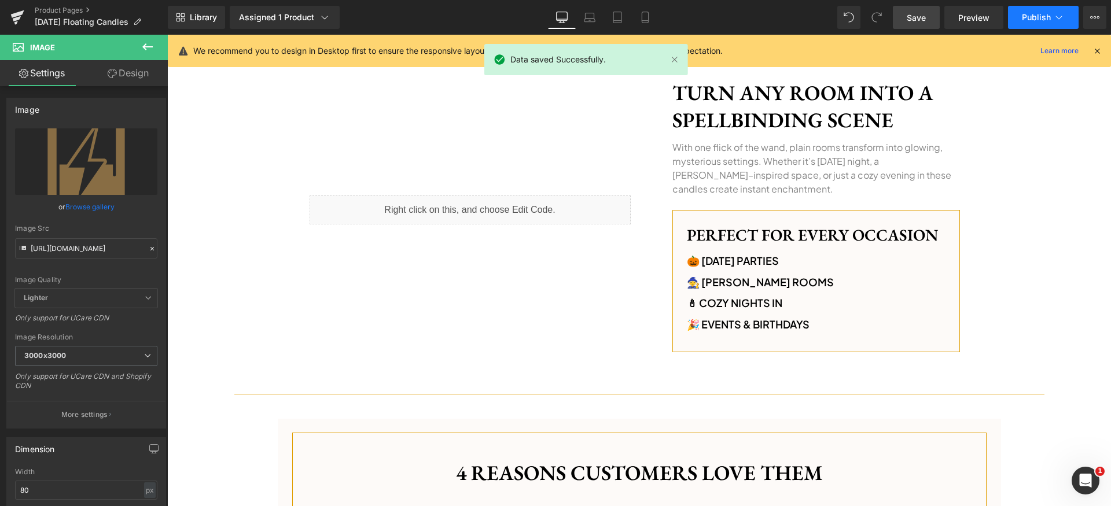
click at [1050, 16] on button "Publish" at bounding box center [1043, 17] width 71 height 23
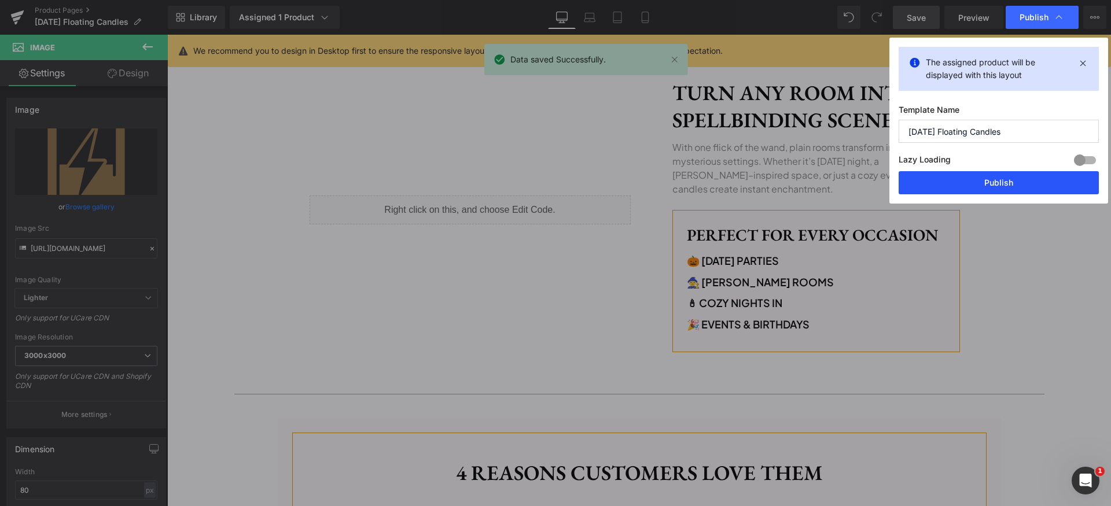
click at [1025, 187] on button "Publish" at bounding box center [998, 182] width 200 height 23
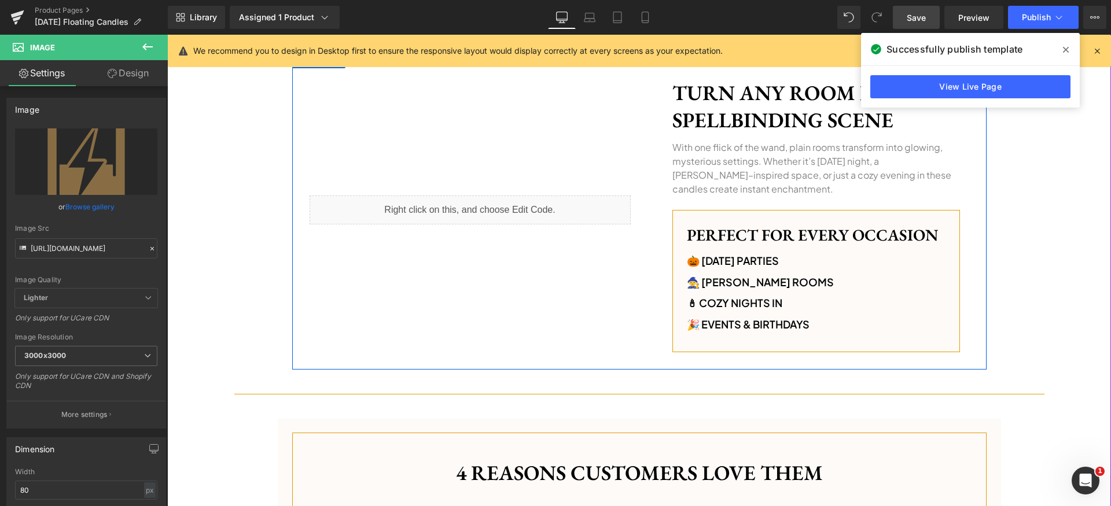
scroll to position [1059, 0]
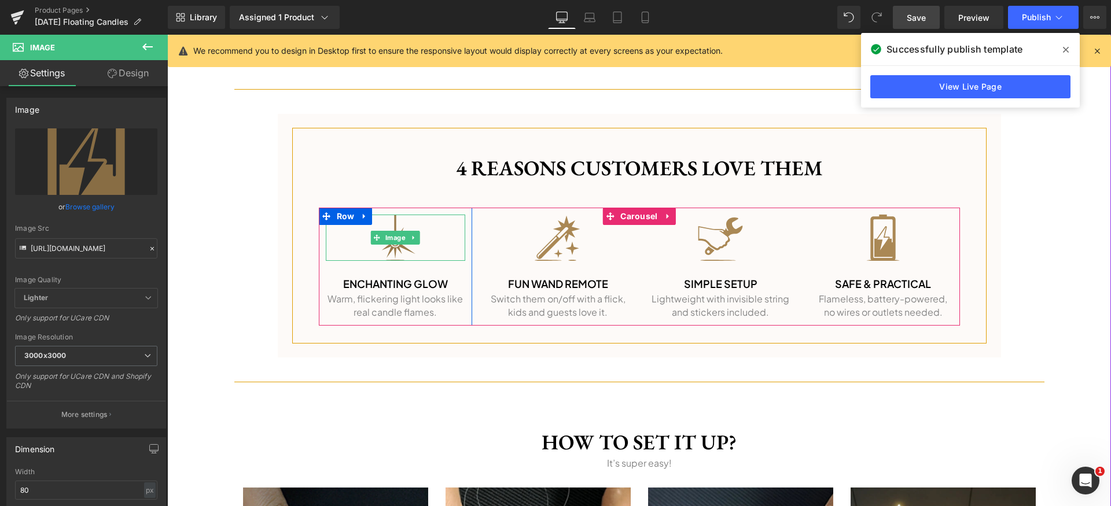
click at [392, 247] on img at bounding box center [395, 238] width 46 height 46
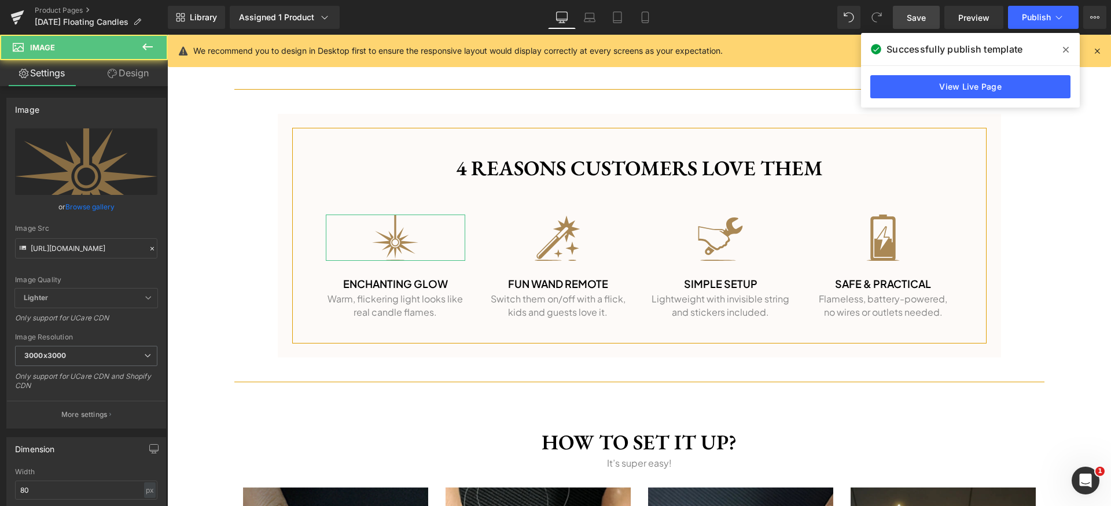
drag, startPoint x: 110, startPoint y: 72, endPoint x: 107, endPoint y: 106, distance: 33.7
click at [110, 72] on icon at bounding box center [112, 73] width 9 height 9
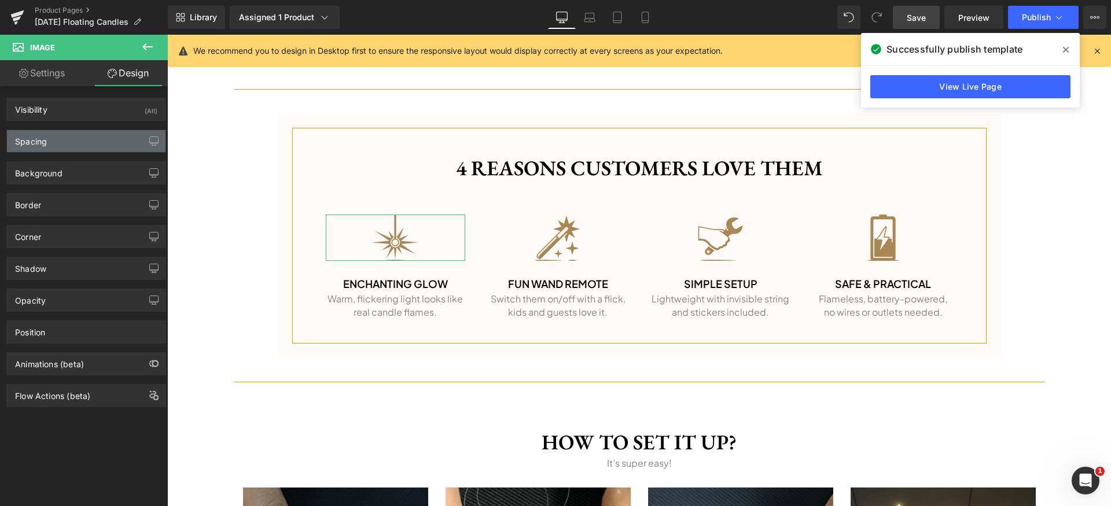
click at [78, 140] on div "Spacing" at bounding box center [86, 141] width 158 height 22
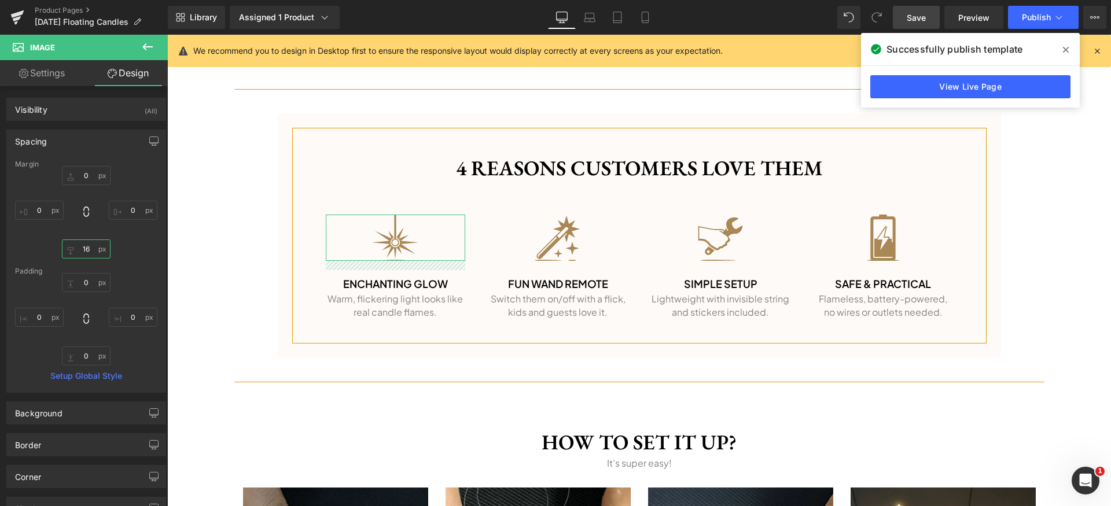
click at [94, 248] on input "text" at bounding box center [86, 248] width 49 height 19
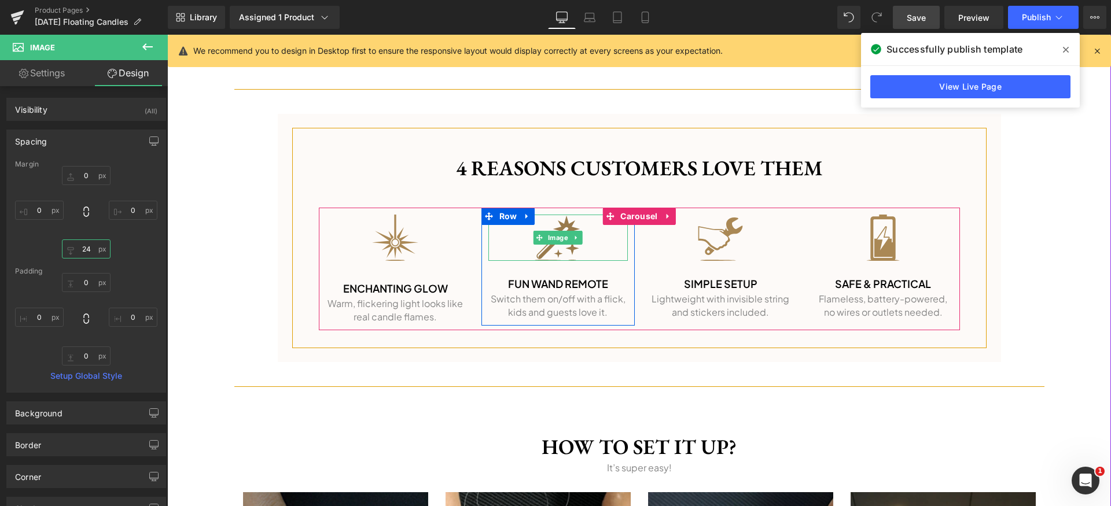
type input "24"
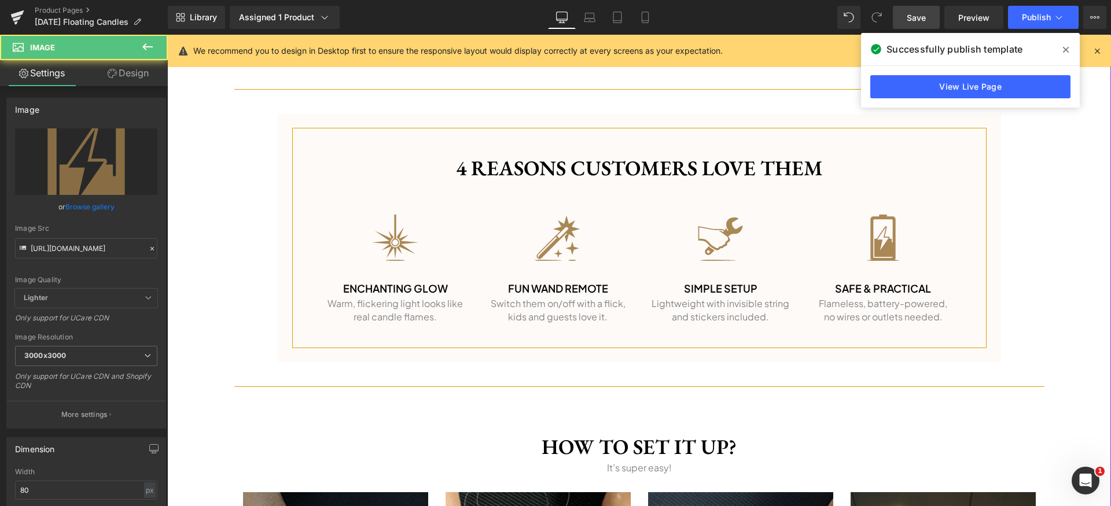
click at [1092, 274] on div "‹ ›" at bounding box center [638, 24] width 943 height 1889
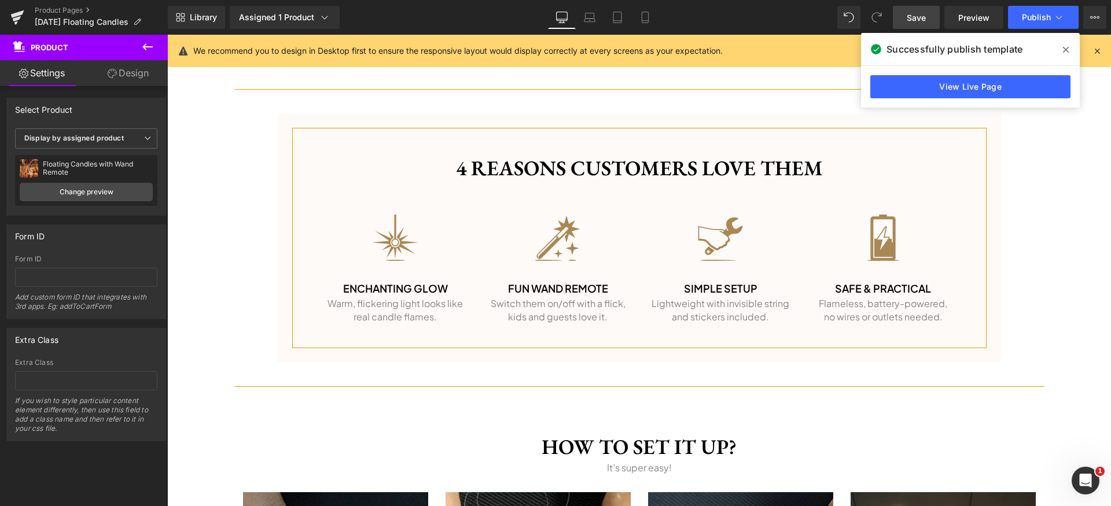
click at [932, 25] on link "Save" at bounding box center [915, 17] width 47 height 23
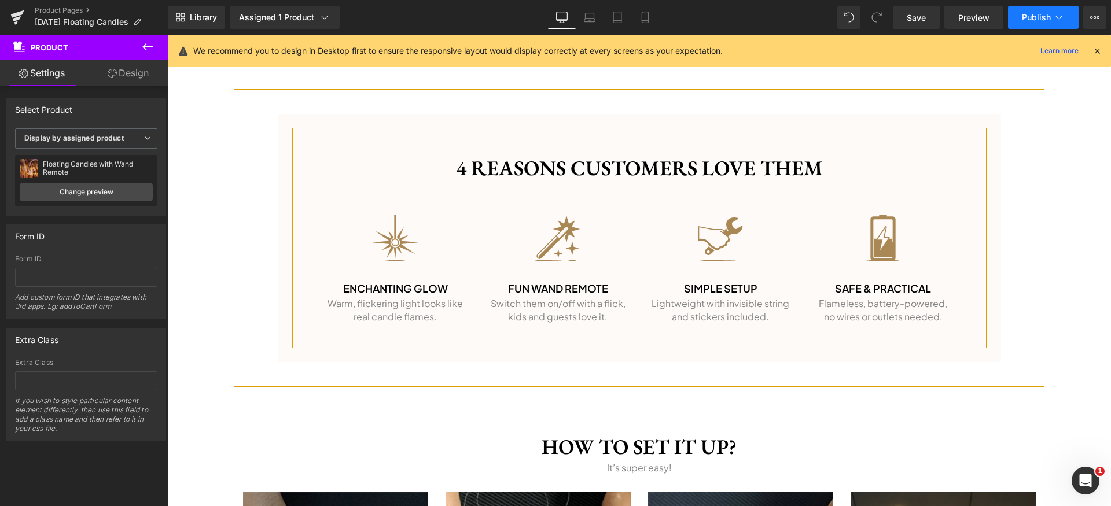
click at [1056, 24] on button "Publish" at bounding box center [1043, 17] width 71 height 23
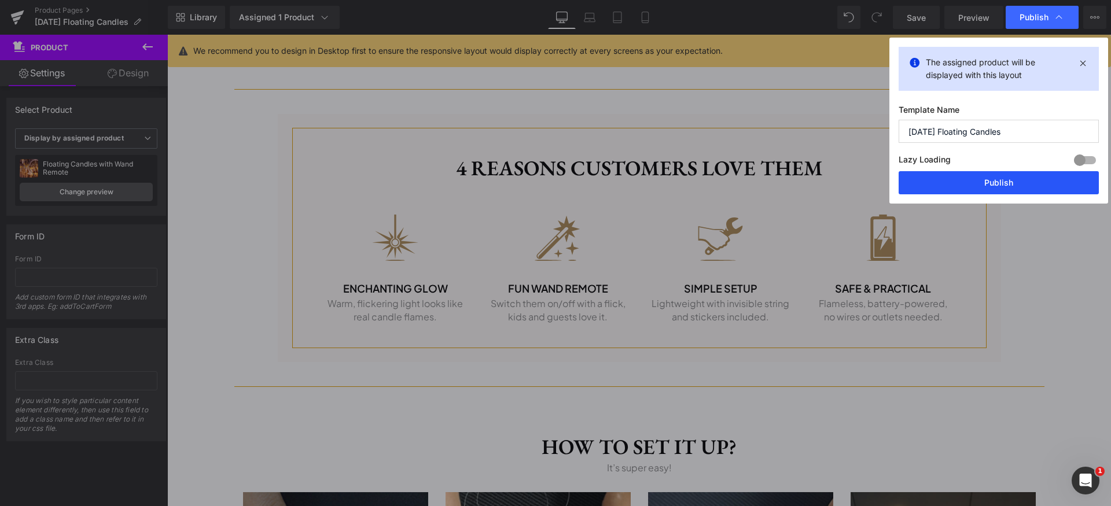
click at [1008, 183] on button "Publish" at bounding box center [998, 182] width 200 height 23
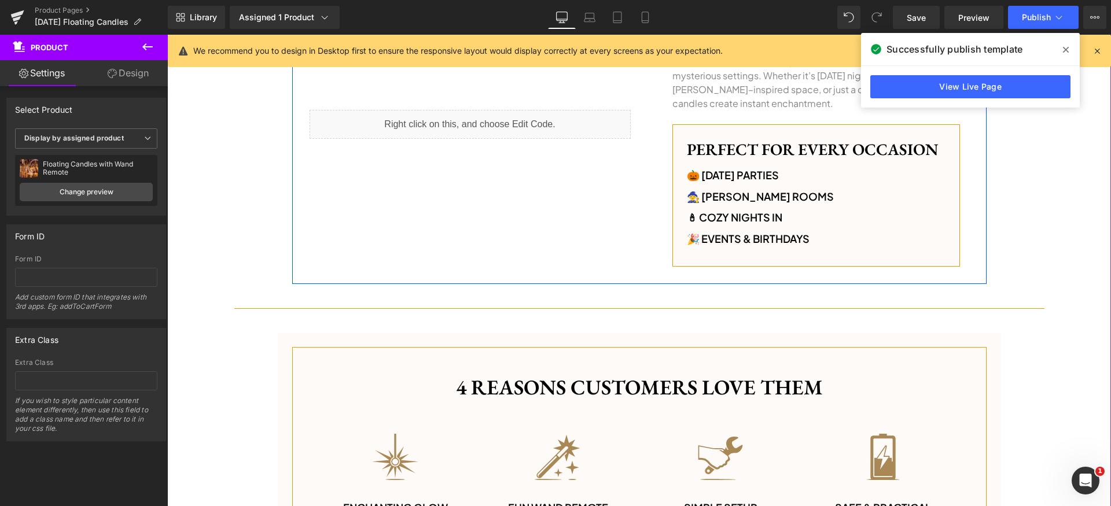
scroll to position [671, 0]
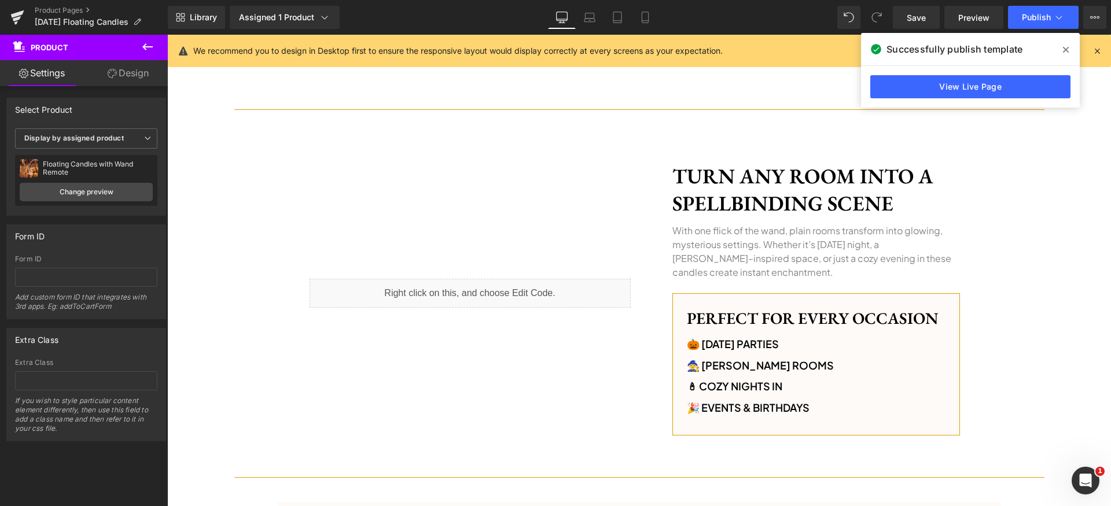
click at [1068, 47] on span at bounding box center [1065, 49] width 19 height 19
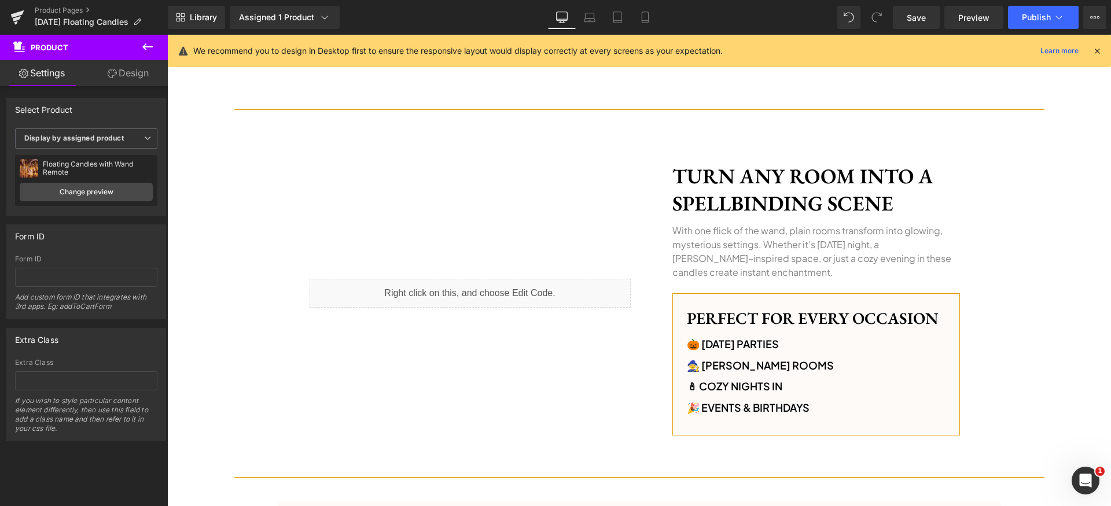
drag, startPoint x: 1097, startPoint y: 47, endPoint x: 868, endPoint y: 212, distance: 282.5
click at [1097, 47] on icon at bounding box center [1096, 51] width 10 height 10
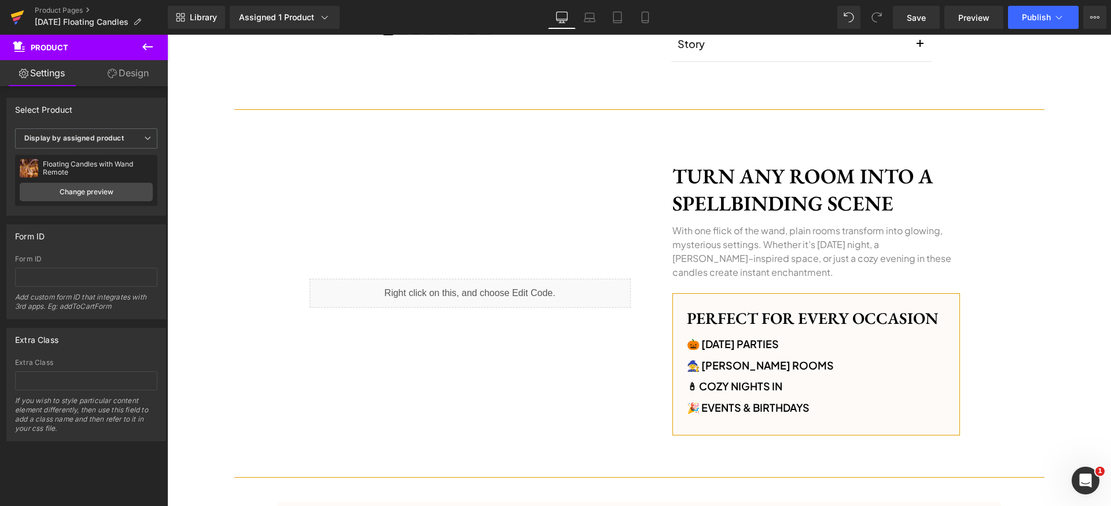
click at [14, 15] on icon at bounding box center [17, 14] width 13 height 8
